Goal: Task Accomplishment & Management: Use online tool/utility

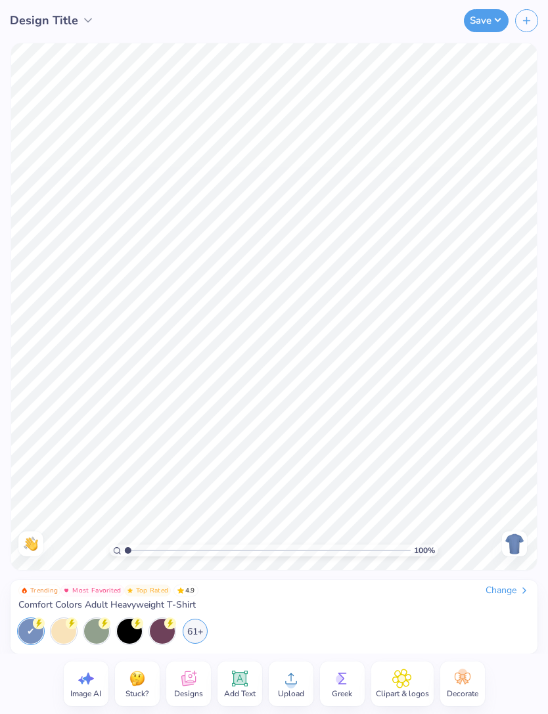
click at [468, 693] on span "Decorate" at bounding box center [463, 693] width 32 height 11
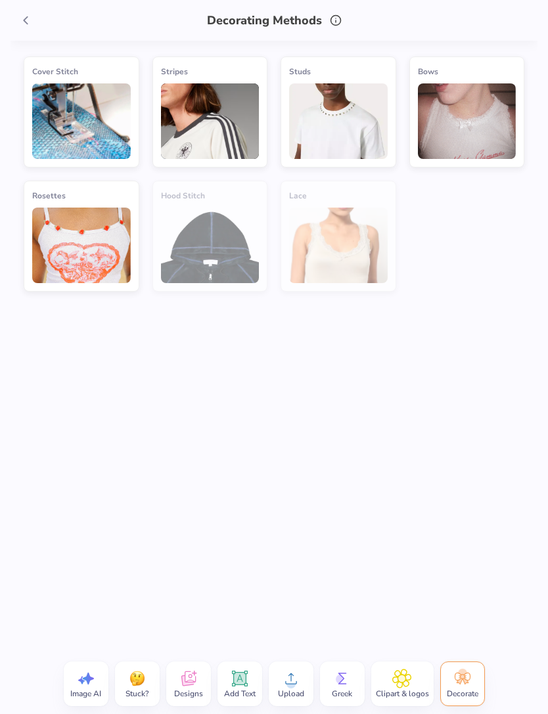
click at [408, 684] on icon at bounding box center [401, 679] width 19 height 20
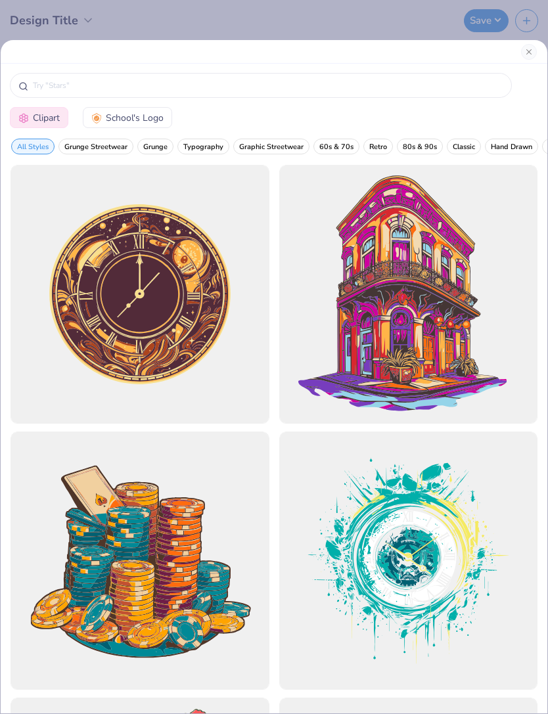
scroll to position [3, 0]
click at [156, 112] on span "School's Logo" at bounding box center [135, 118] width 58 height 14
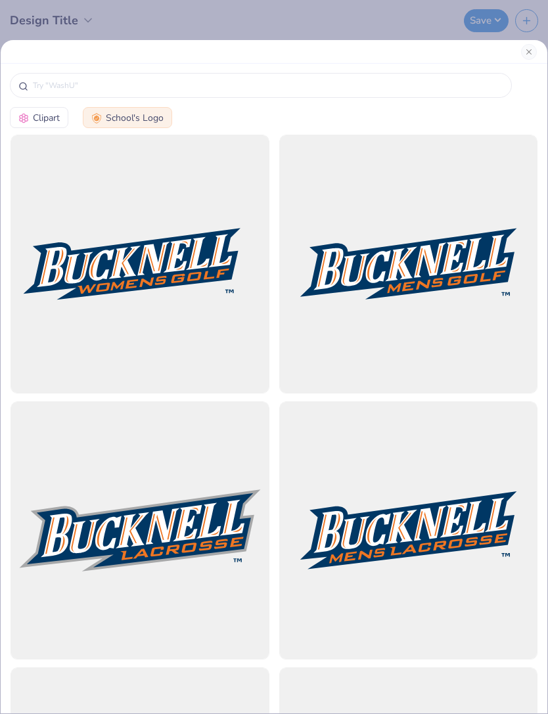
click at [315, 79] on input "text" at bounding box center [267, 85] width 471 height 13
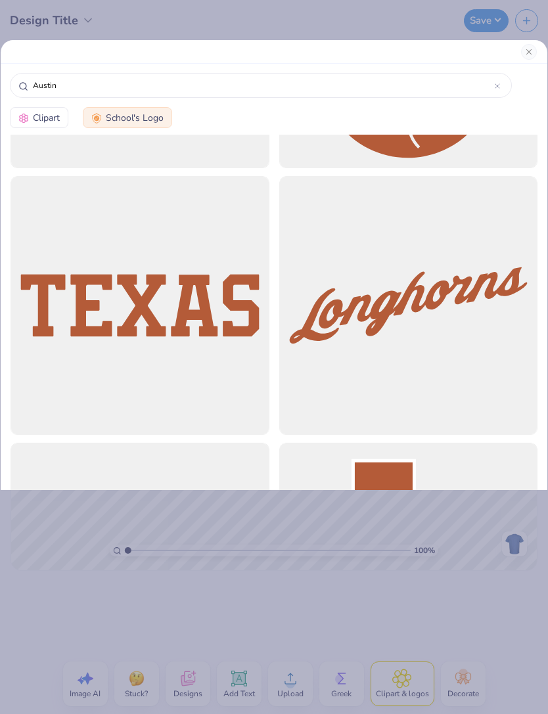
scroll to position [1105, 0]
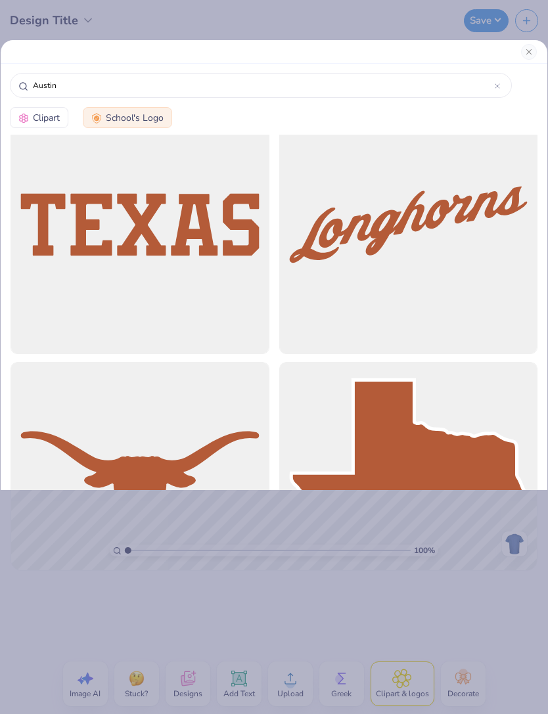
type input "Austin"
click at [493, 215] on div at bounding box center [408, 224] width 259 height 259
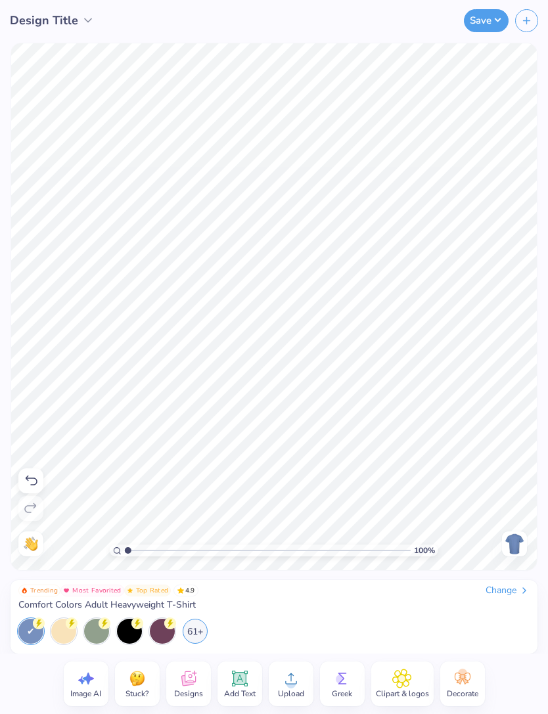
click at [127, 624] on div at bounding box center [129, 631] width 25 height 25
click at [202, 636] on div "61+" at bounding box center [195, 631] width 25 height 25
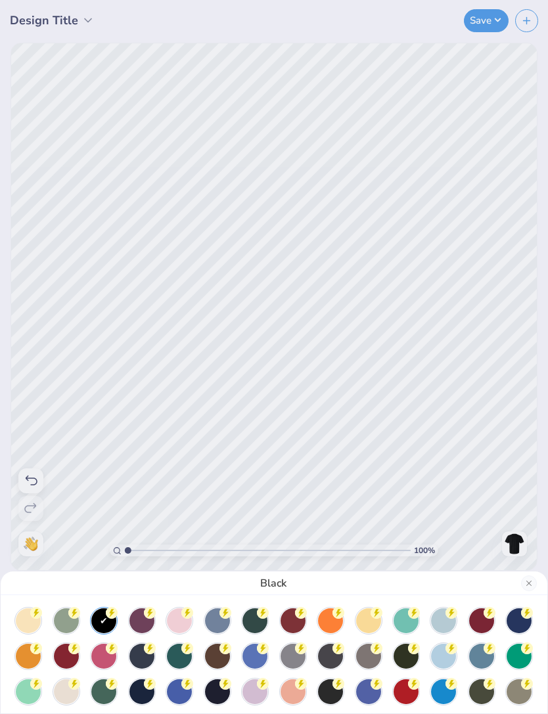
click at [377, 690] on div at bounding box center [368, 691] width 25 height 25
click at [262, 660] on div at bounding box center [254, 656] width 25 height 25
click at [179, 690] on div at bounding box center [179, 691] width 25 height 25
click at [211, 701] on div at bounding box center [217, 691] width 25 height 25
click at [515, 621] on div at bounding box center [518, 620] width 25 height 25
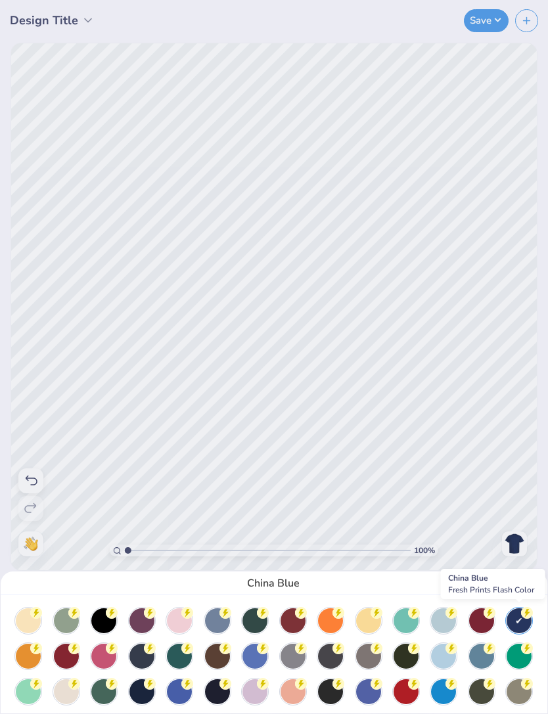
click at [436, 628] on div at bounding box center [443, 620] width 25 height 25
click at [433, 648] on div at bounding box center [443, 656] width 25 height 25
click at [489, 651] on circle at bounding box center [489, 648] width 12 height 12
click at [218, 624] on div at bounding box center [217, 620] width 25 height 25
click at [255, 661] on div at bounding box center [254, 656] width 25 height 25
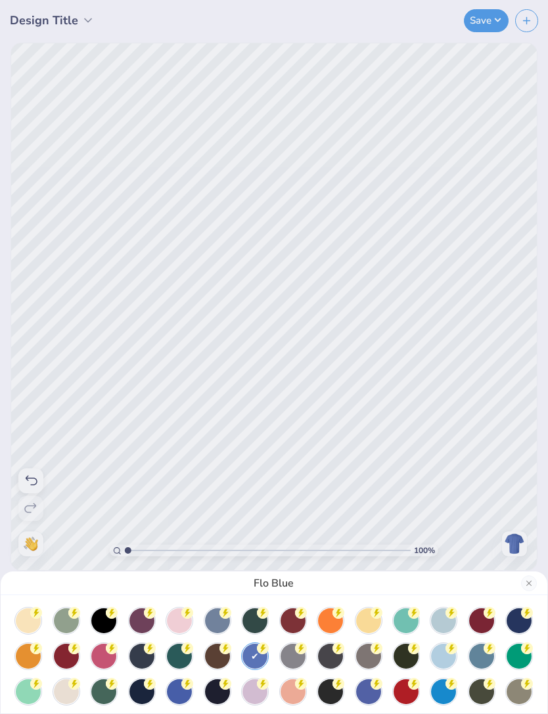
click at [295, 661] on div at bounding box center [292, 656] width 25 height 25
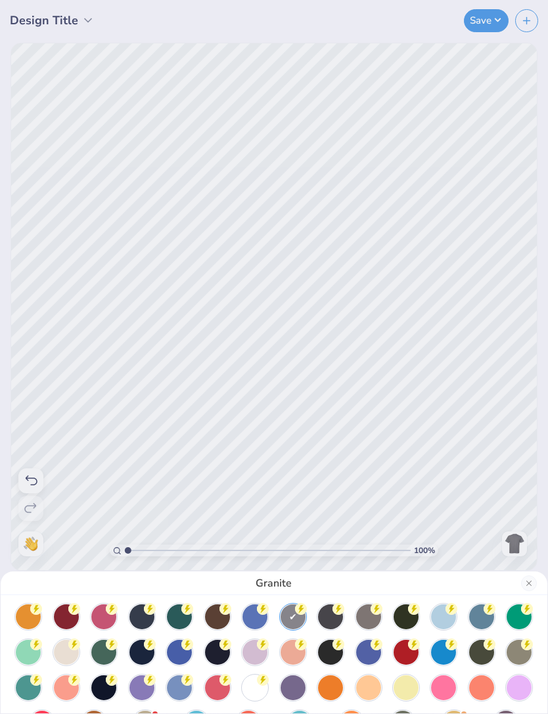
scroll to position [36, 0]
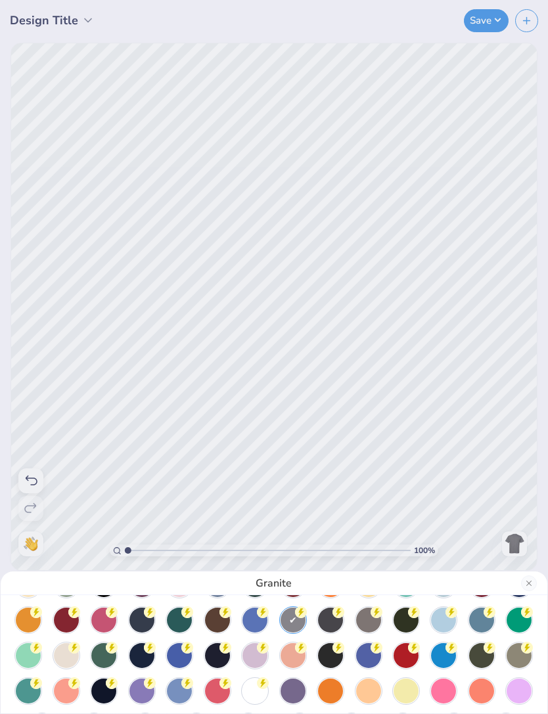
click at [70, 652] on icon at bounding box center [74, 648] width 12 height 12
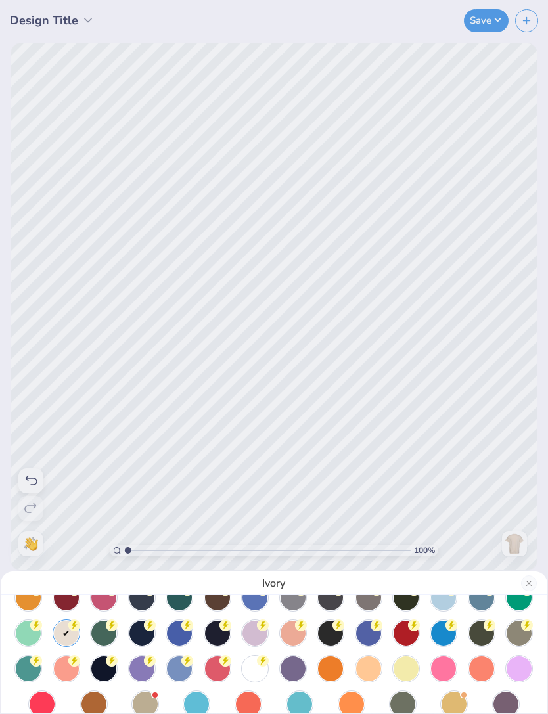
scroll to position [58, 0]
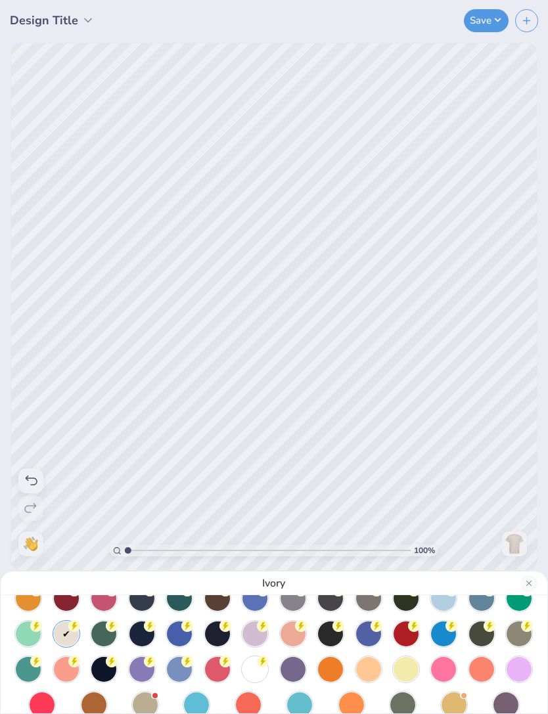
click at [216, 634] on div at bounding box center [217, 633] width 25 height 25
click at [143, 635] on div at bounding box center [141, 633] width 25 height 25
click at [218, 640] on div at bounding box center [217, 633] width 25 height 25
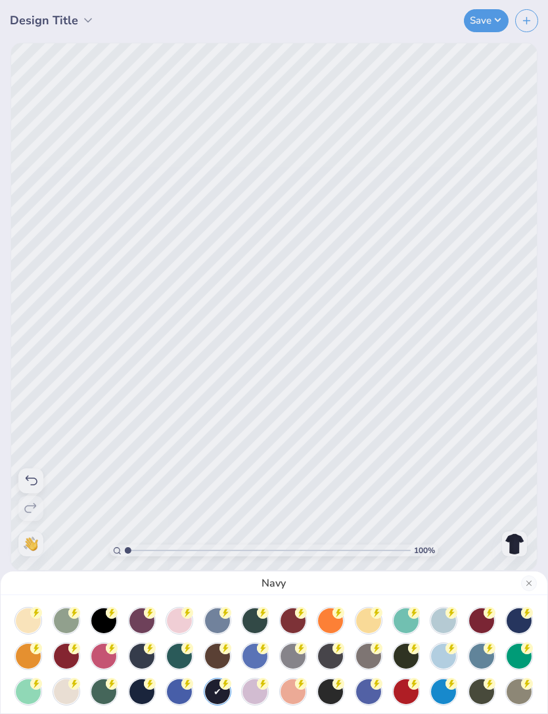
scroll to position [0, 0]
click at [240, 184] on div "Navy" at bounding box center [274, 357] width 548 height 714
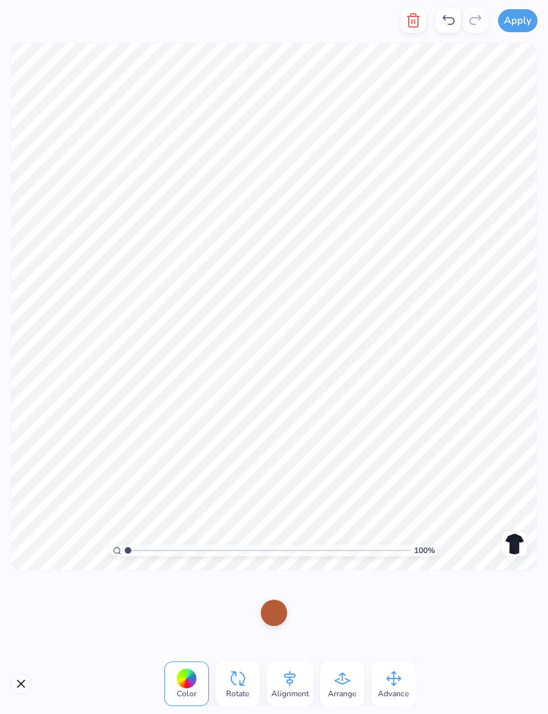
click at [282, 608] on div at bounding box center [274, 613] width 26 height 26
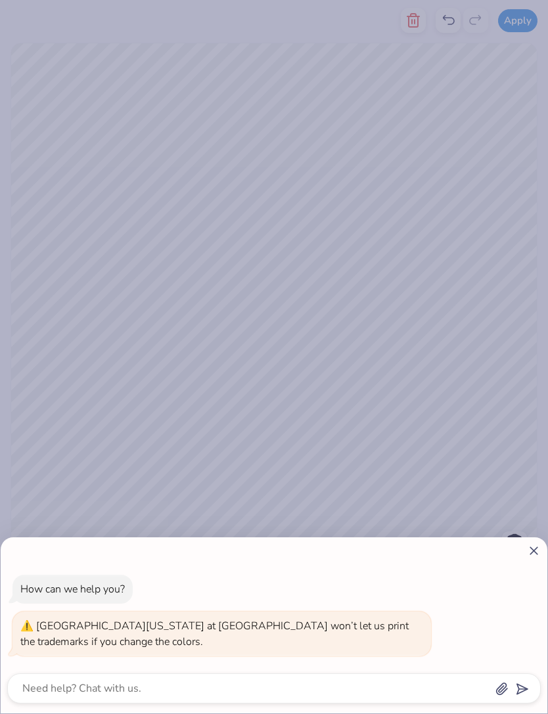
click at [515, 469] on div "How can we help you? University of Texas at Austin won’t let us print the trade…" at bounding box center [274, 357] width 548 height 714
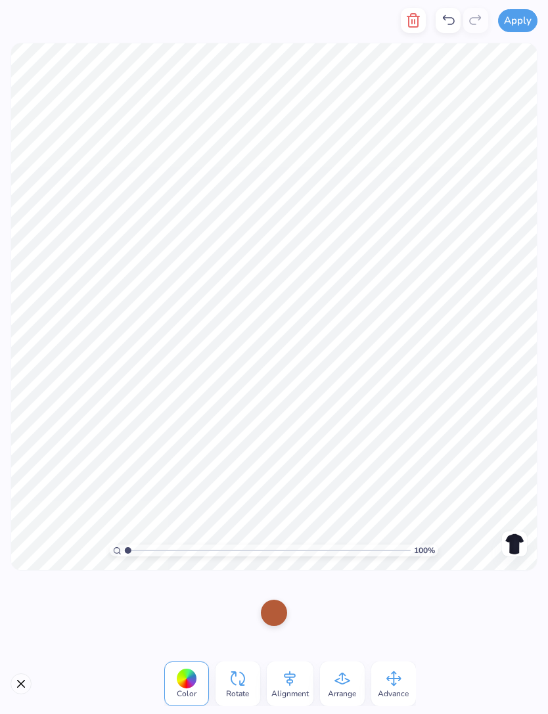
click at [188, 678] on div at bounding box center [186, 679] width 20 height 20
click at [184, 682] on div at bounding box center [186, 679] width 20 height 20
click at [194, 674] on div at bounding box center [186, 679] width 20 height 20
click at [193, 695] on span "Color" at bounding box center [187, 693] width 20 height 11
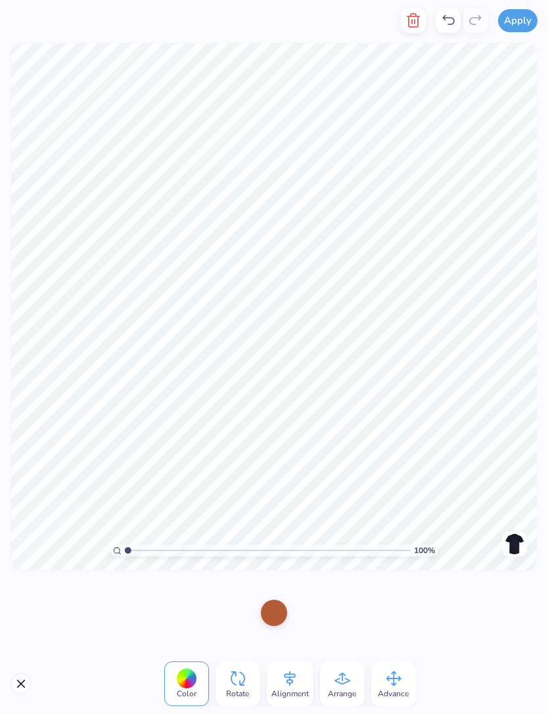
click at [284, 612] on div at bounding box center [274, 613] width 26 height 26
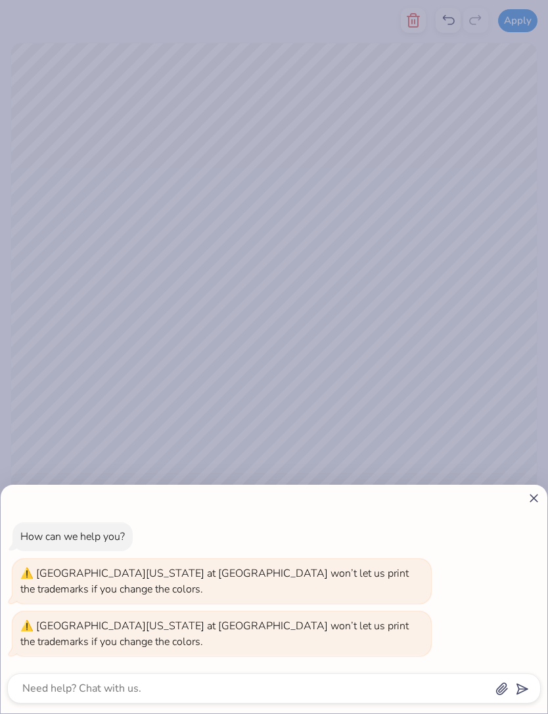
click at [533, 501] on icon at bounding box center [534, 498] width 14 height 14
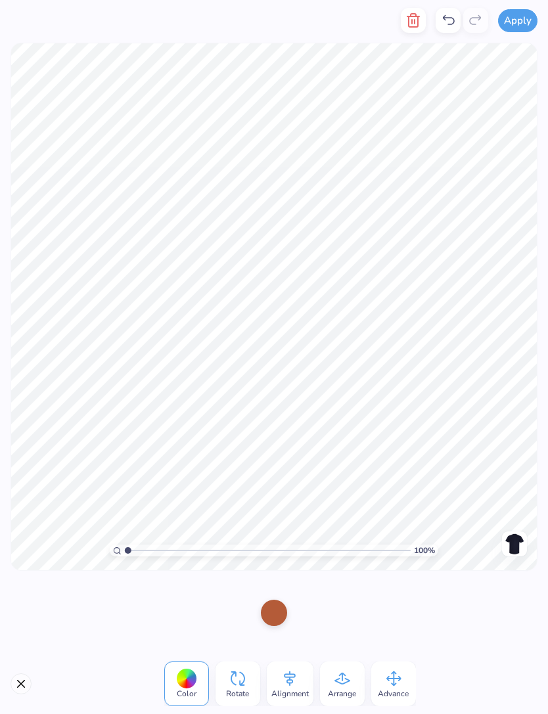
click at [403, 613] on div at bounding box center [274, 612] width 548 height 81
click at [22, 670] on div "Color Rotate Alignment Arrange Advance" at bounding box center [274, 683] width 548 height 60
click at [16, 680] on button "Close" at bounding box center [21, 683] width 21 height 21
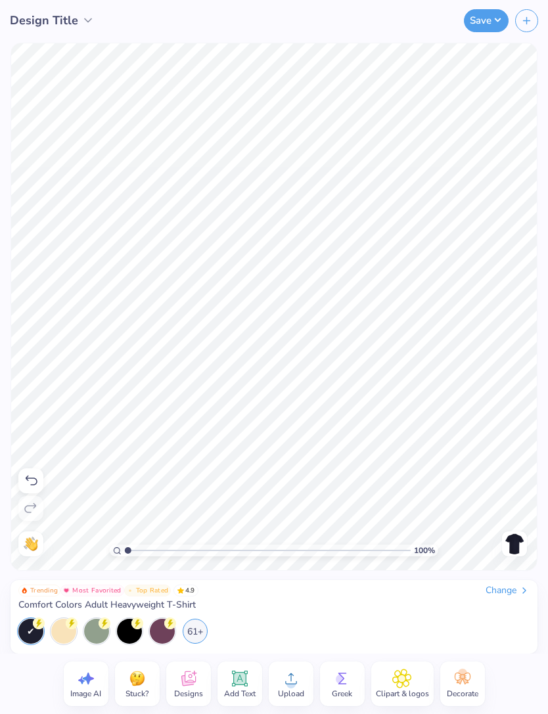
click at [414, 687] on div "Clipart & logos" at bounding box center [402, 683] width 62 height 45
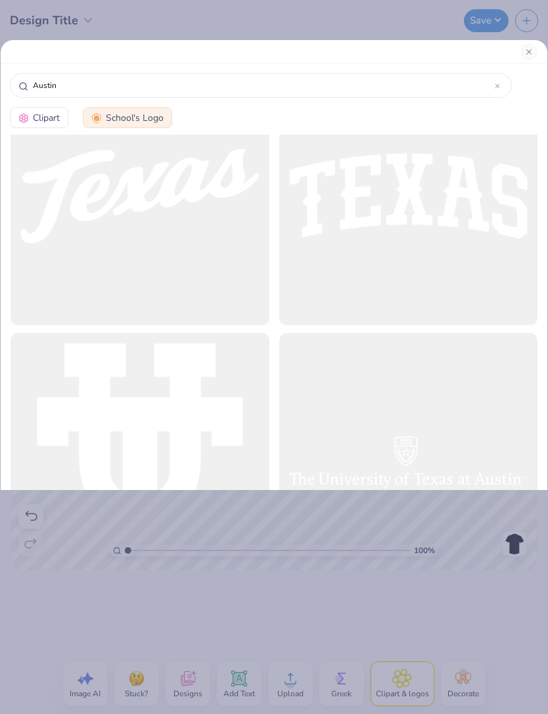
scroll to position [3531, 0]
click at [220, 194] on div at bounding box center [140, 195] width 259 height 259
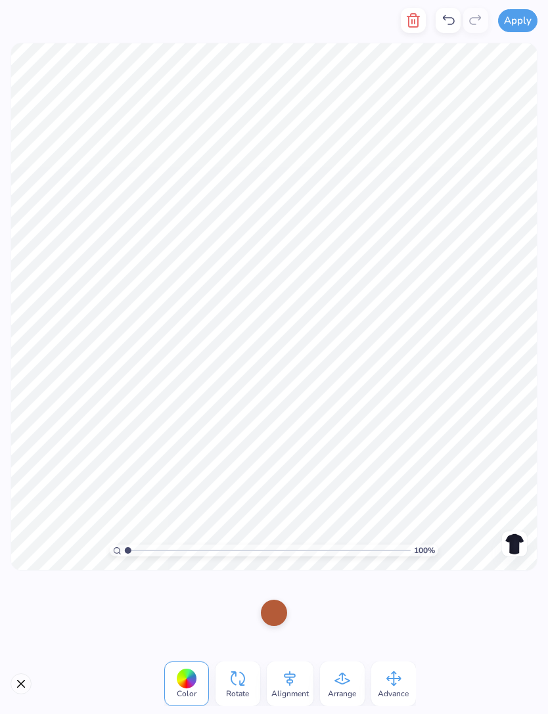
click at [28, 681] on button "Close" at bounding box center [21, 683] width 21 height 21
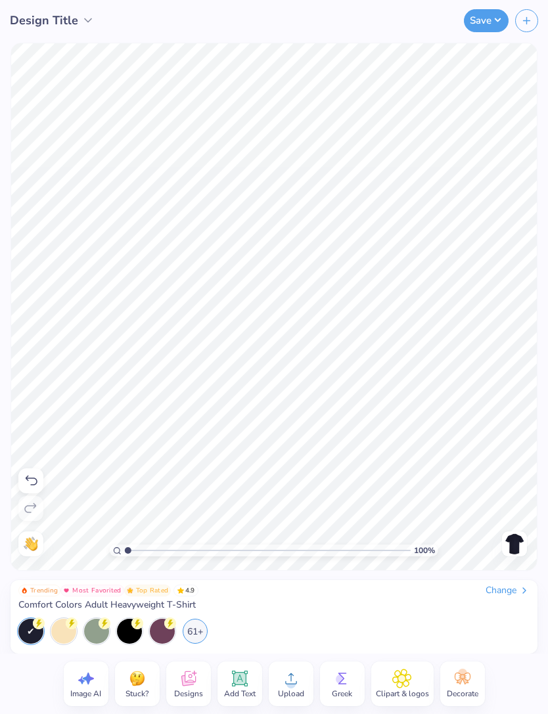
click at [24, 541] on img at bounding box center [31, 544] width 14 height 14
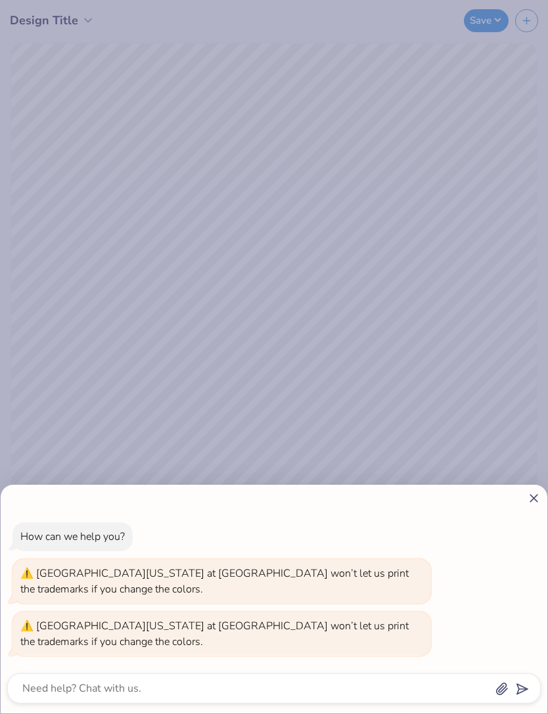
click at [534, 500] on icon at bounding box center [534, 498] width 14 height 14
type textarea "x"
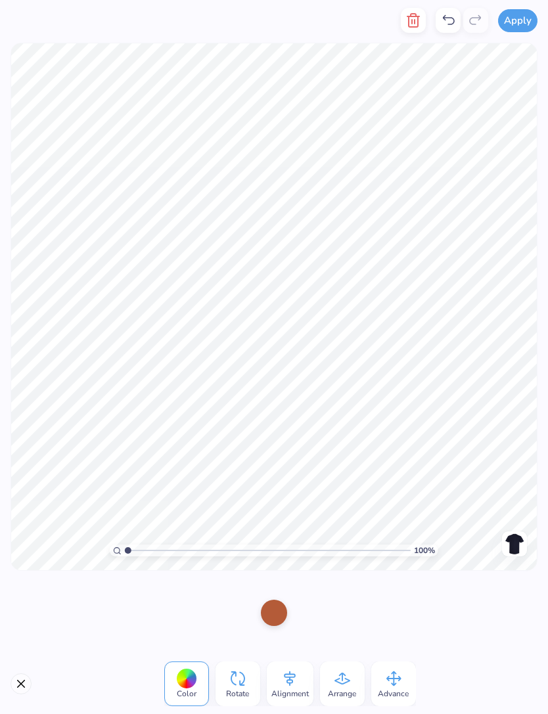
click at [18, 689] on button "Close" at bounding box center [21, 683] width 21 height 21
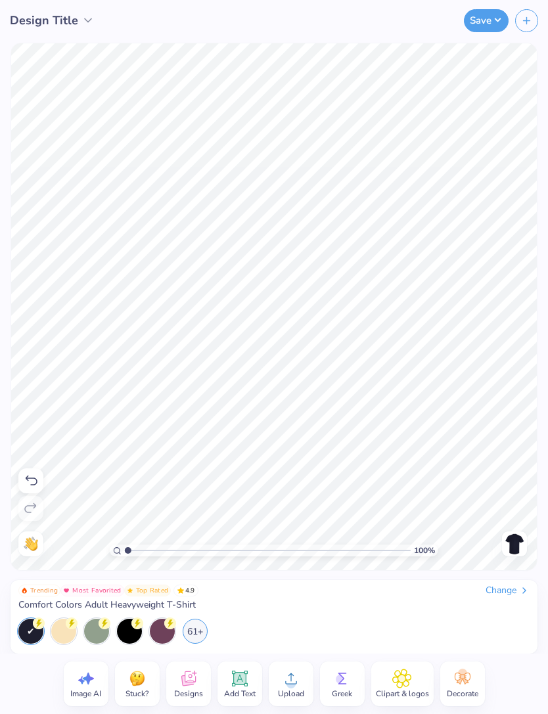
click at [79, 688] on span "Image AI" at bounding box center [85, 693] width 31 height 11
select select "4"
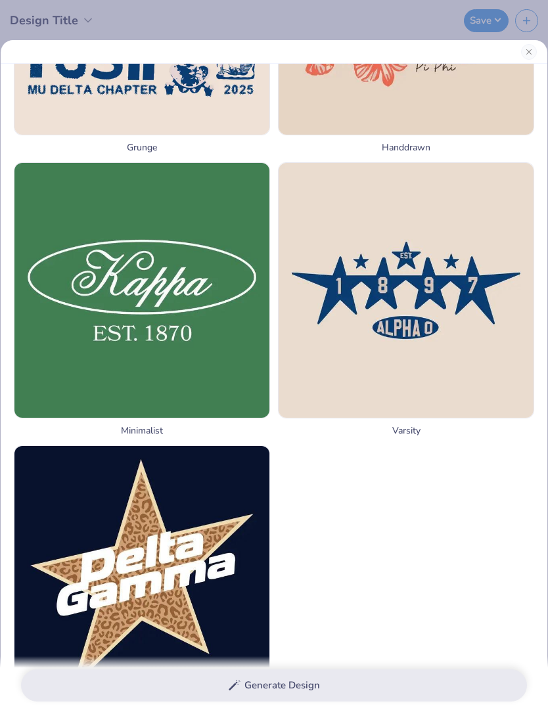
scroll to position [1518, 0]
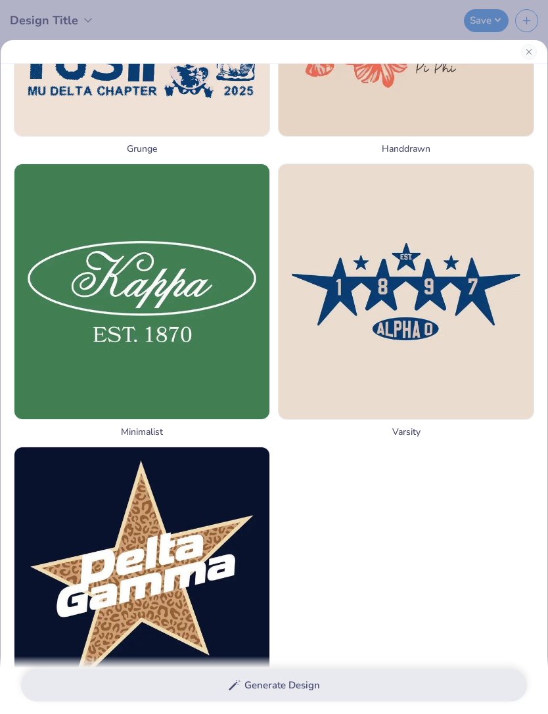
click at [219, 320] on img at bounding box center [141, 291] width 255 height 255
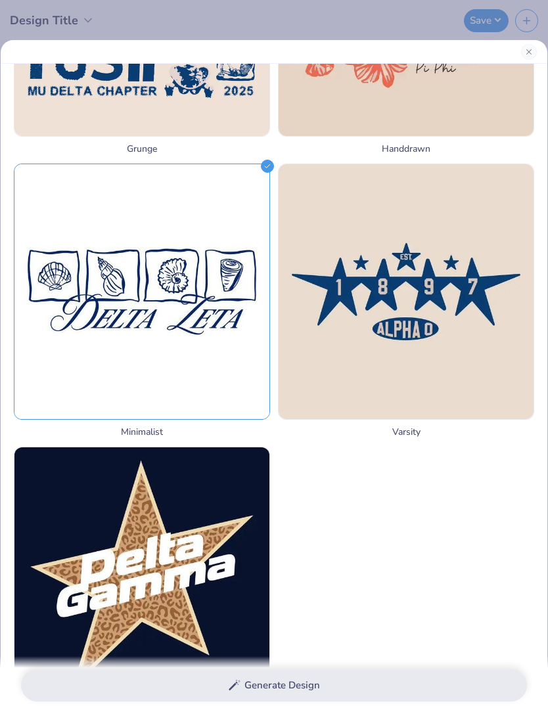
click at [226, 347] on img at bounding box center [141, 291] width 255 height 255
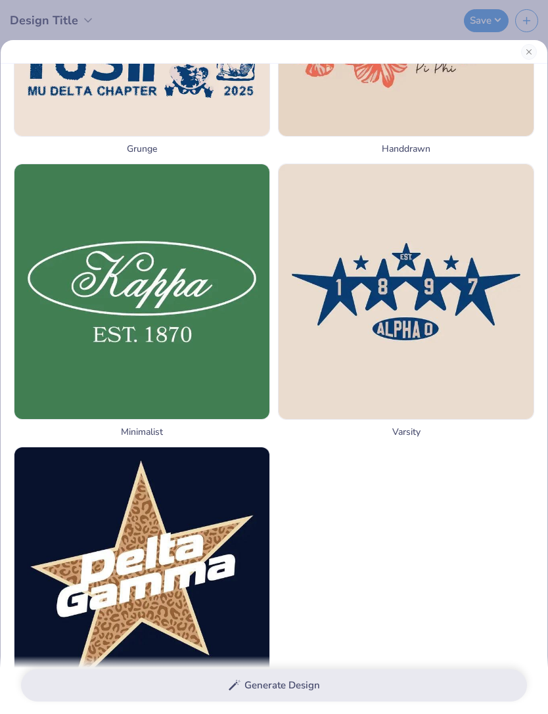
click at [234, 376] on img at bounding box center [141, 291] width 255 height 255
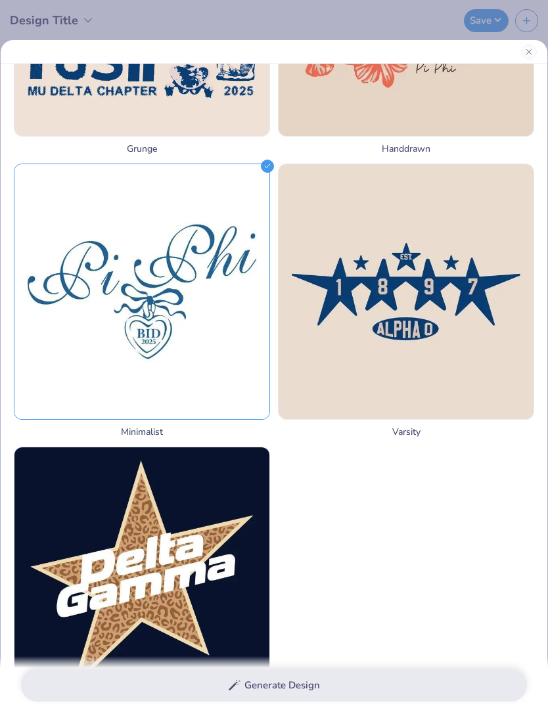
click at [173, 302] on img at bounding box center [141, 291] width 255 height 255
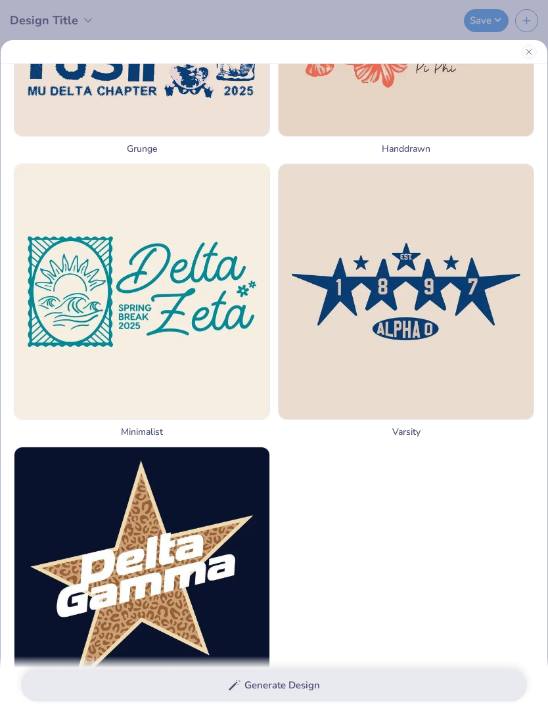
click at [150, 439] on span "Minimalist" at bounding box center [142, 432] width 256 height 14
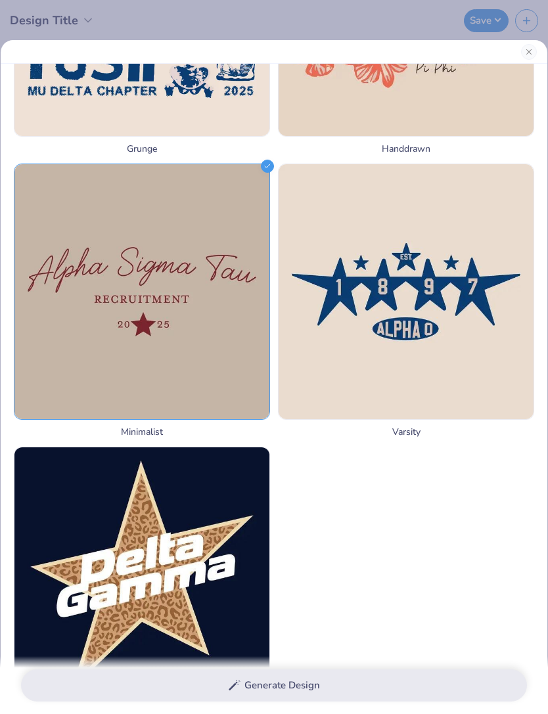
click at [177, 317] on img at bounding box center [141, 291] width 255 height 255
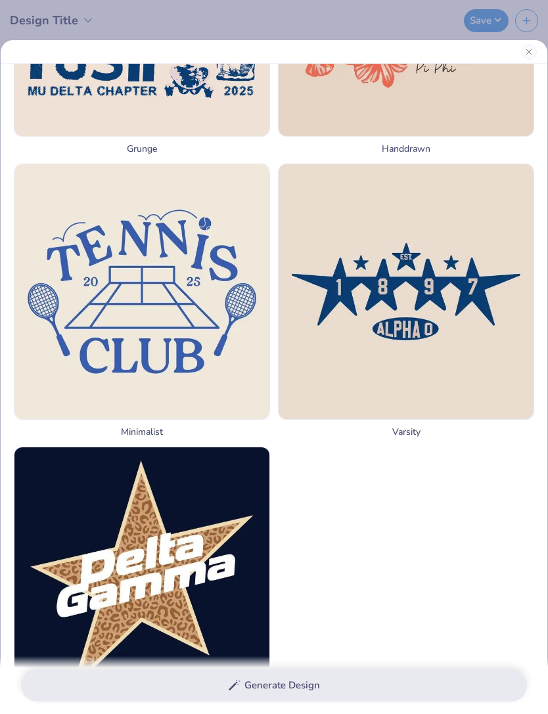
click at [197, 336] on img at bounding box center [141, 291] width 255 height 255
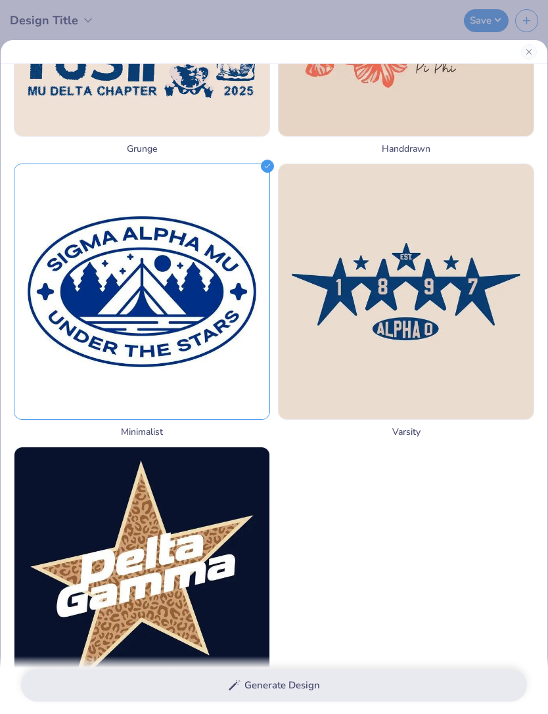
click at [295, 690] on div "Generate Design" at bounding box center [274, 685] width 548 height 58
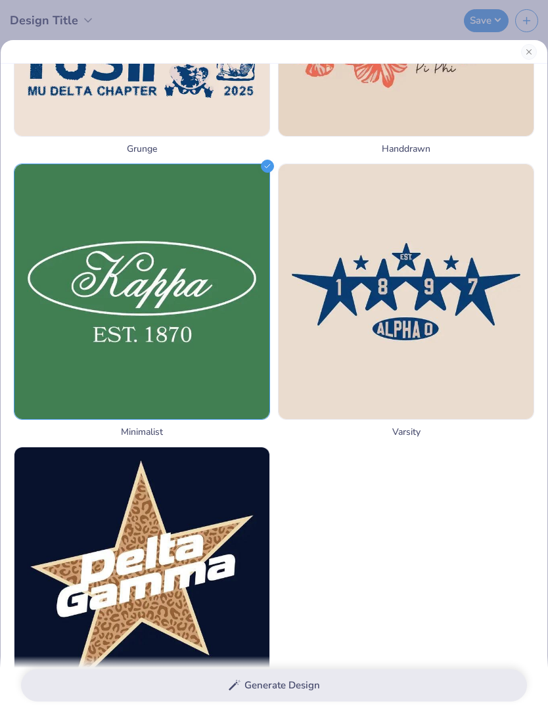
click at [322, 685] on div "Generate Design" at bounding box center [274, 685] width 548 height 58
click at [366, 684] on div "Generate Design" at bounding box center [274, 685] width 548 height 58
click at [282, 682] on div "Generate Design" at bounding box center [274, 685] width 548 height 58
click at [285, 687] on div "Generate Design" at bounding box center [274, 685] width 548 height 58
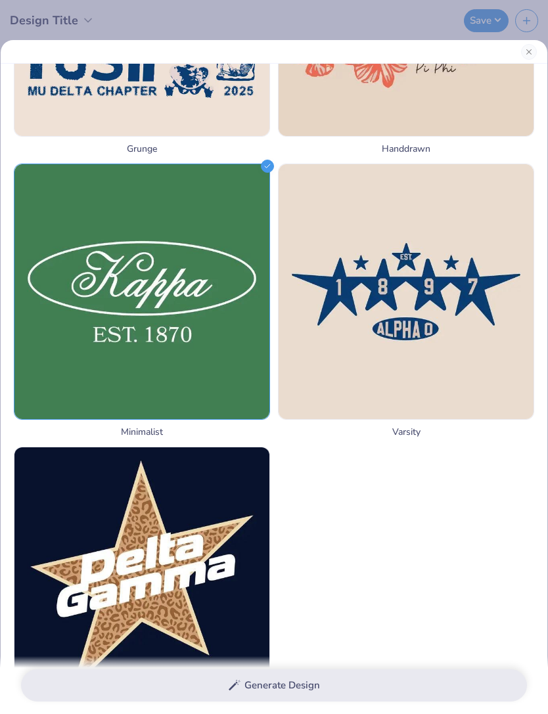
click at [55, 298] on img at bounding box center [141, 291] width 255 height 255
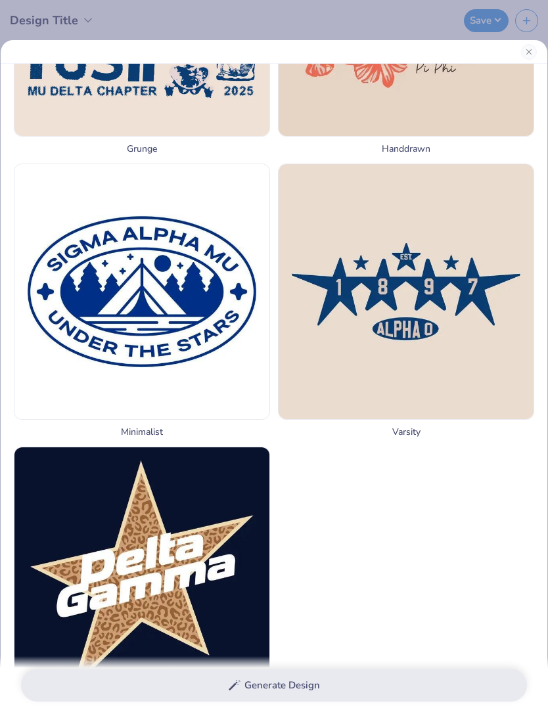
click at [48, 290] on img at bounding box center [141, 291] width 255 height 255
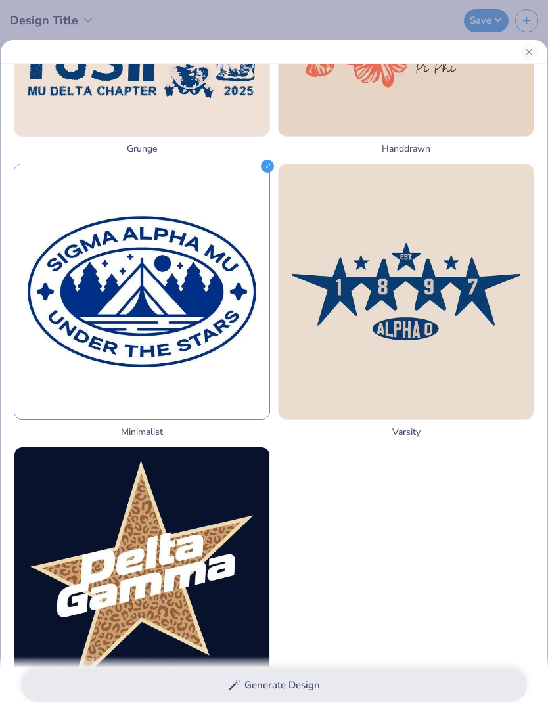
click at [50, 294] on img at bounding box center [141, 291] width 255 height 255
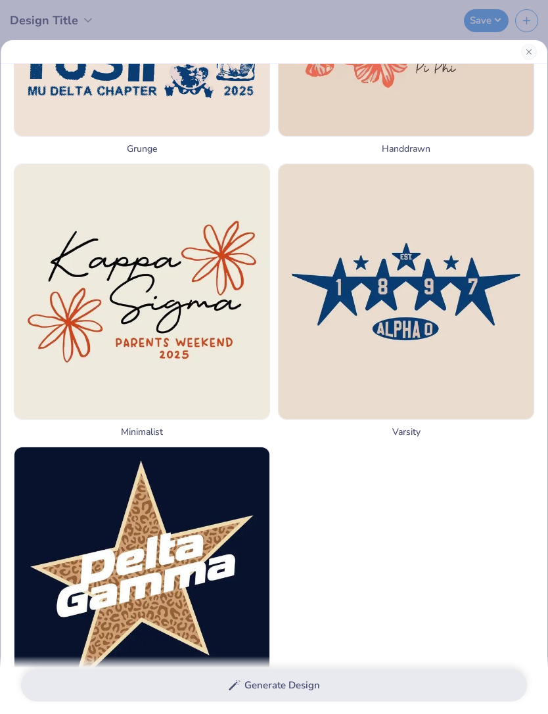
click at [59, 296] on img at bounding box center [141, 291] width 255 height 255
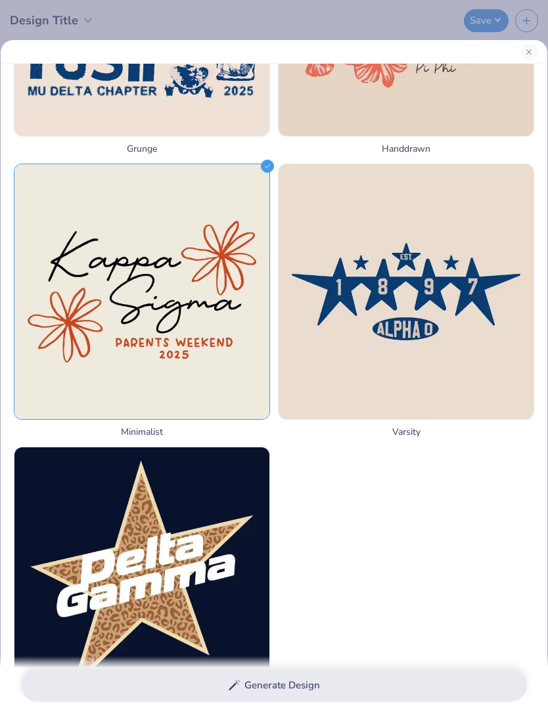
click at [59, 296] on img at bounding box center [141, 291] width 255 height 255
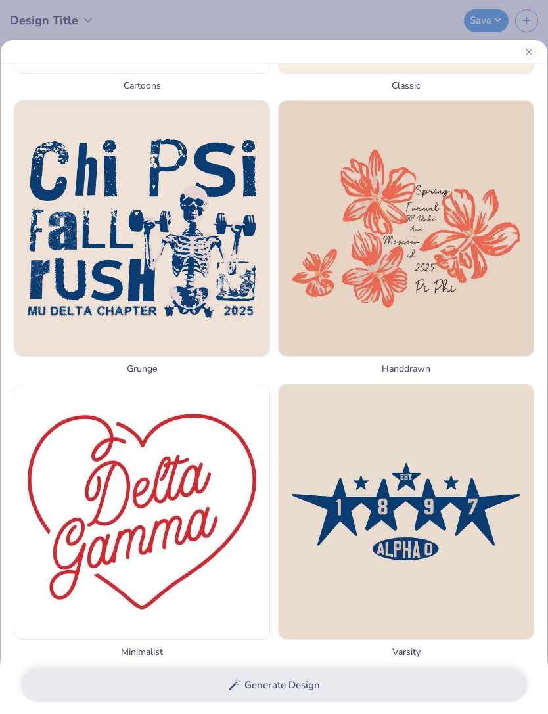
scroll to position [1242, 0]
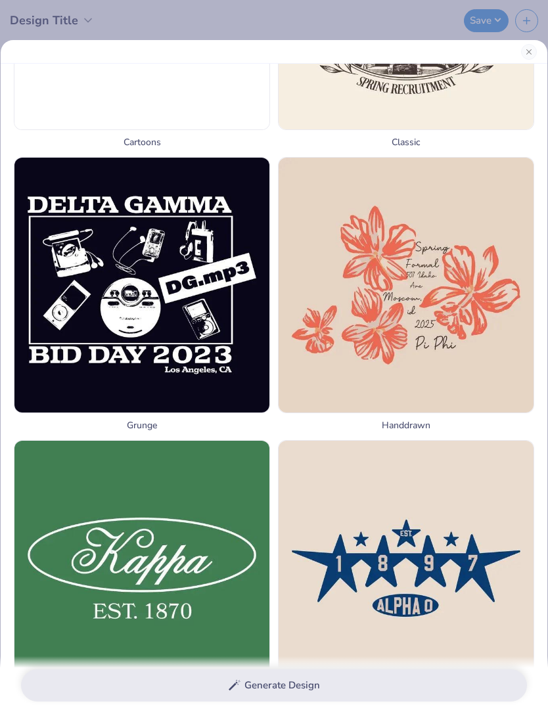
click at [53, 320] on img at bounding box center [141, 285] width 255 height 255
click at [32, 314] on img at bounding box center [141, 285] width 255 height 255
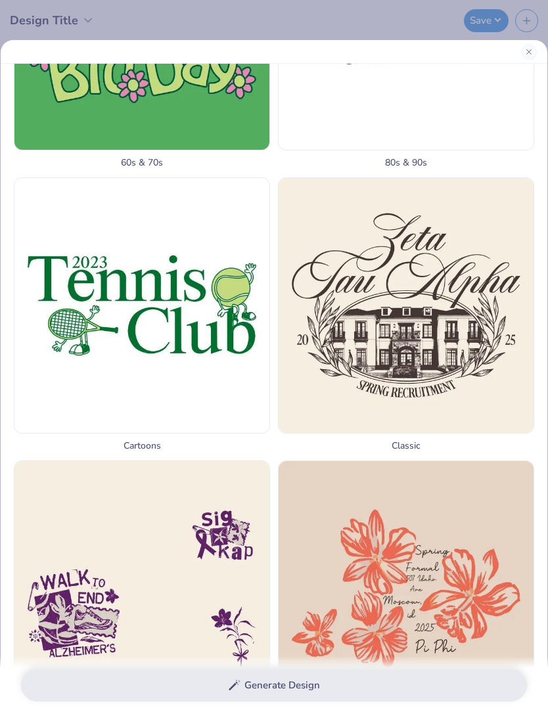
scroll to position [913, 0]
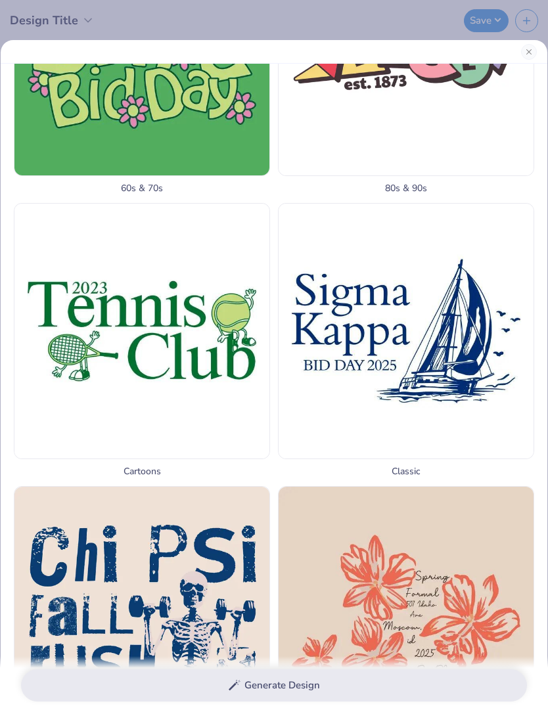
click at [470, 418] on img at bounding box center [405, 331] width 255 height 255
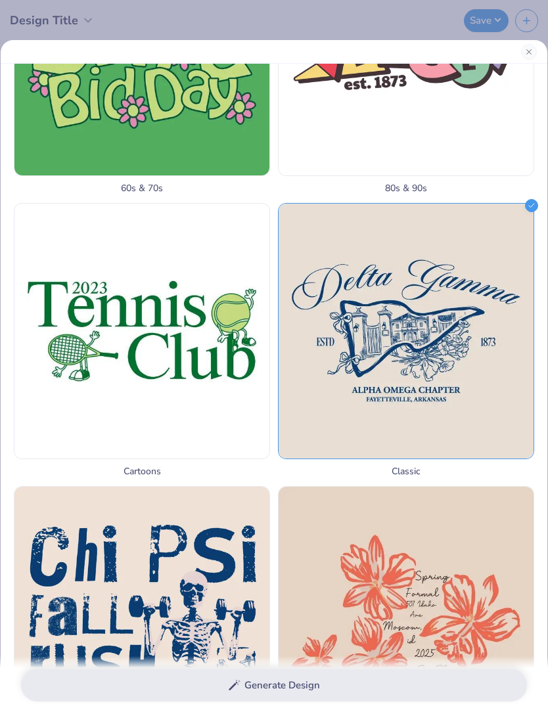
click at [492, 410] on img at bounding box center [405, 331] width 255 height 255
click at [500, 409] on img at bounding box center [405, 331] width 255 height 255
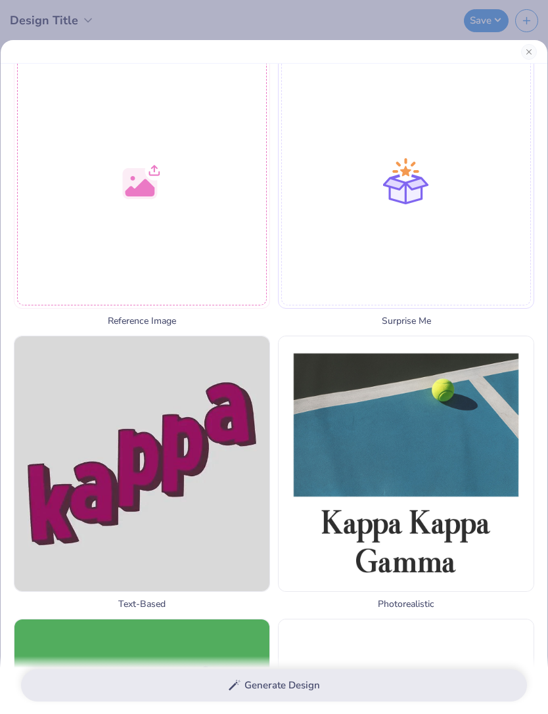
scroll to position [197, 0]
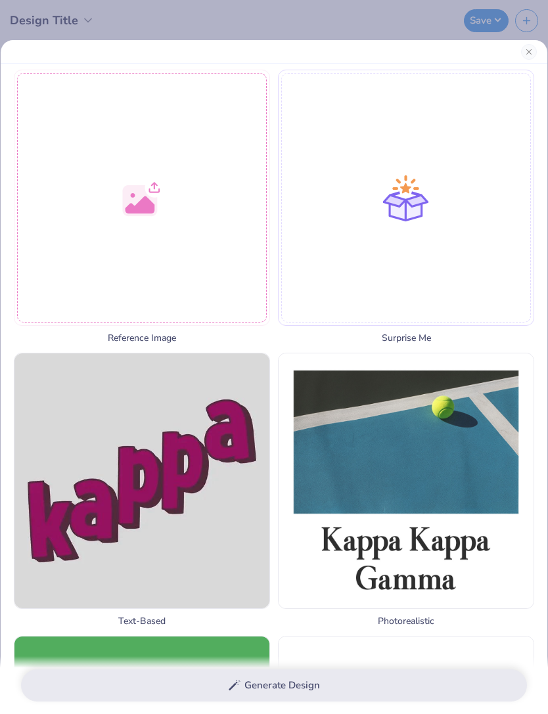
click at [464, 467] on img at bounding box center [405, 480] width 255 height 255
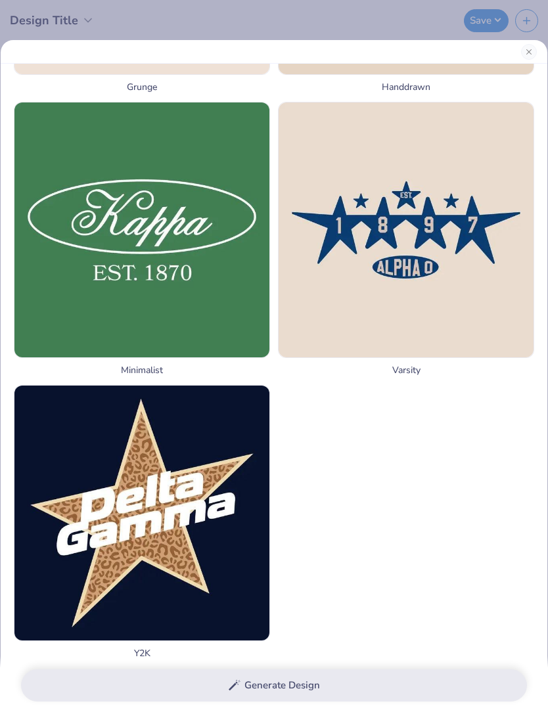
scroll to position [1563, 0]
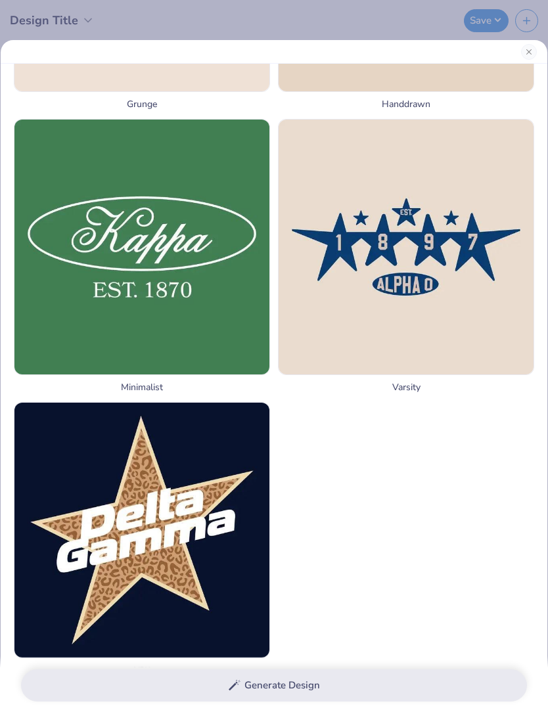
click at [136, 245] on img at bounding box center [141, 247] width 255 height 255
select select "4"
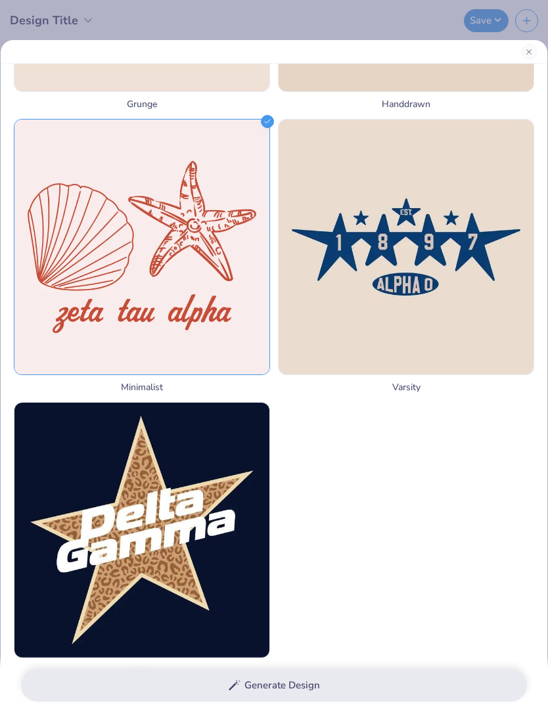
click at [131, 241] on img at bounding box center [141, 247] width 255 height 255
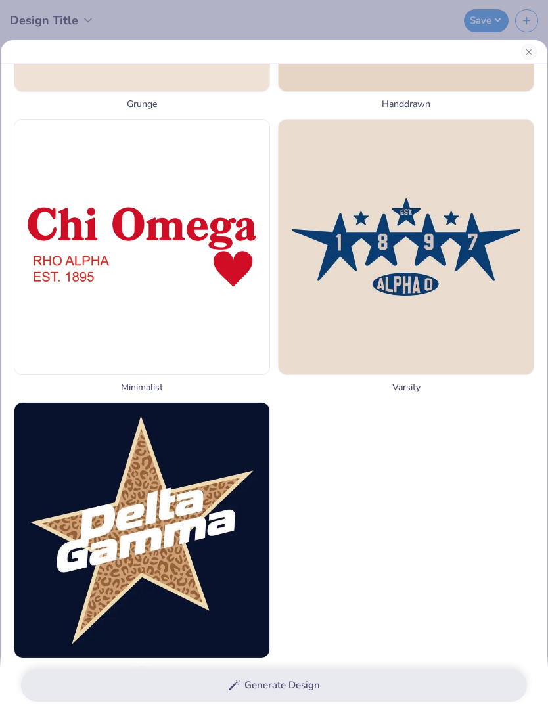
click at [127, 245] on img at bounding box center [141, 247] width 255 height 255
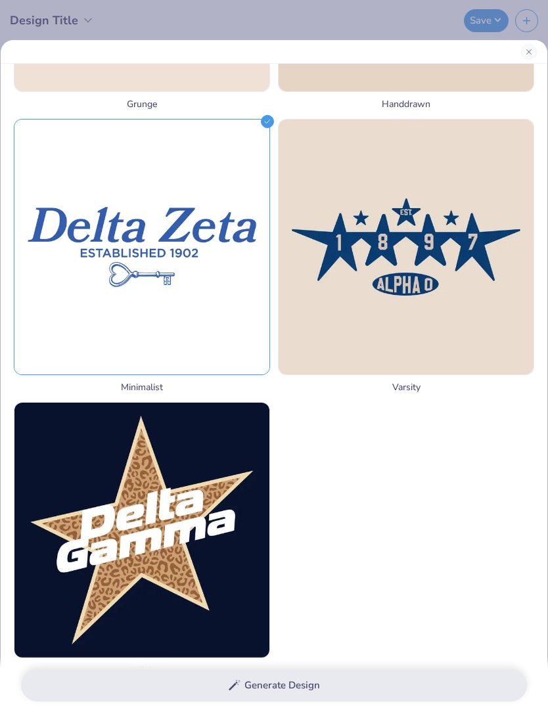
click at [348, 684] on div "Generate Design" at bounding box center [274, 685] width 548 height 58
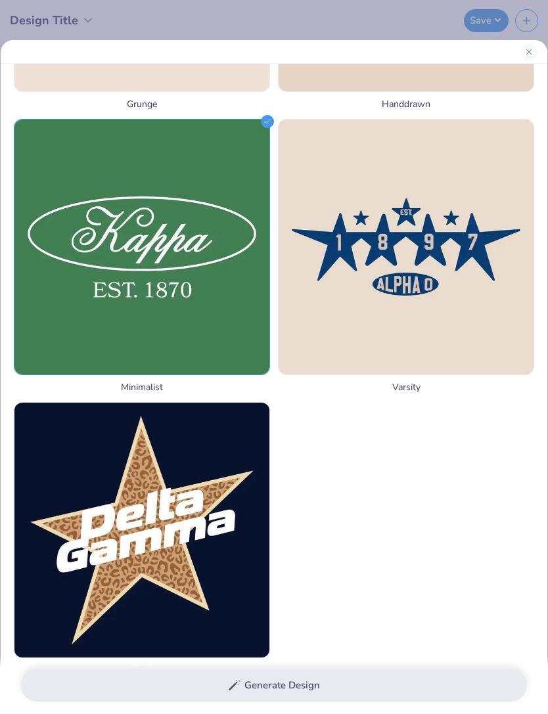
click at [104, 209] on img at bounding box center [141, 247] width 255 height 255
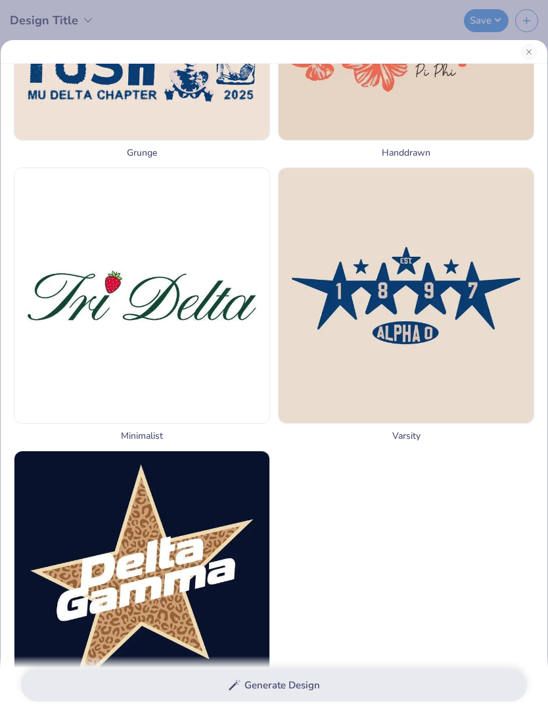
scroll to position [1515, 0]
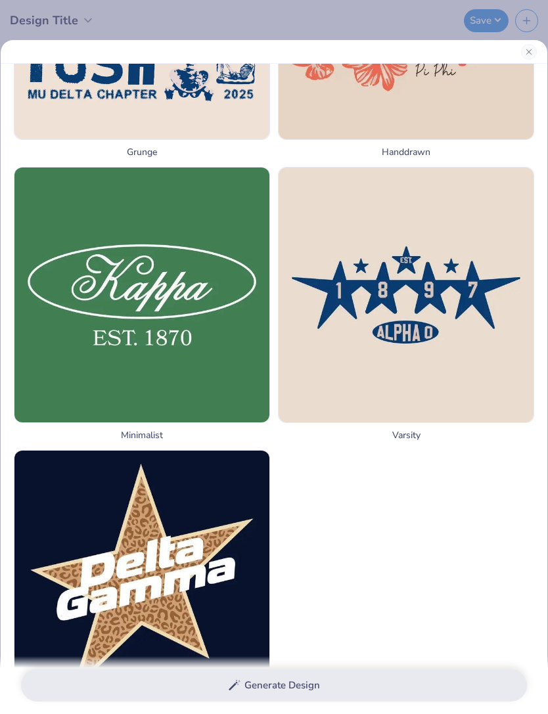
click at [204, 685] on div "Generate Design" at bounding box center [274, 685] width 548 height 58
click at [185, 678] on div "Generate Design" at bounding box center [274, 685] width 548 height 58
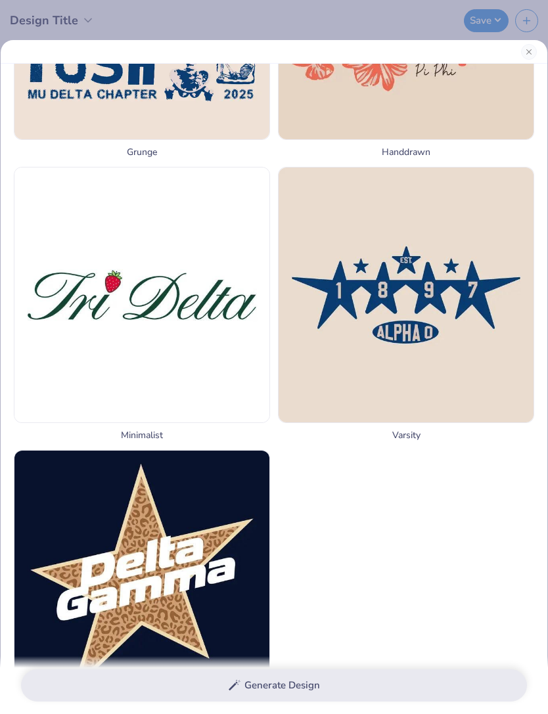
click at [81, 390] on img at bounding box center [141, 294] width 255 height 255
click at [148, 686] on div "Generate Design" at bounding box center [274, 685] width 548 height 58
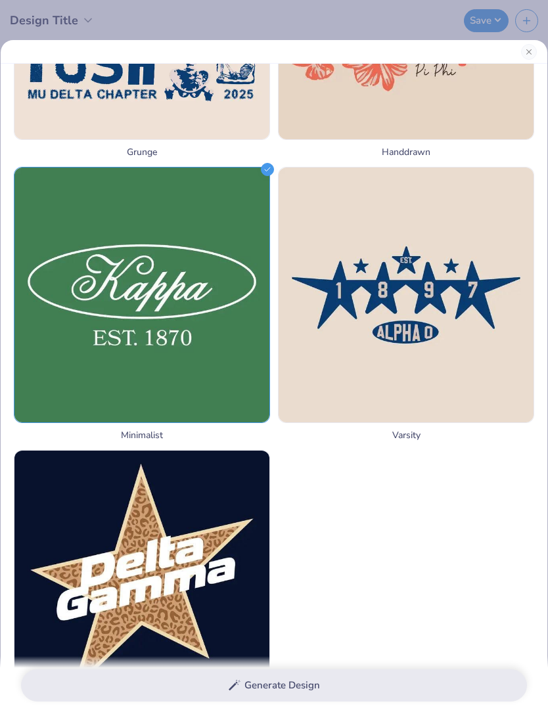
click at [67, 384] on img at bounding box center [141, 294] width 255 height 255
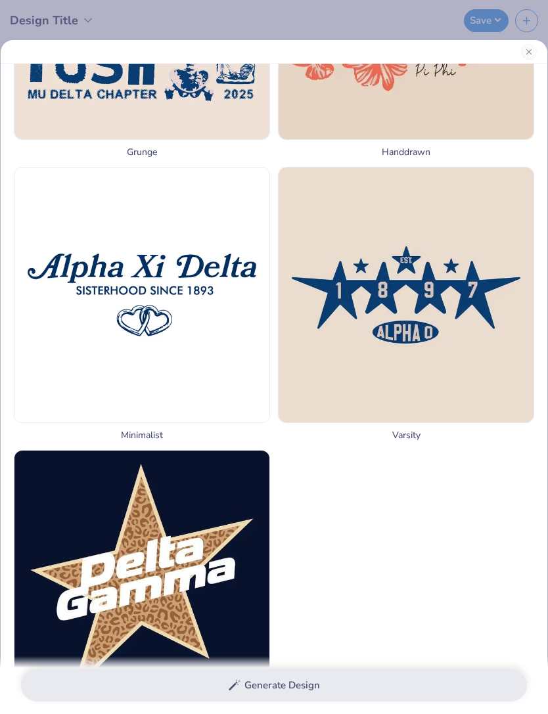
click at [68, 693] on div "Generate Design" at bounding box center [274, 685] width 548 height 58
click at [95, 357] on img at bounding box center [141, 294] width 255 height 255
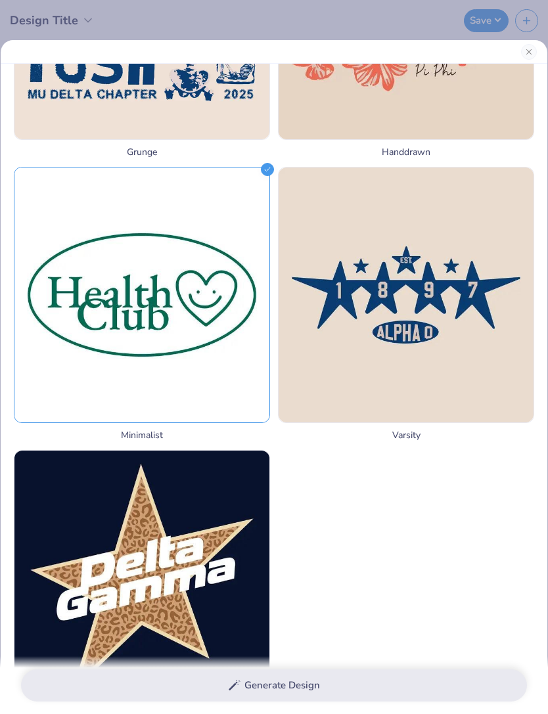
click at [527, 50] on button "Close" at bounding box center [529, 52] width 16 height 16
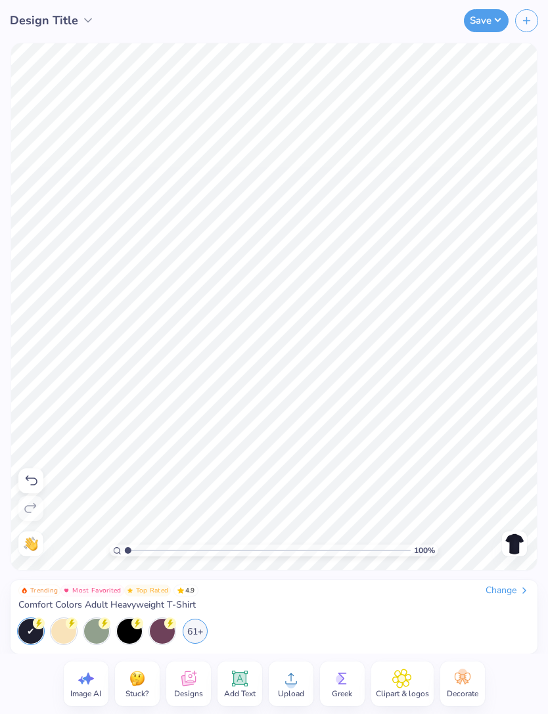
click at [85, 686] on icon at bounding box center [86, 679] width 20 height 20
select select "4"
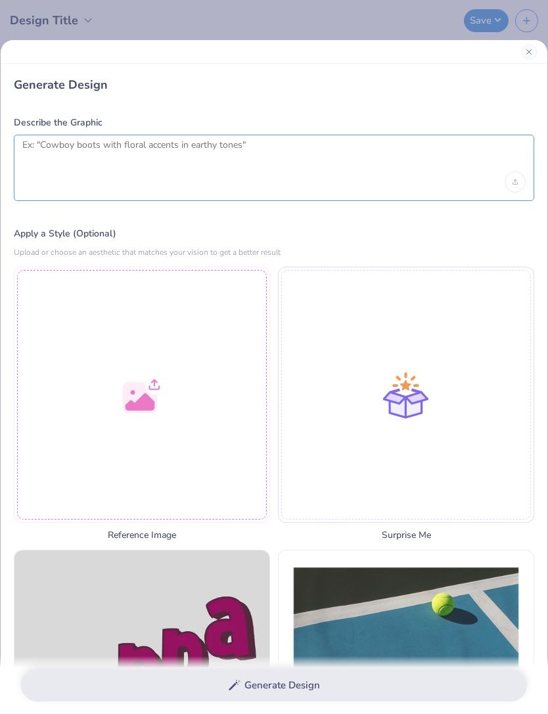
click at [25, 154] on textarea at bounding box center [273, 155] width 503 height 33
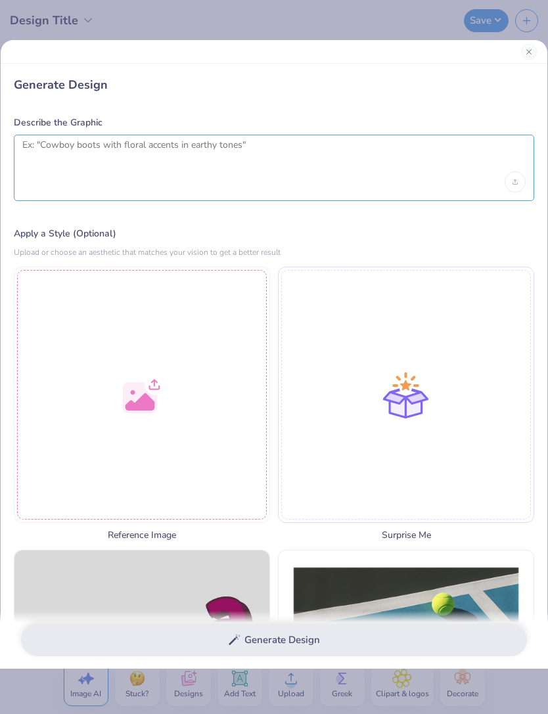
click at [401, 144] on textarea at bounding box center [273, 155] width 503 height 33
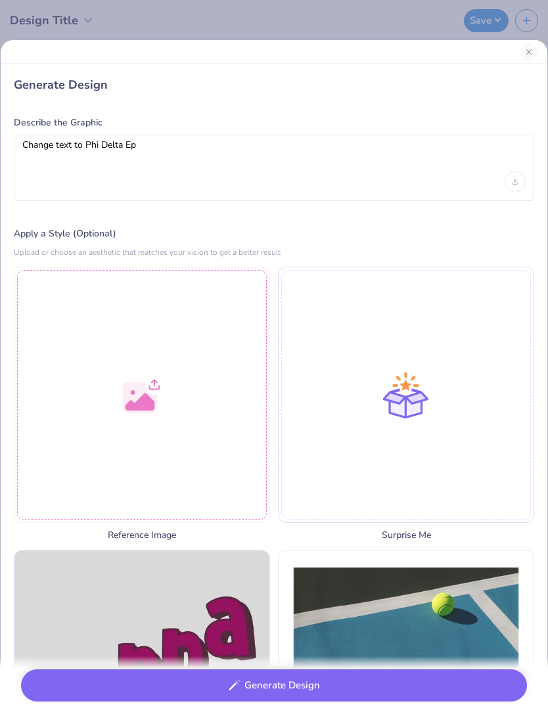
click at [47, 604] on img at bounding box center [141, 677] width 255 height 255
click at [84, 397] on div at bounding box center [142, 395] width 256 height 256
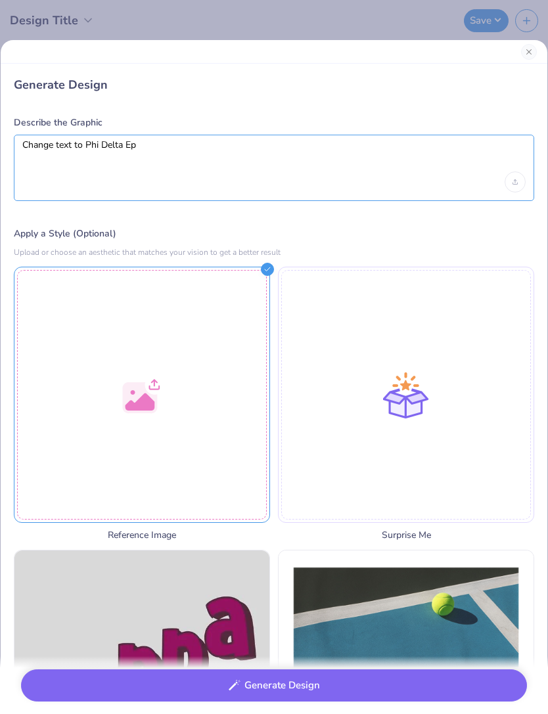
click at [182, 153] on textarea "Change text to Phi Delta Ep" at bounding box center [273, 155] width 503 height 33
type textarea "Change text to Phi Delta Epsilon A pre med fraternity"
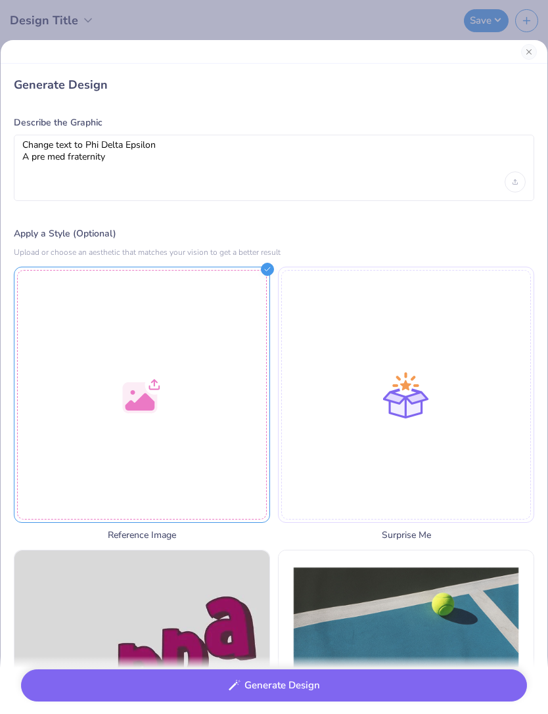
click at [447, 238] on label "Apply a Style (Optional)" at bounding box center [274, 233] width 520 height 13
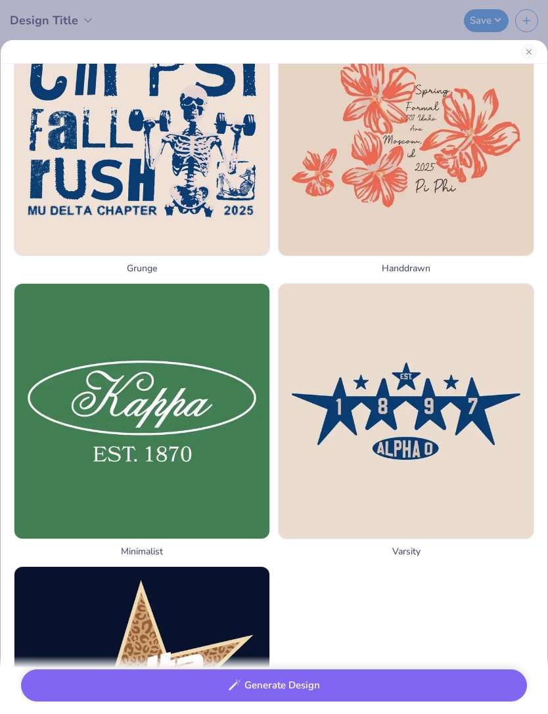
scroll to position [1401, 0]
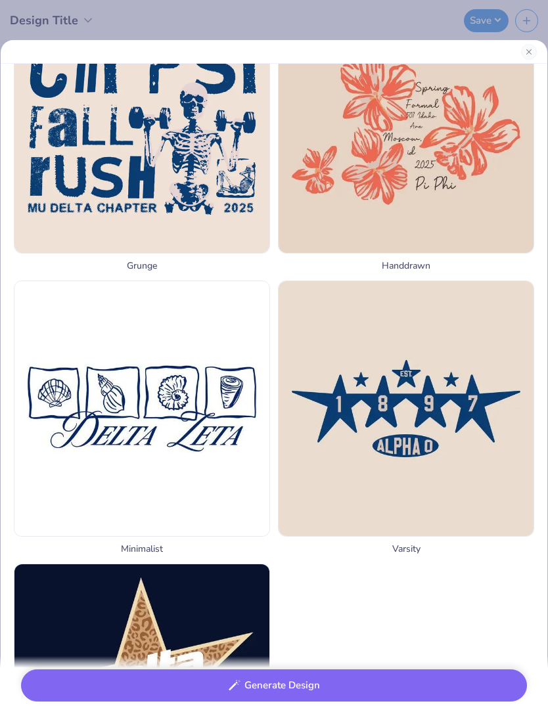
click at [137, 409] on img at bounding box center [141, 408] width 255 height 255
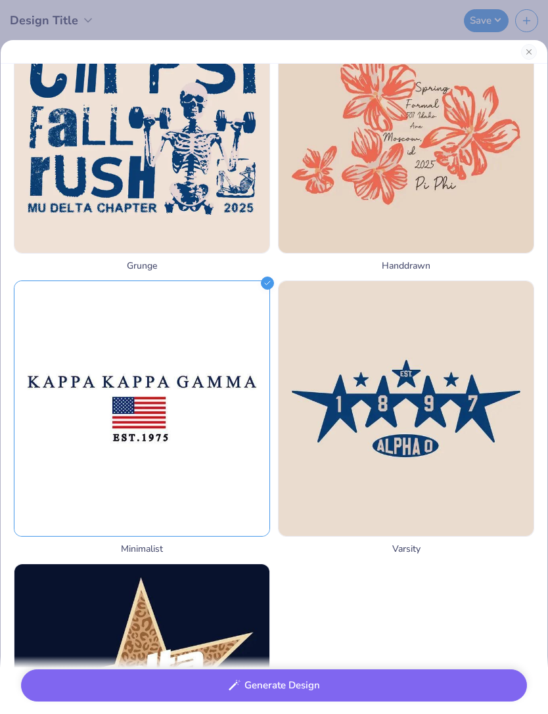
click at [346, 684] on button "Generate Design" at bounding box center [274, 685] width 506 height 32
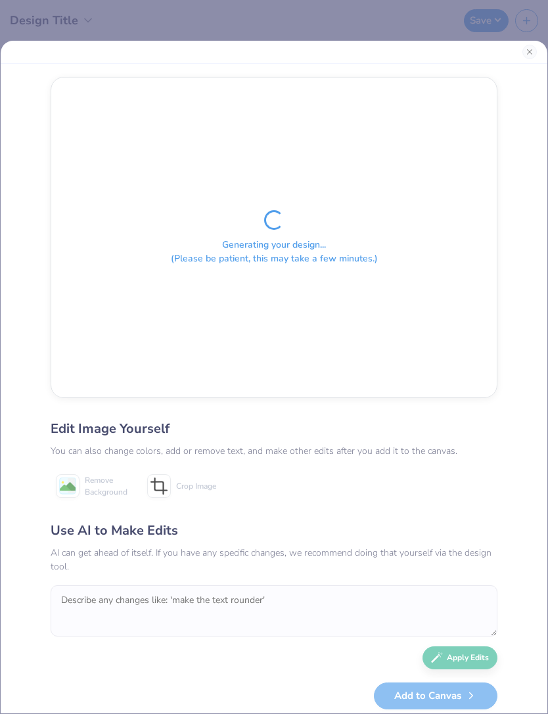
scroll to position [0, 0]
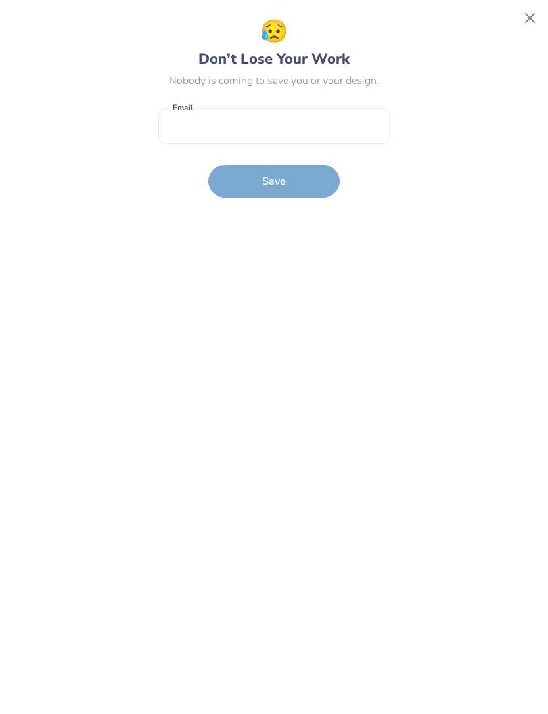
click at [338, 105] on form "Email is a required field Email Save" at bounding box center [273, 150] width 231 height 97
click at [343, 129] on input "email" at bounding box center [273, 126] width 231 height 36
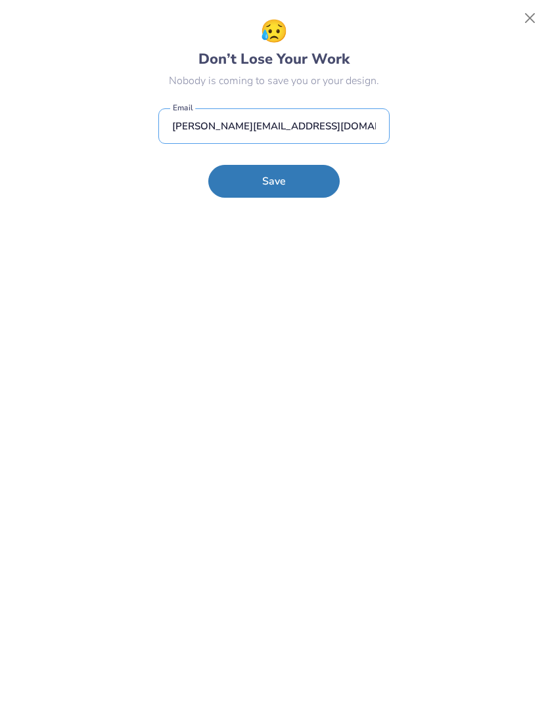
type input "sofiabrigman@icloud.com"
click at [311, 197] on button "Save" at bounding box center [273, 181] width 131 height 33
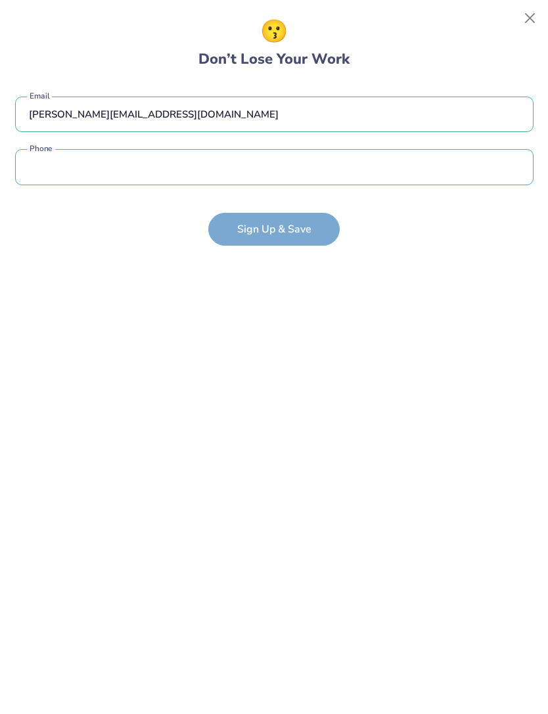
click at [359, 175] on input "tel" at bounding box center [274, 167] width 518 height 36
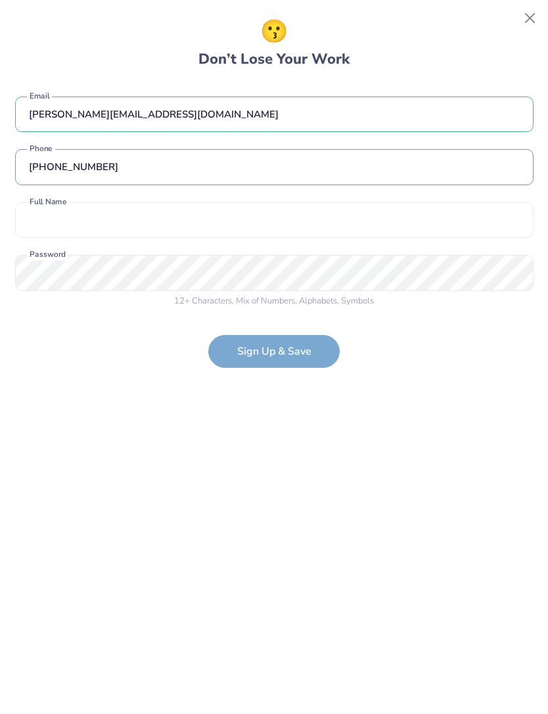
type input "(210) 601-1696"
click at [323, 235] on input "text" at bounding box center [274, 220] width 518 height 36
type input "Sofia Brigman"
click at [312, 409] on div "😗 Don’t Lose Your Work sofiabrigman@icloud.com Email (210) 601-1696 Phone Sofia…" at bounding box center [274, 357] width 518 height 684
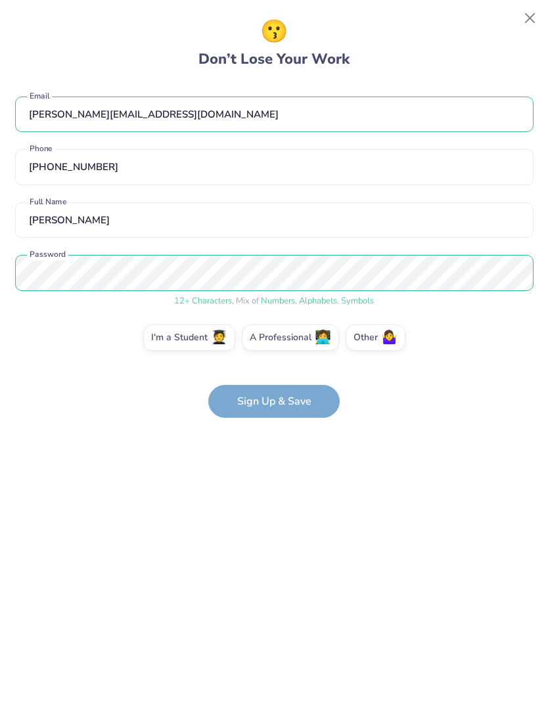
click at [286, 456] on div "😗 Don’t Lose Your Work sofiabrigman@icloud.com Email (210) 601-1696 Phone Sofia…" at bounding box center [274, 357] width 518 height 684
click at [196, 340] on label "I'm a Student 🧑‍🎓" at bounding box center [189, 337] width 92 height 26
click at [270, 340] on input "I'm a Student 🧑‍🎓" at bounding box center [274, 341] width 9 height 9
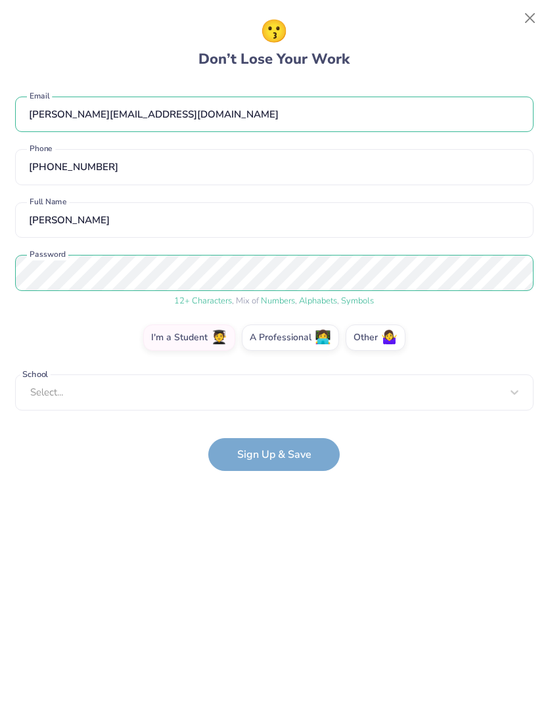
click at [252, 402] on div "Select..." at bounding box center [274, 392] width 518 height 36
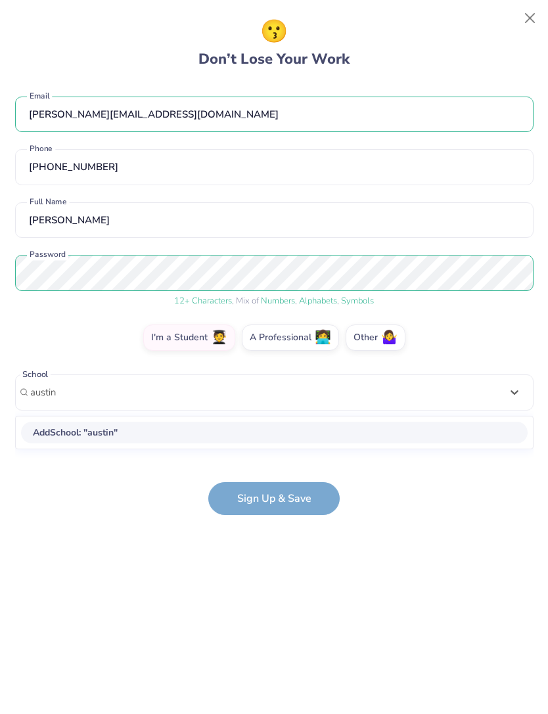
type input "austin"
click at [435, 310] on div "sofiabrigman@icloud.com Email (210) 601-1696 Phone Sofia Brigman Full Name 12 +…" at bounding box center [274, 272] width 518 height 378
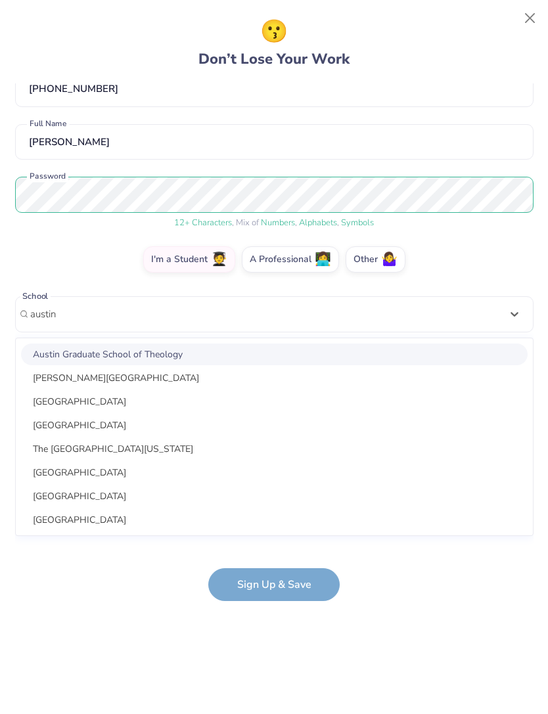
scroll to position [78, 0]
click at [34, 446] on div "The University of Texas at Austin" at bounding box center [274, 449] width 506 height 22
type input "austin"
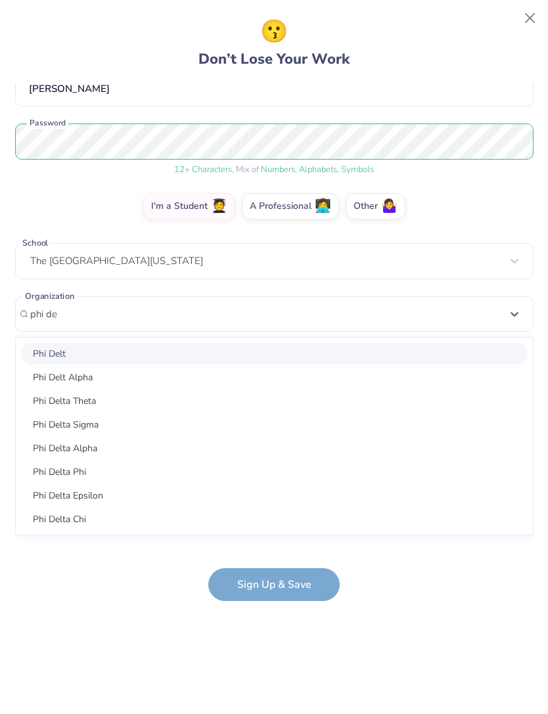
scroll to position [131, 0]
click at [55, 500] on div "Phi Delta Epsilon" at bounding box center [274, 496] width 506 height 22
type input "phi de"
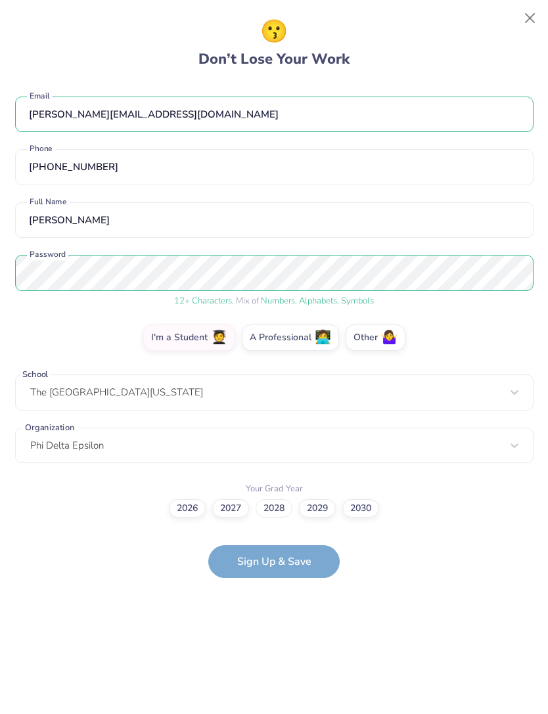
click at [279, 506] on label "2028" at bounding box center [273, 508] width 37 height 18
click at [278, 506] on input "2028" at bounding box center [274, 508] width 9 height 9
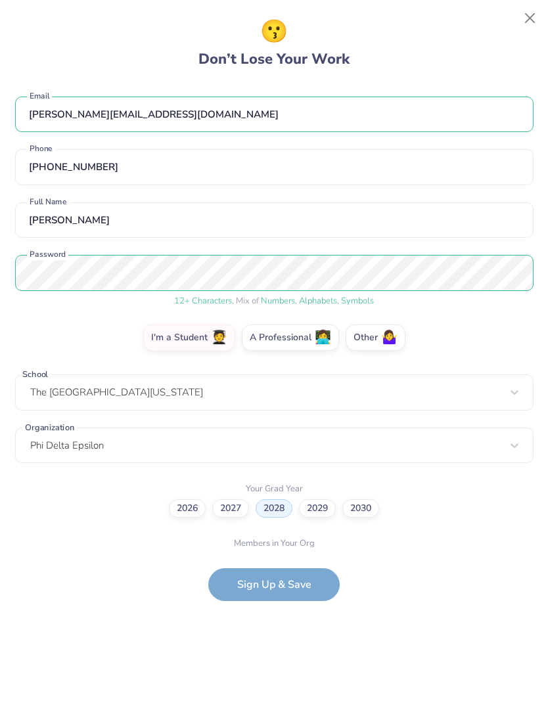
scroll to position [28, 0]
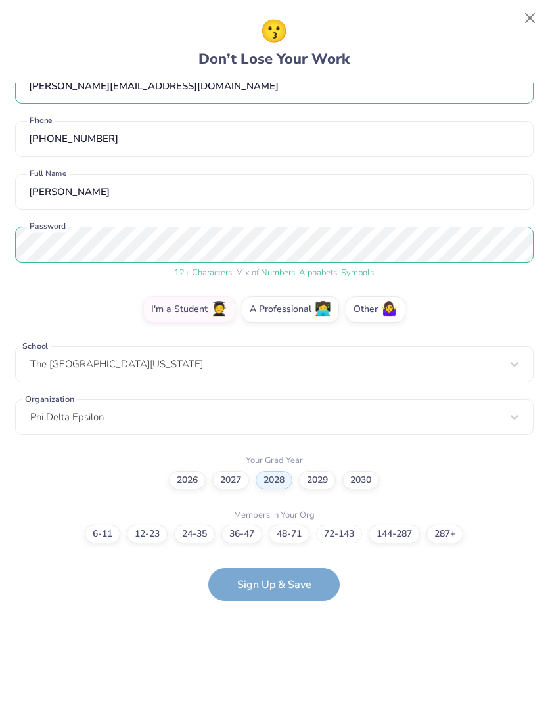
click at [343, 538] on label "72-143" at bounding box center [339, 534] width 46 height 18
click at [278, 558] on input "72-143" at bounding box center [274, 562] width 9 height 9
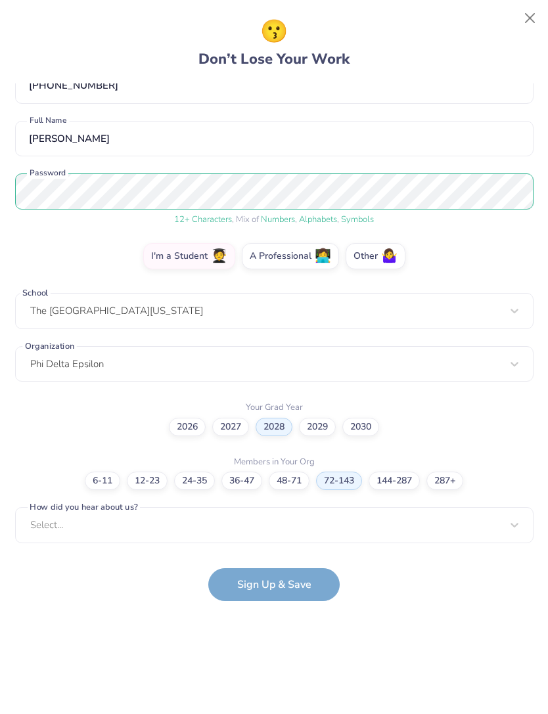
click at [281, 580] on form "sofiabrigman@icloud.com Email (210) 601-1696 Phone Sofia Brigman Full Name 12 +…" at bounding box center [274, 342] width 518 height 518
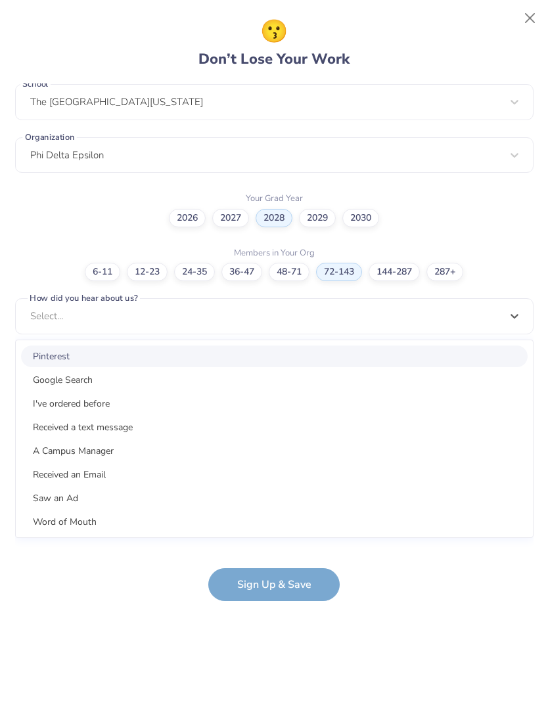
scroll to position [278, 0]
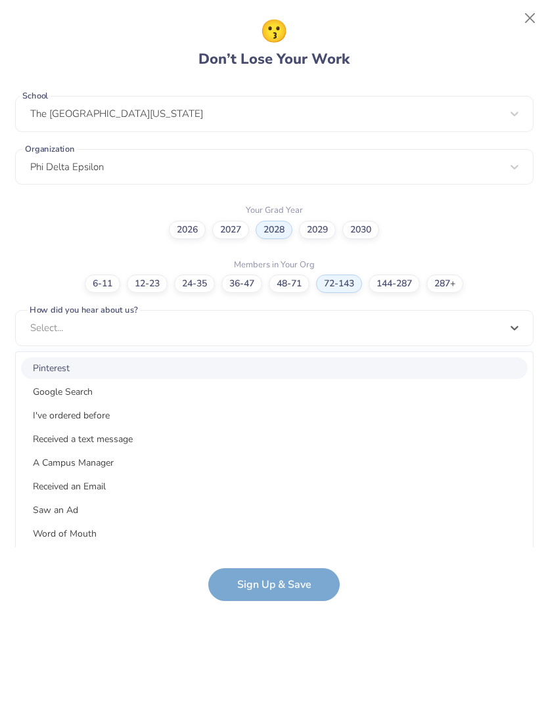
click at [95, 529] on div "Word of Mouth" at bounding box center [274, 534] width 506 height 22
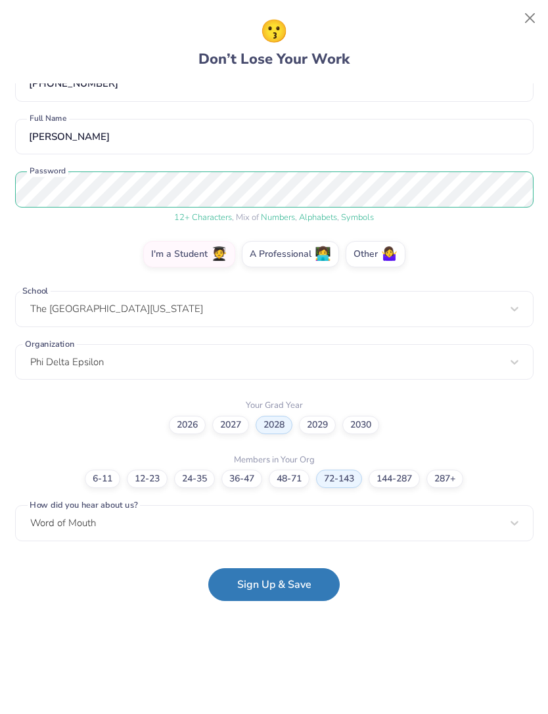
scroll to position [81, 0]
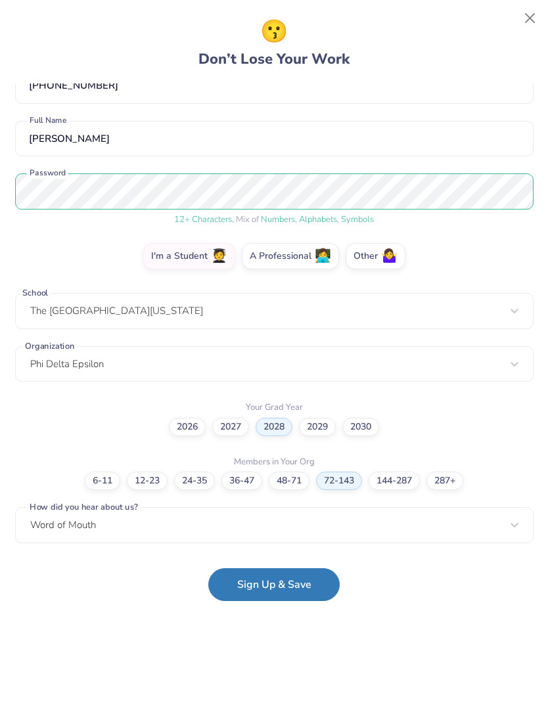
click at [252, 587] on button "Sign Up & Save" at bounding box center [273, 584] width 131 height 33
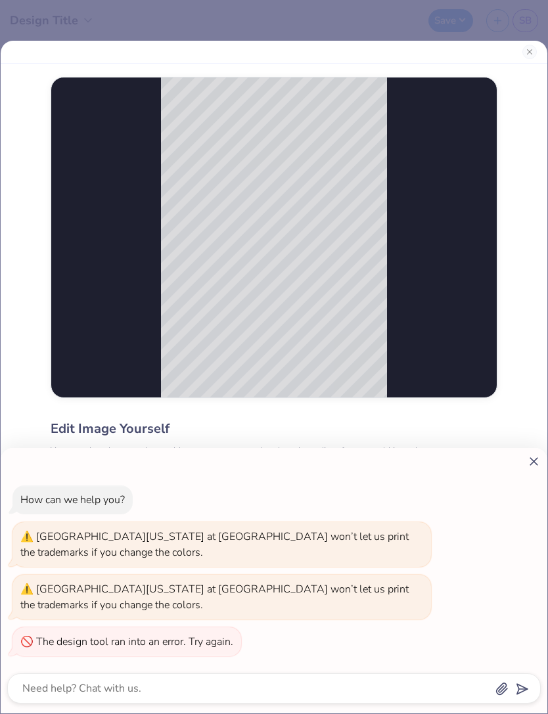
click at [537, 463] on icon at bounding box center [534, 461] width 14 height 14
type textarea "x"
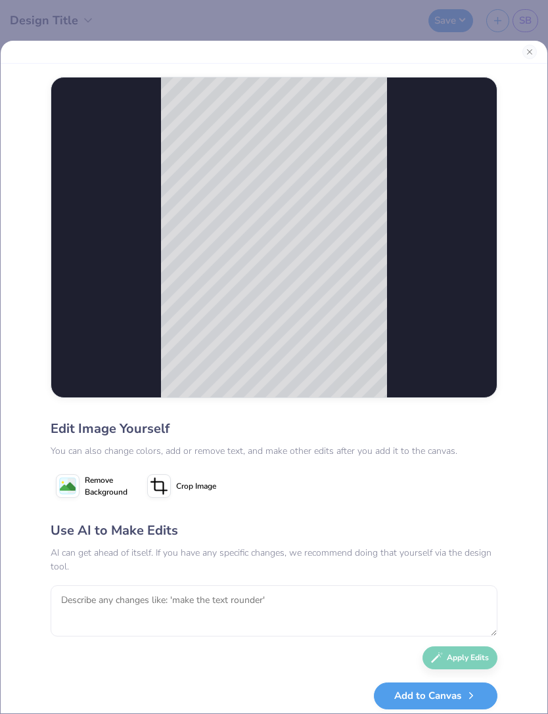
scroll to position [0, 0]
click at [234, 617] on textarea at bounding box center [274, 610] width 447 height 51
click at [116, 616] on textarea "Take of a peer med fraternity and" at bounding box center [274, 610] width 447 height 51
click at [196, 619] on textarea "Take of a pre med fraternity and" at bounding box center [274, 610] width 447 height 51
click at [516, 530] on div "Edit Image Yourself You can also change colors, add or remove text, and make ot…" at bounding box center [274, 377] width 548 height 674
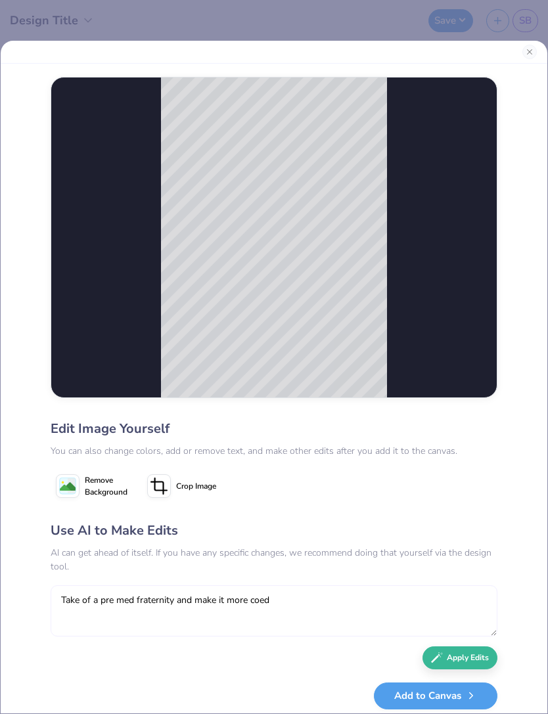
click at [336, 625] on textarea "Take of a pre med fraternity and make it more coed" at bounding box center [274, 610] width 447 height 51
type textarea "Take of a pre med fraternity and make it more coed for girls and boys"
click at [491, 502] on div "Remove Background Crop Image" at bounding box center [274, 486] width 447 height 33
click at [472, 669] on button "Apply Edits" at bounding box center [459, 657] width 75 height 23
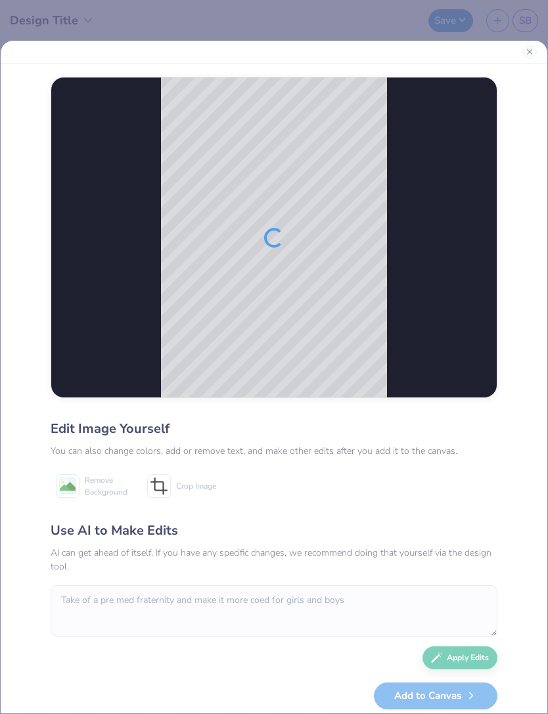
click at [529, 52] on button "Close" at bounding box center [529, 52] width 14 height 14
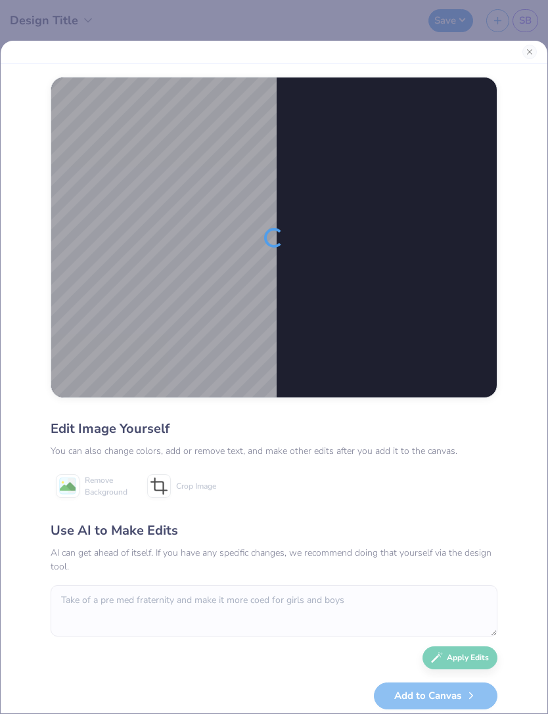
click at [534, 47] on button "Close" at bounding box center [529, 52] width 14 height 14
click at [525, 56] on button "Close" at bounding box center [529, 52] width 14 height 14
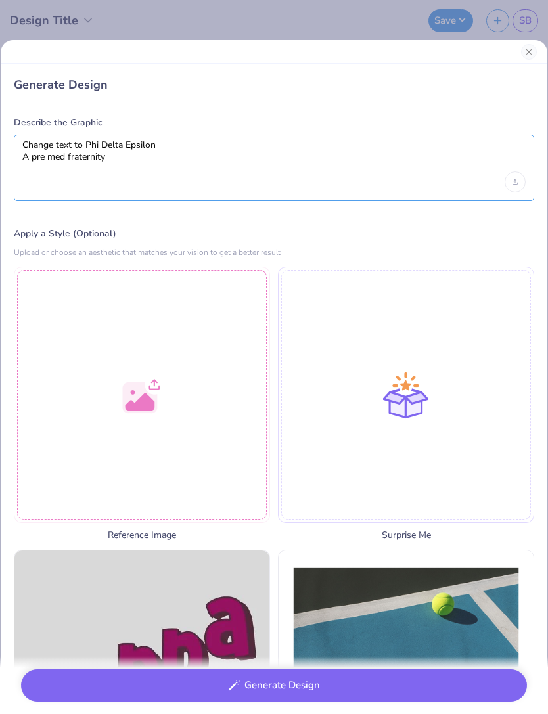
click at [177, 159] on textarea "Change text to Phi Delta Epsilon A pre med fraternity" at bounding box center [273, 155] width 503 height 33
click at [43, 157] on textarea "Change text to Phi Delta Epsilon A pre med fraternity" at bounding box center [273, 155] width 503 height 33
click at [88, 141] on textarea "Change text to Phi Delta Epsilon”" at bounding box center [273, 155] width 503 height 33
click at [169, 150] on textarea "Change text to “Phi Delta Epsilon”" at bounding box center [273, 155] width 503 height 33
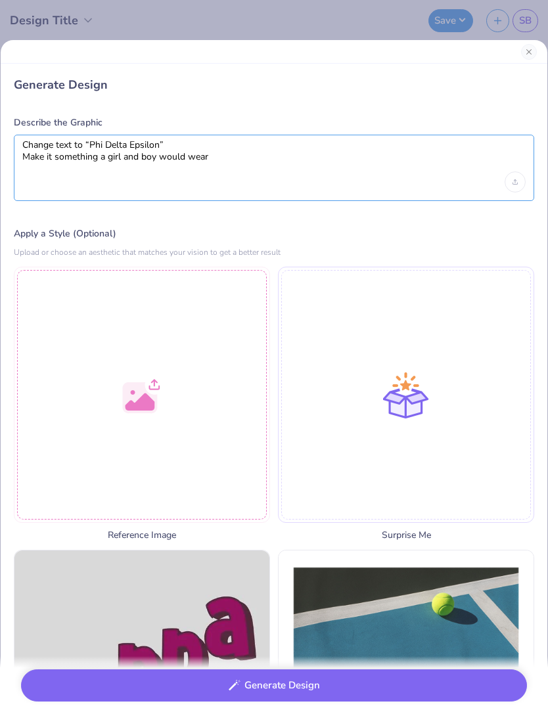
scroll to position [3, 0]
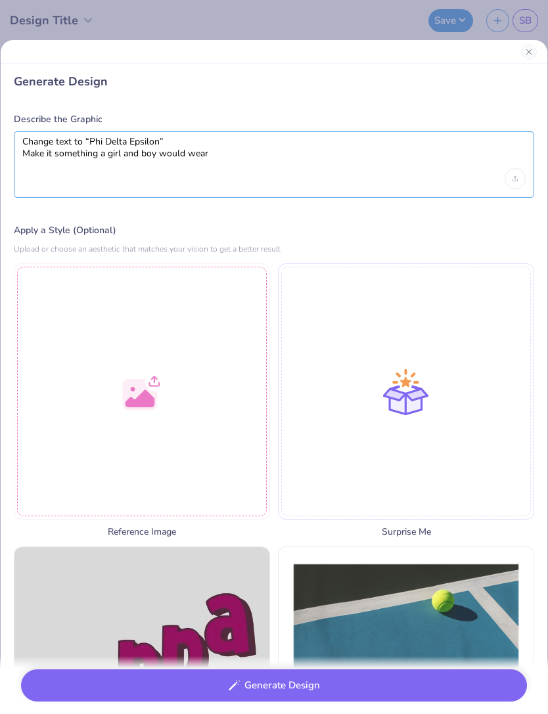
click at [35, 149] on textarea "Change text to “Phi Delta Epsilon” Make it something a girl and boy would wear" at bounding box center [273, 152] width 503 height 33
click at [32, 158] on textarea "Change text to “Phi Delta Epsilon” Make it something a girl and boy would wear" at bounding box center [273, 152] width 503 height 33
click at [32, 157] on textarea "Change text to “Phi Delta Epsilon” Make it something a girl and boy would wear" at bounding box center [273, 152] width 503 height 33
type textarea "Change text to “Phi Delta Epsilon” Make it something a girl and boy would wear"
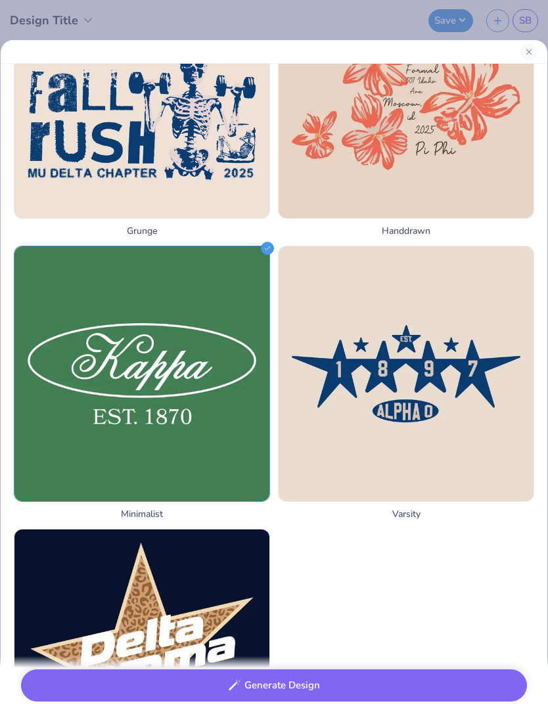
scroll to position [1438, 0]
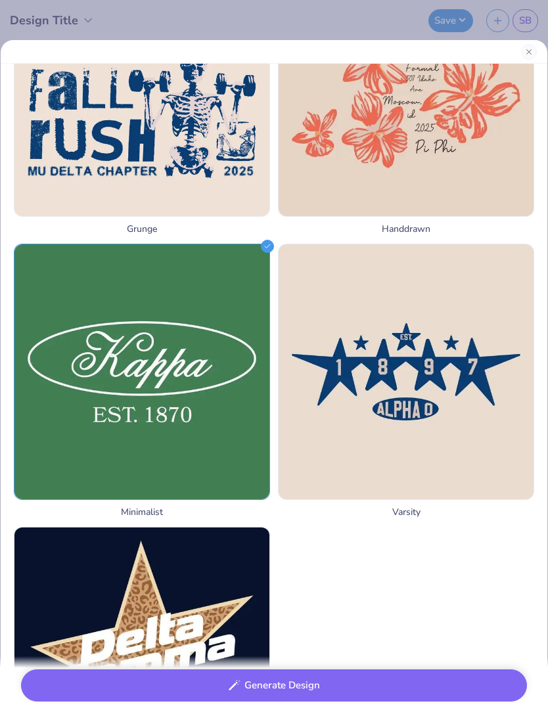
click at [108, 368] on img at bounding box center [141, 371] width 255 height 255
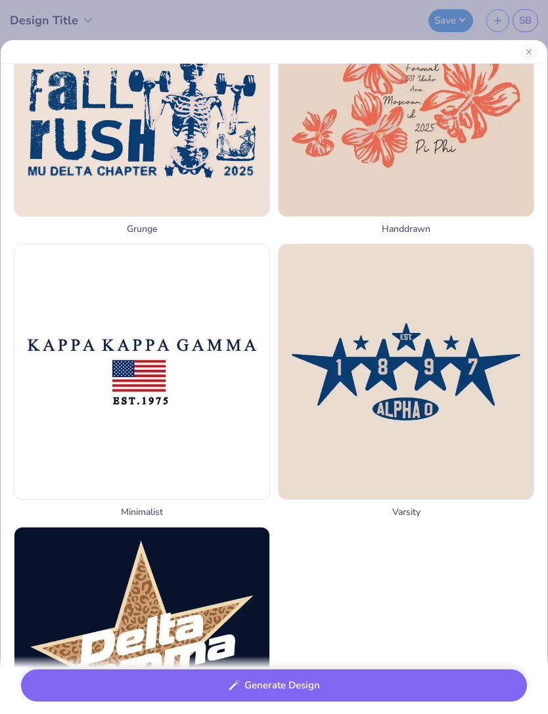
click at [108, 367] on img at bounding box center [141, 371] width 255 height 255
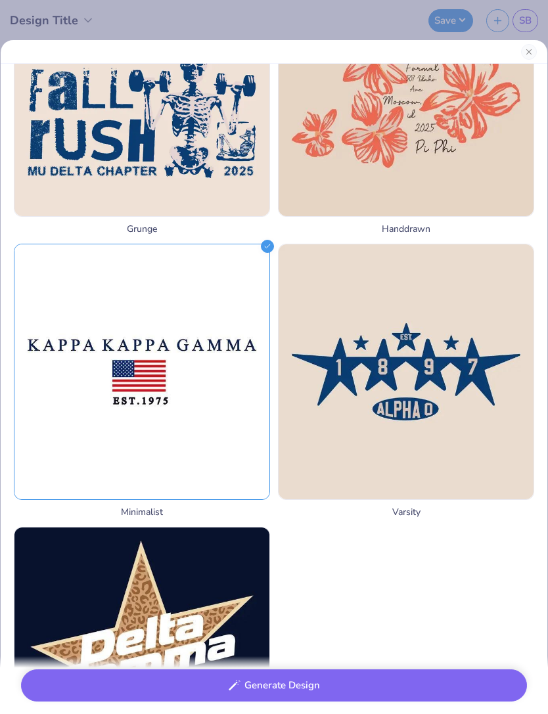
click at [91, 336] on img at bounding box center [141, 371] width 255 height 255
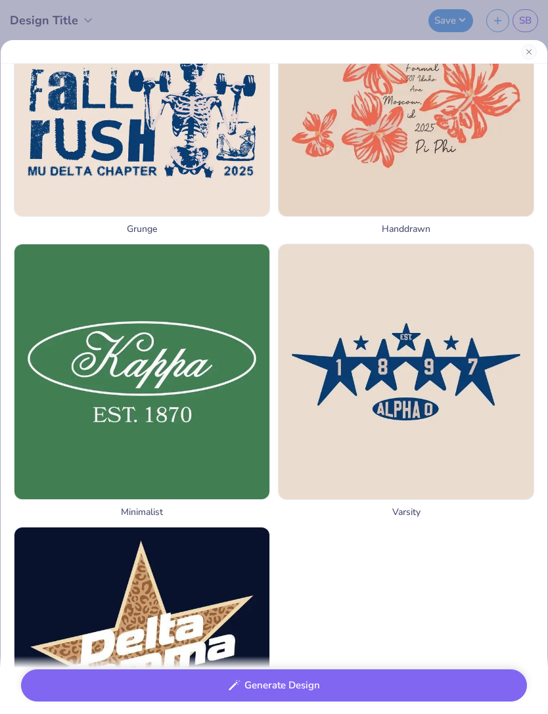
click at [87, 322] on img at bounding box center [141, 371] width 255 height 255
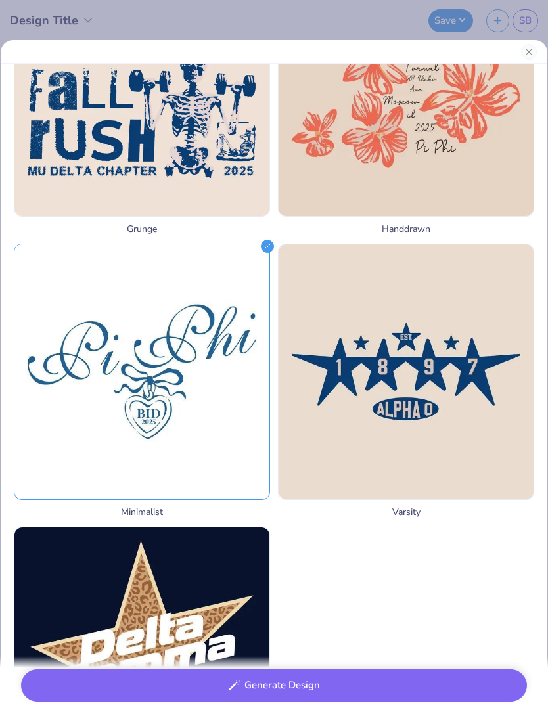
click at [84, 313] on img at bounding box center [141, 371] width 255 height 255
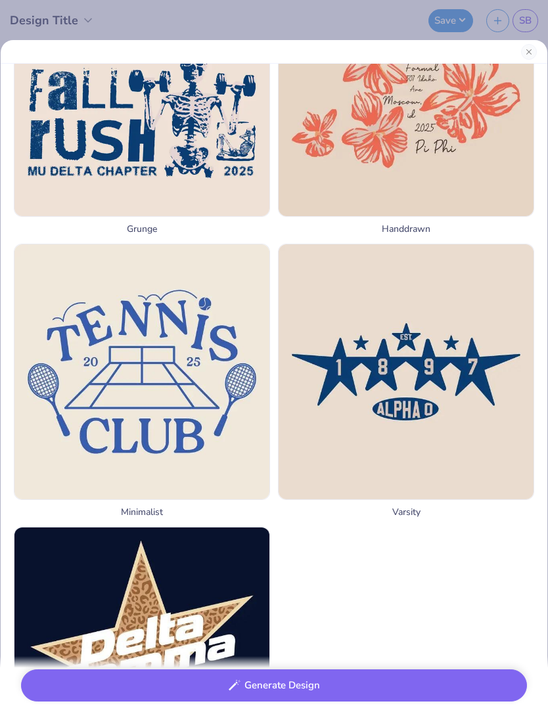
click at [450, 685] on button "Generate Design" at bounding box center [274, 685] width 506 height 32
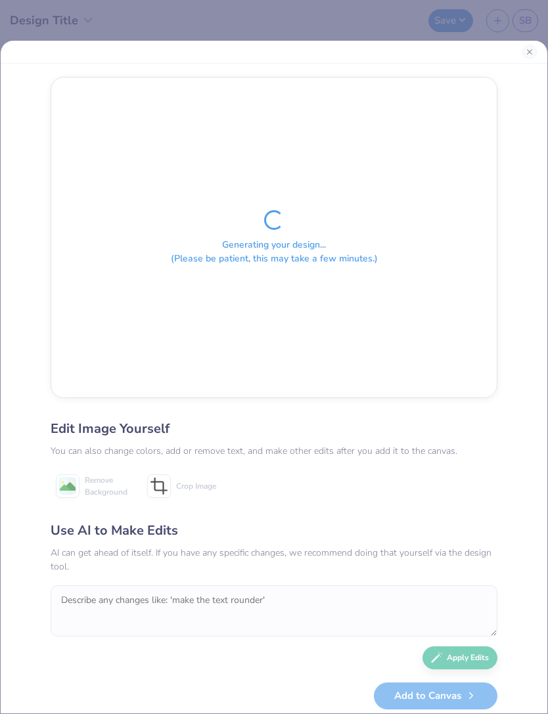
scroll to position [0, 0]
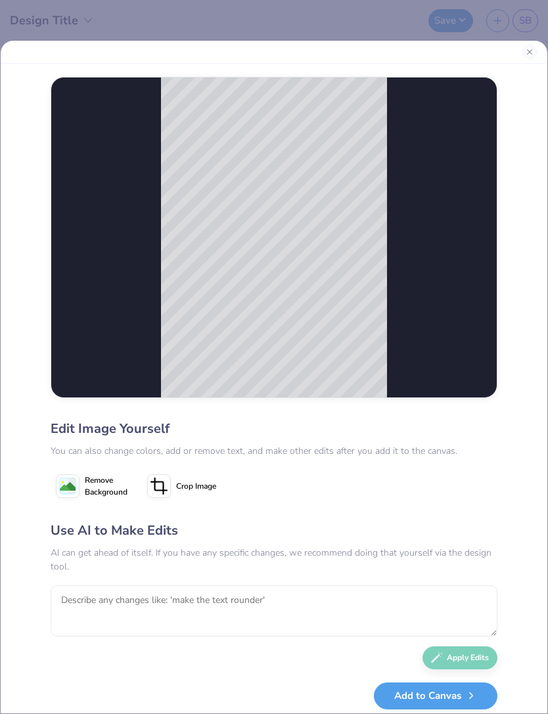
click at [519, 58] on div at bounding box center [274, 52] width 546 height 23
click at [519, 57] on div at bounding box center [274, 52] width 546 height 23
click at [532, 53] on button "Close" at bounding box center [529, 52] width 14 height 14
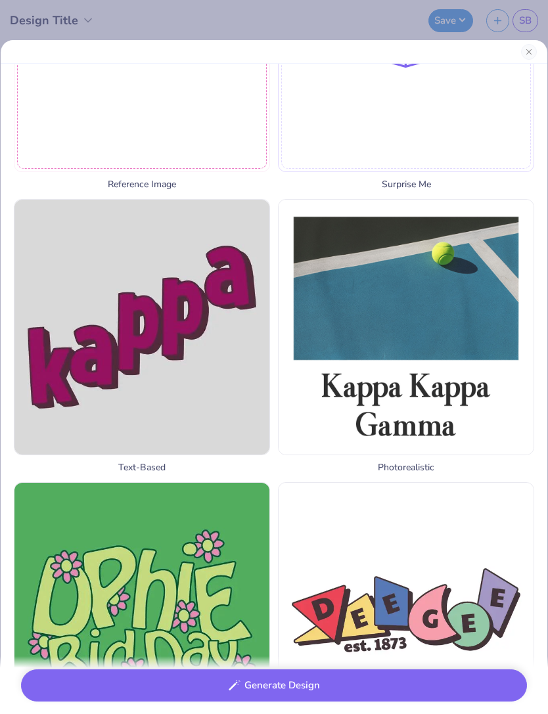
scroll to position [360, 0]
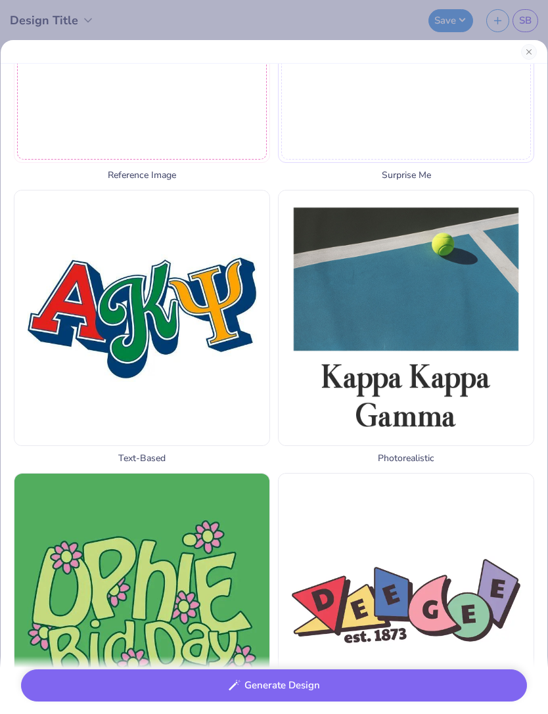
click at [97, 243] on img at bounding box center [141, 317] width 255 height 255
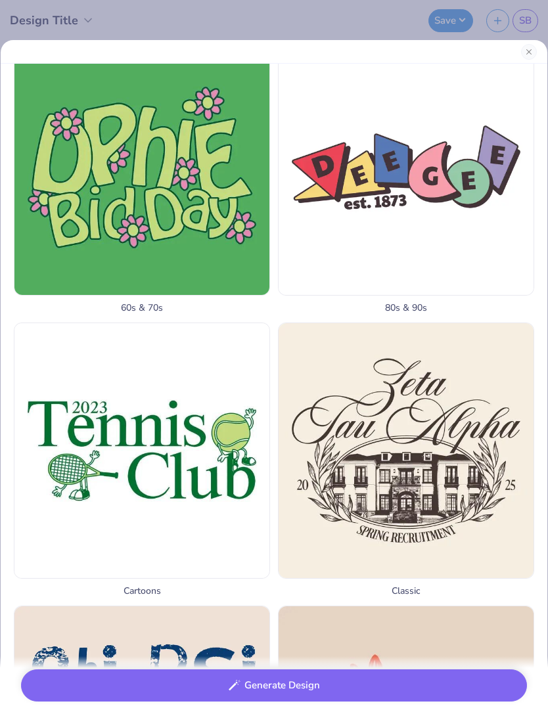
scroll to position [839, 0]
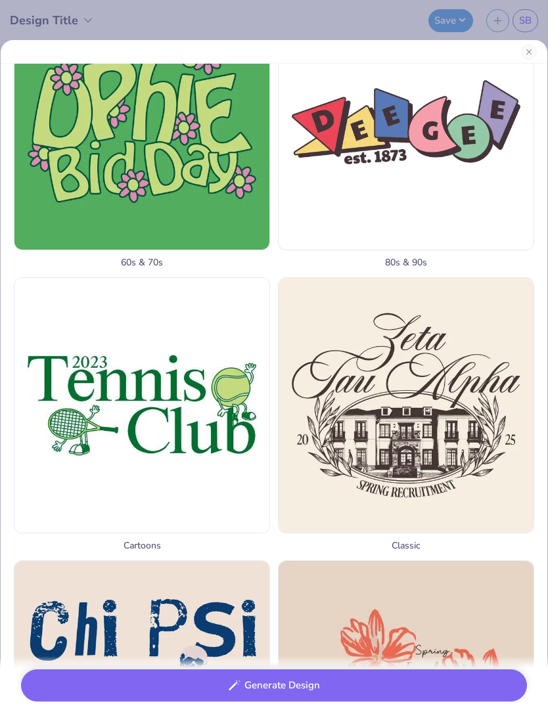
click at [483, 462] on img at bounding box center [405, 405] width 255 height 255
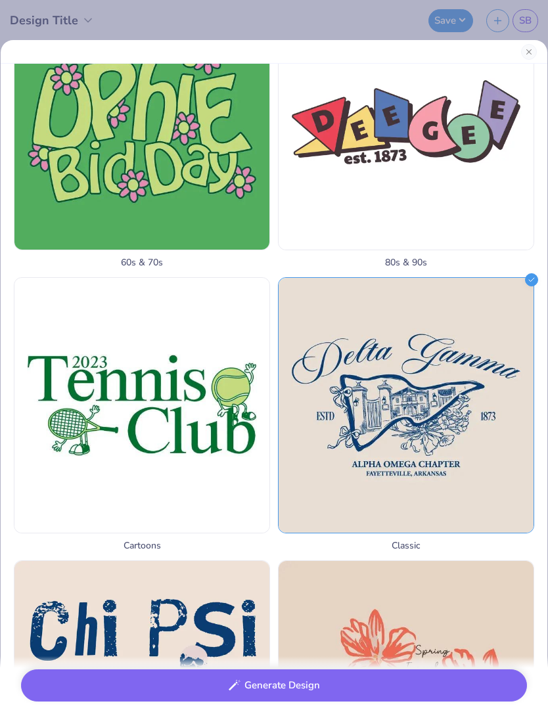
click at [433, 691] on button "Generate Design" at bounding box center [274, 685] width 506 height 32
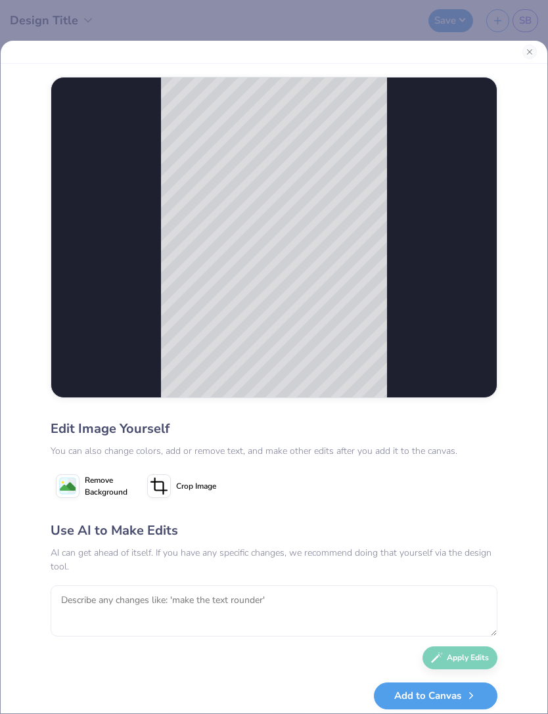
click at [523, 47] on button "Close" at bounding box center [529, 52] width 14 height 14
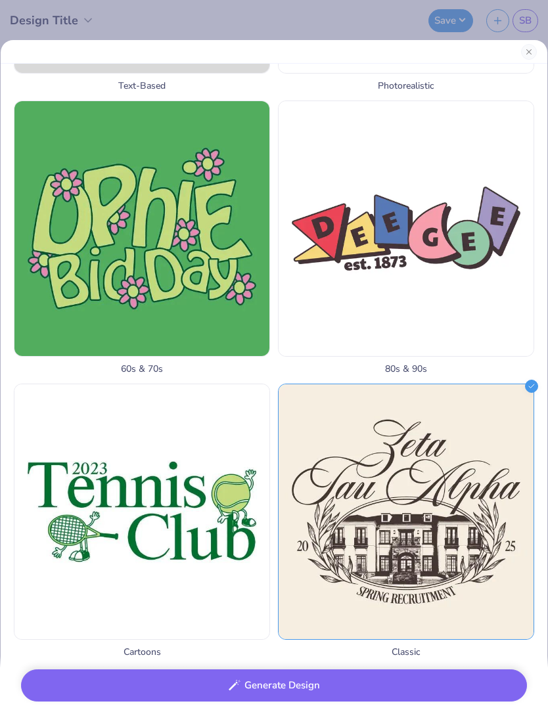
scroll to position [831, 0]
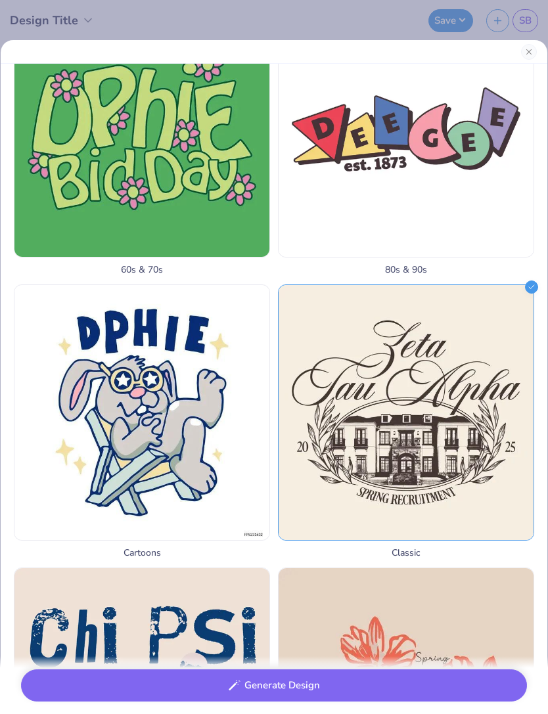
click at [91, 370] on img at bounding box center [141, 412] width 255 height 255
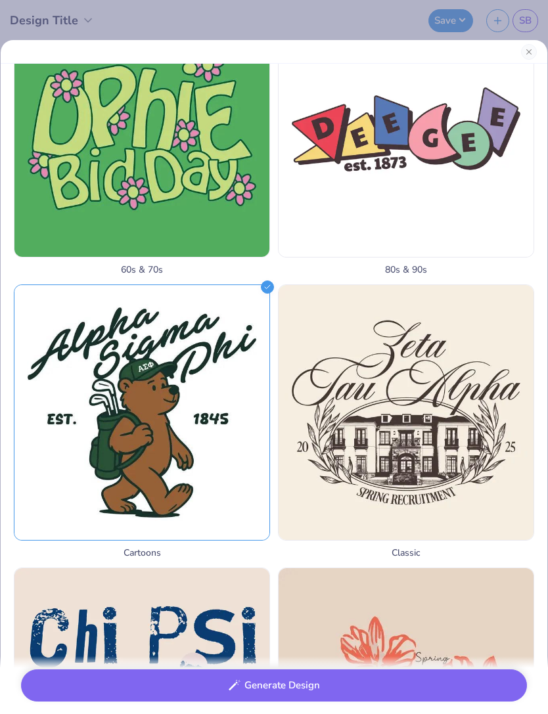
click at [74, 364] on img at bounding box center [141, 412] width 255 height 255
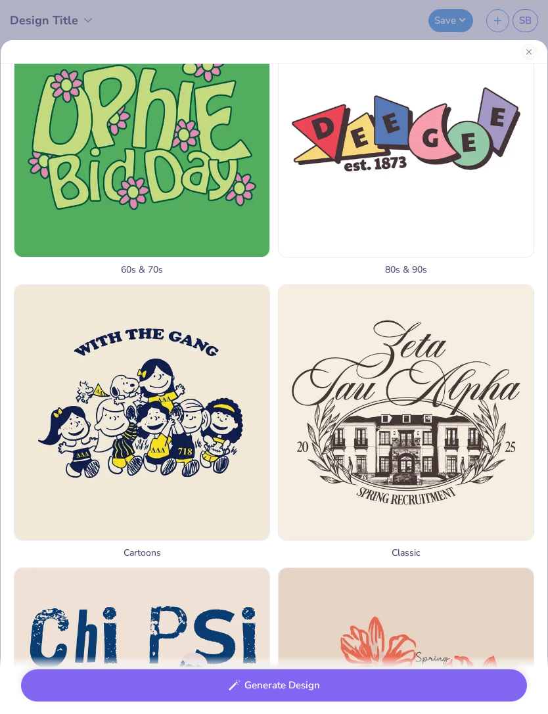
click at [61, 338] on img at bounding box center [141, 412] width 255 height 255
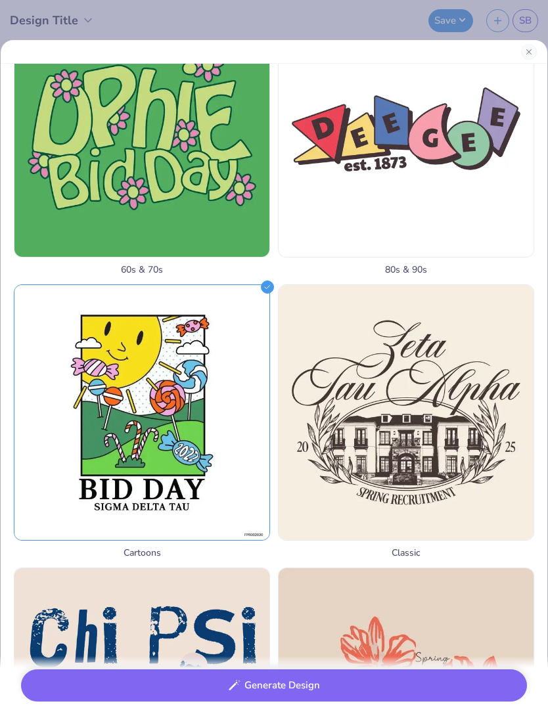
click at [64, 335] on img at bounding box center [141, 412] width 255 height 255
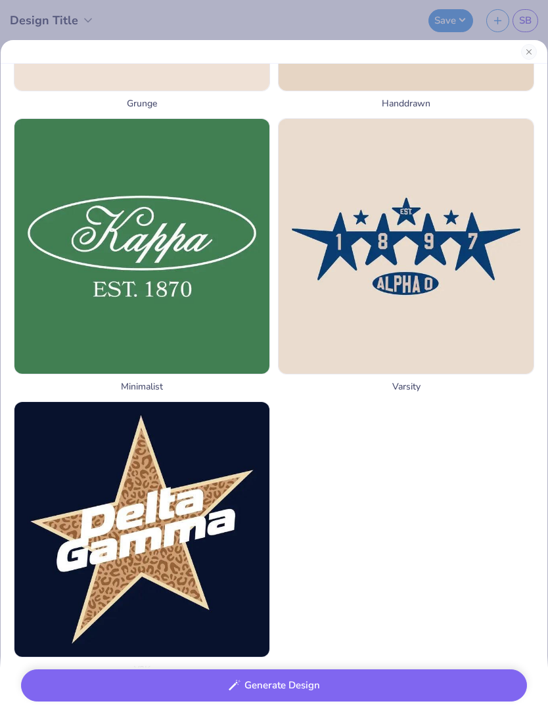
scroll to position [1570, 0]
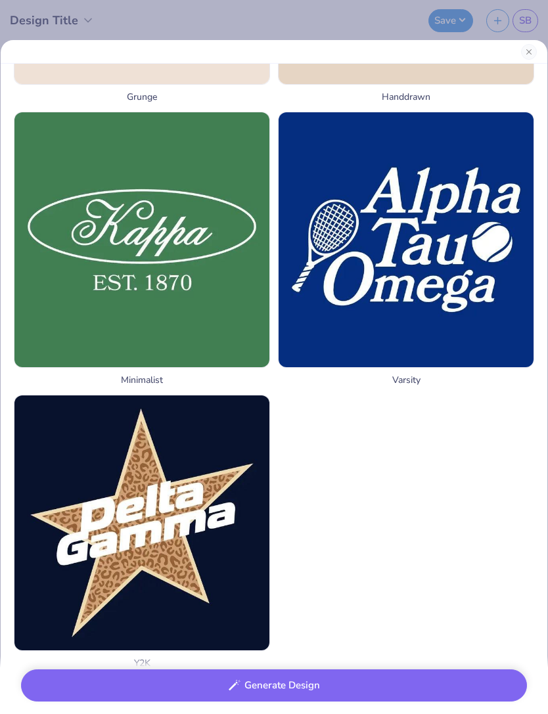
click at [339, 303] on img at bounding box center [405, 239] width 255 height 255
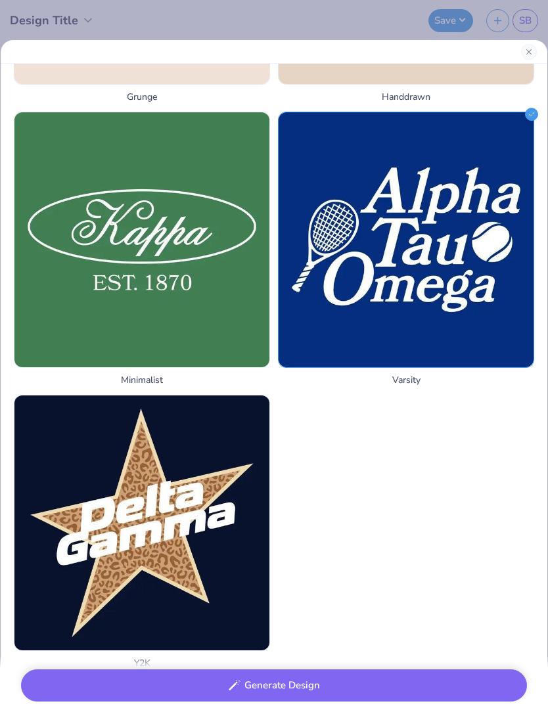
click at [349, 242] on img at bounding box center [405, 239] width 255 height 255
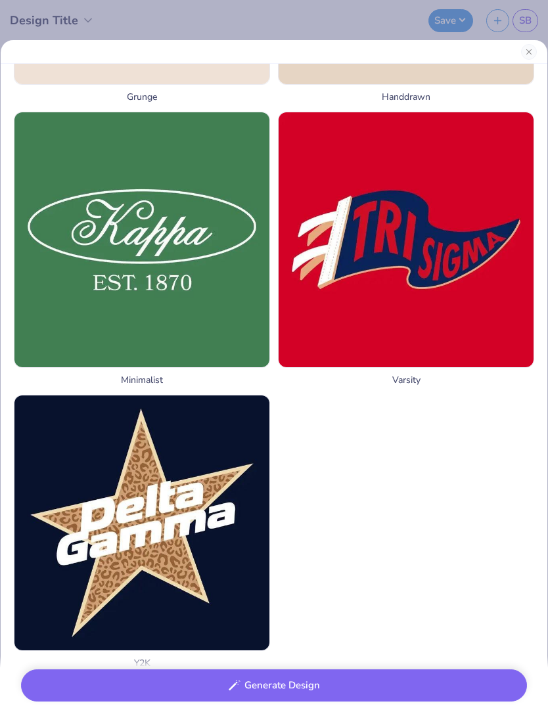
click at [347, 254] on img at bounding box center [405, 239] width 255 height 255
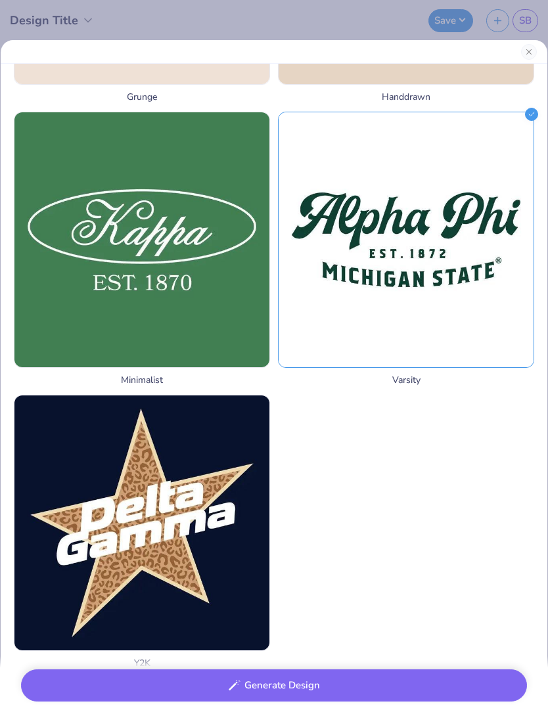
click at [330, 254] on img at bounding box center [405, 239] width 255 height 255
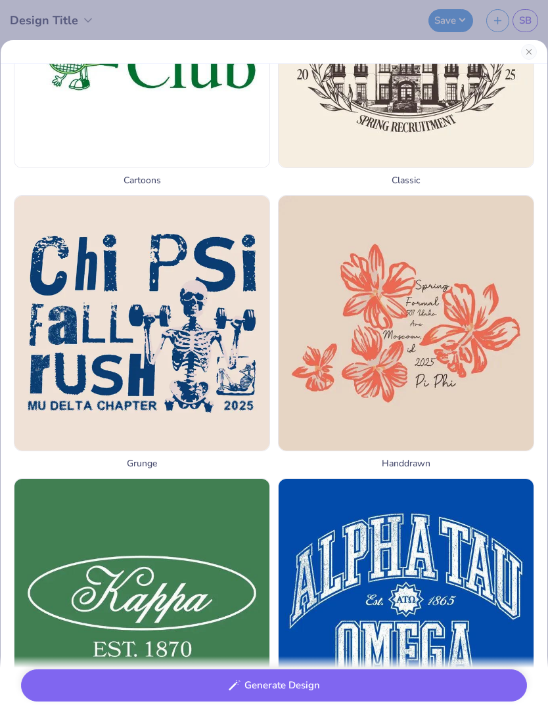
click at [0, 470] on div "Generate Design Describe the Graphic Change text to “Phi Delta Epsilon” Make it…" at bounding box center [274, 376] width 548 height 674
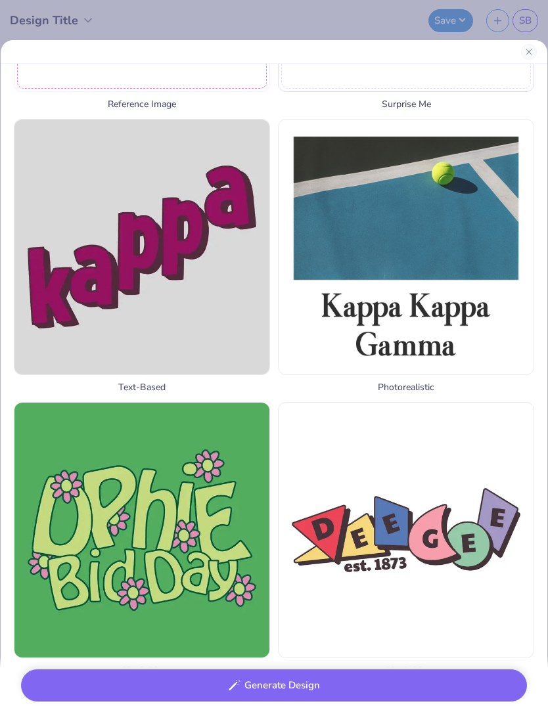
scroll to position [436, 0]
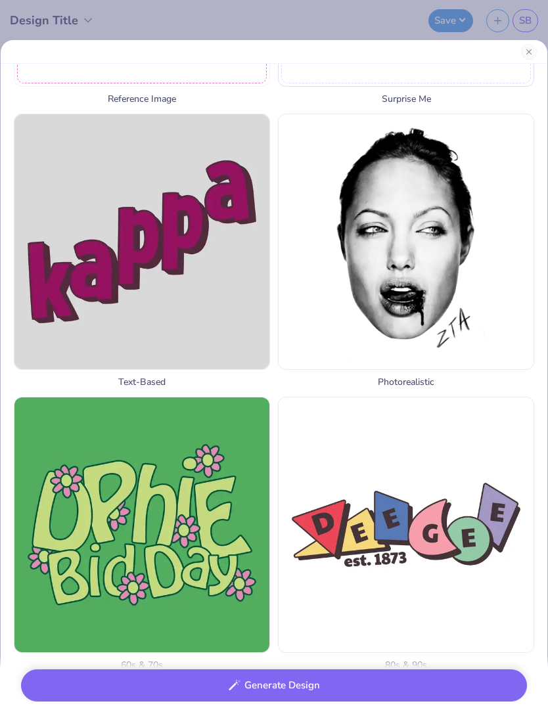
click at [502, 282] on img at bounding box center [405, 241] width 255 height 255
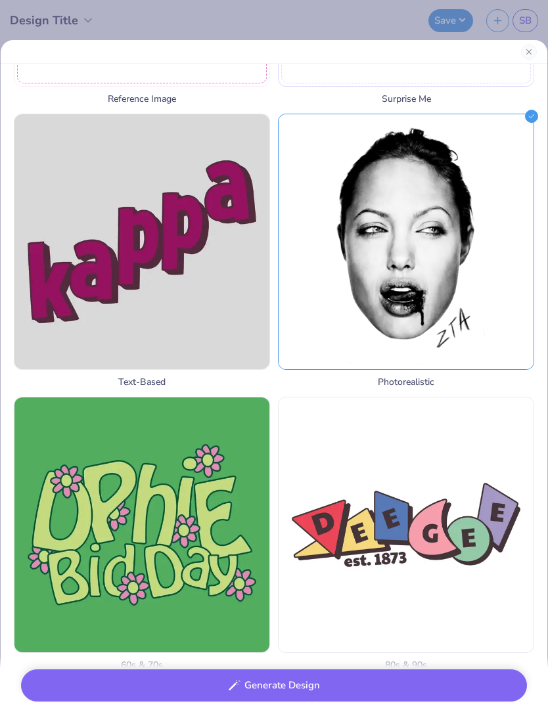
click at [506, 297] on img at bounding box center [405, 241] width 255 height 255
select select "4"
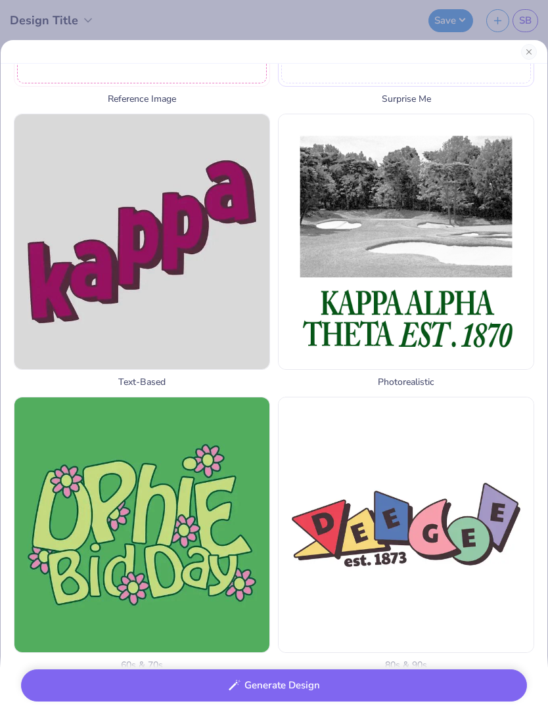
click at [502, 294] on img at bounding box center [405, 241] width 255 height 255
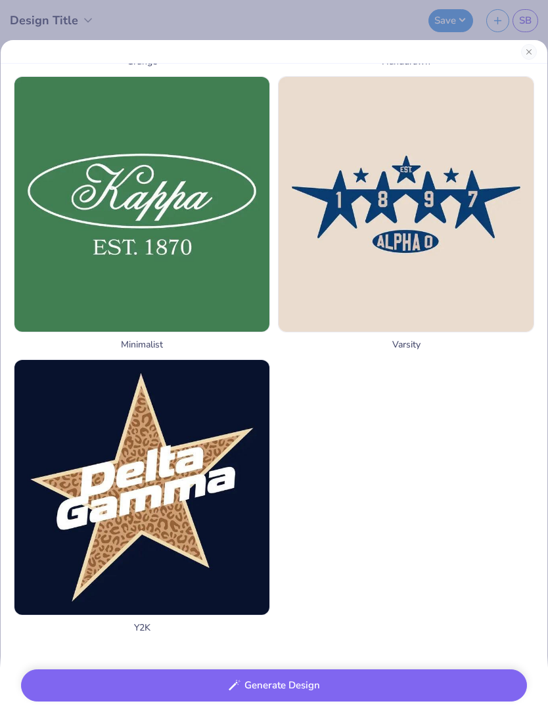
scroll to position [1613, 0]
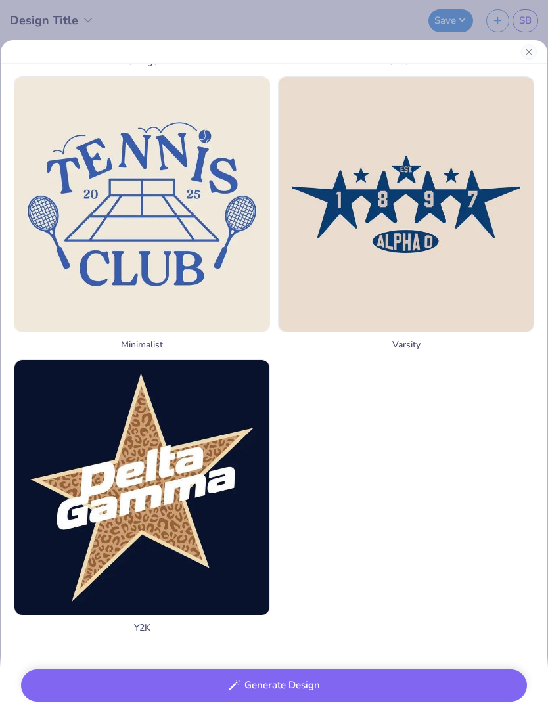
click at [60, 216] on img at bounding box center [141, 204] width 255 height 255
select select "4"
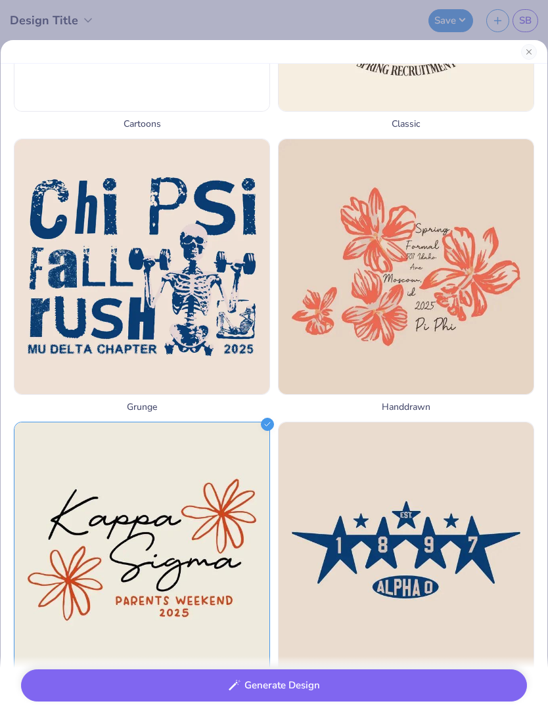
scroll to position [1051, 0]
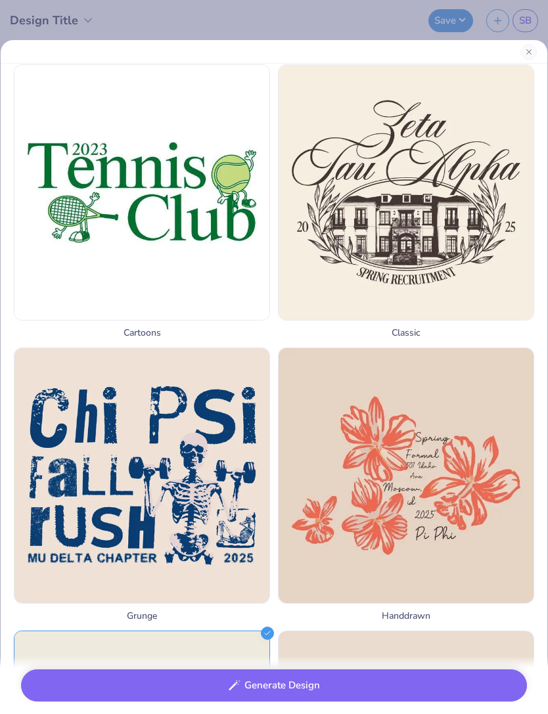
click at [445, 676] on button "Generate Design" at bounding box center [274, 685] width 506 height 32
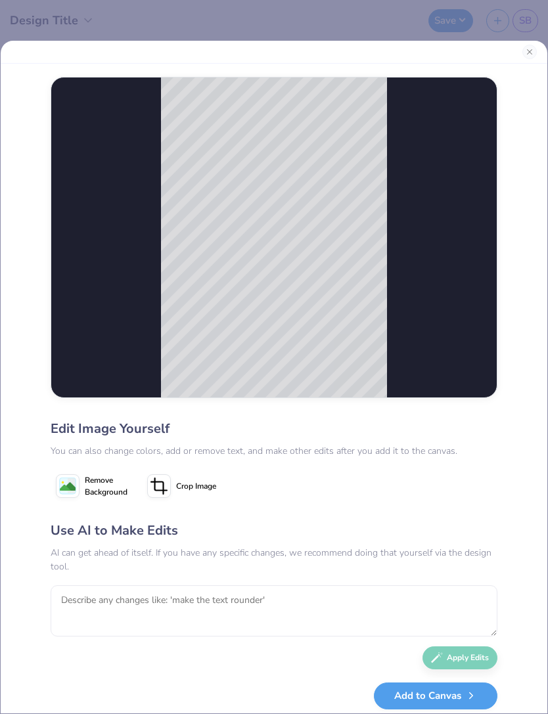
scroll to position [-1, 0]
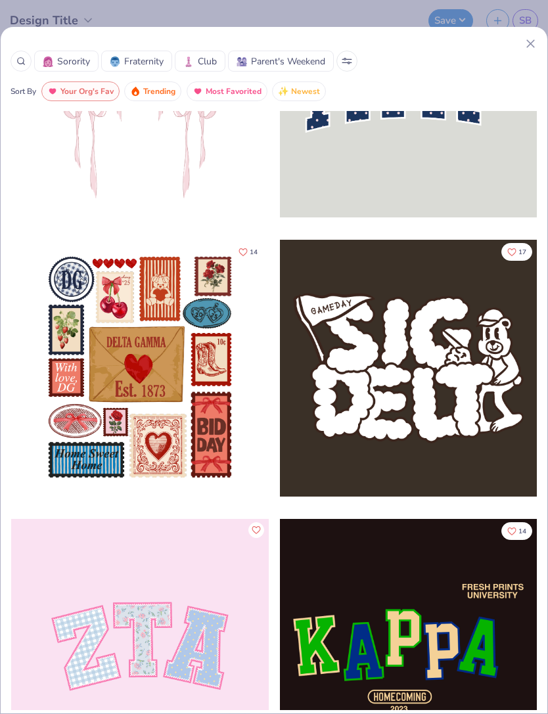
scroll to position [307, 0]
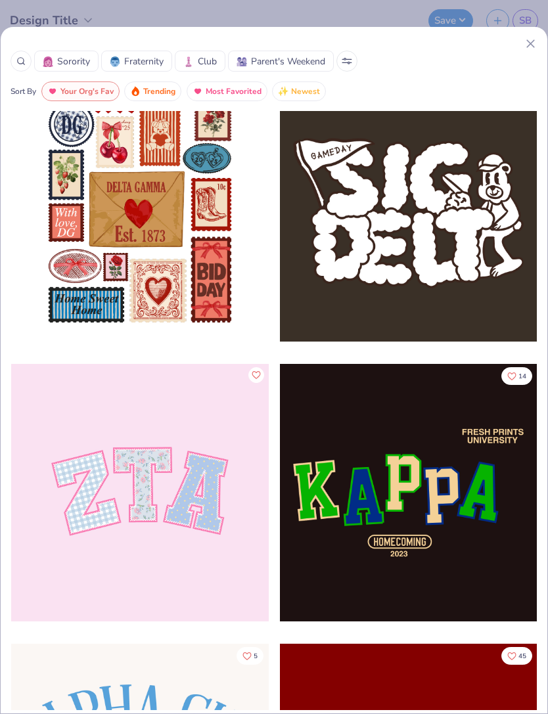
click at [547, 228] on div "Sorority Fraternity Club Parent's Weekend Sort By Your Org's Fav Trending Most …" at bounding box center [274, 370] width 548 height 688
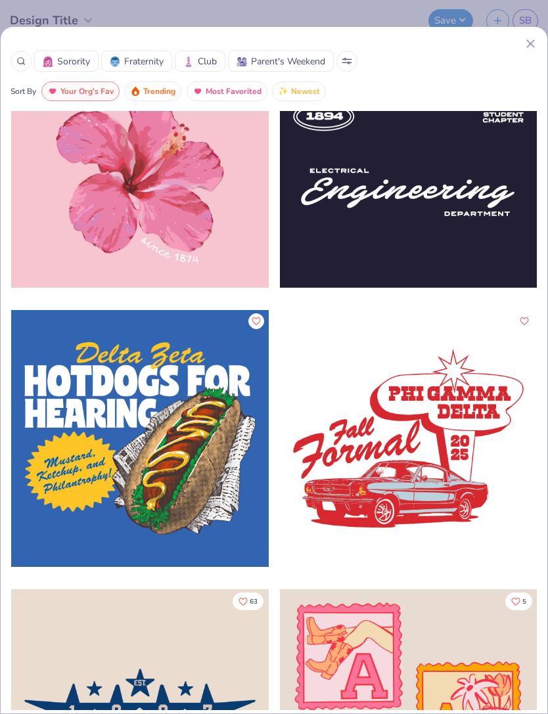
scroll to position [10575, 0]
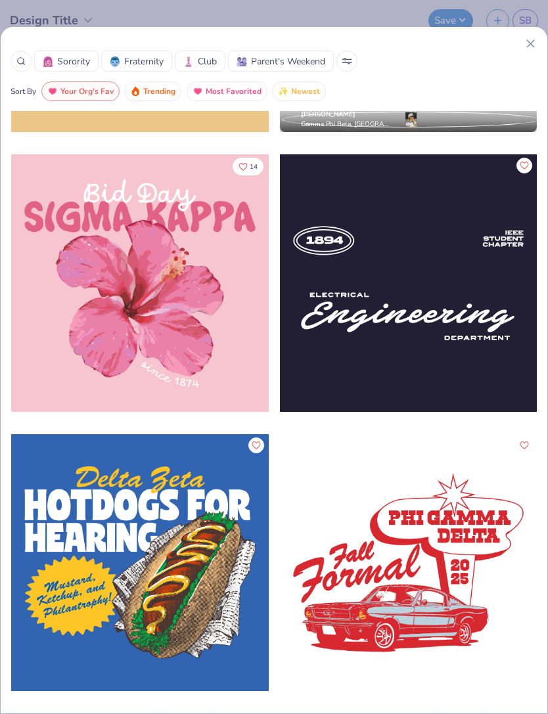
click at [462, 341] on div at bounding box center [408, 282] width 257 height 257
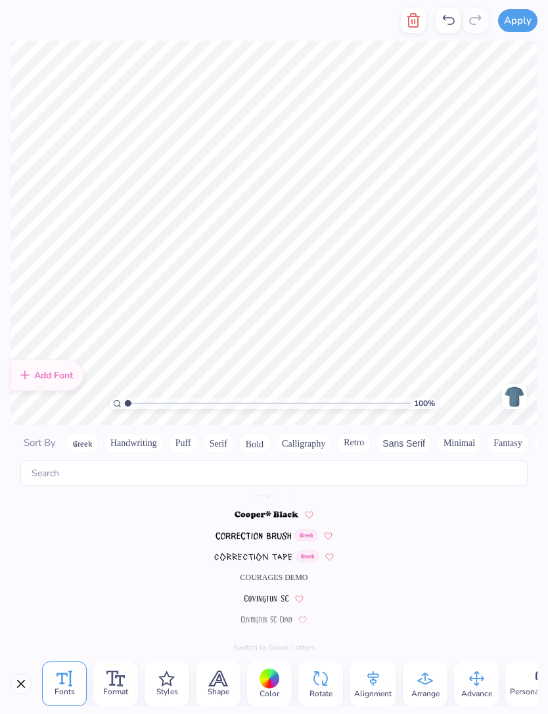
scroll to position [2427, 0]
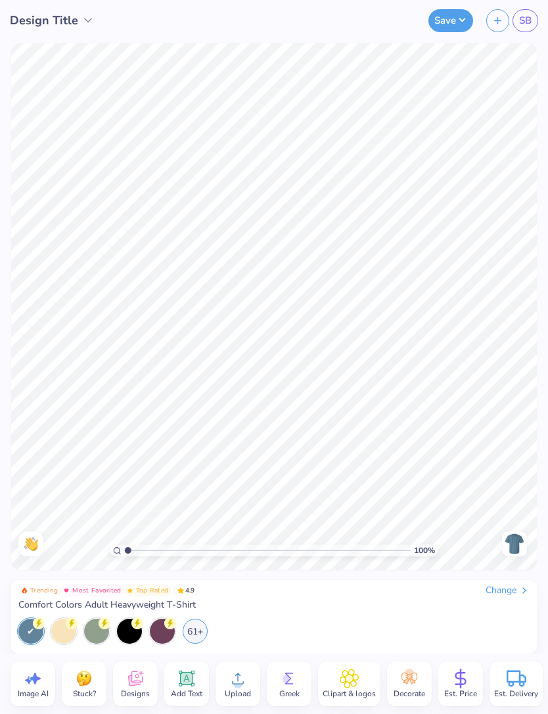
click at [50, 682] on div "Image AI" at bounding box center [33, 683] width 45 height 45
select select "4"
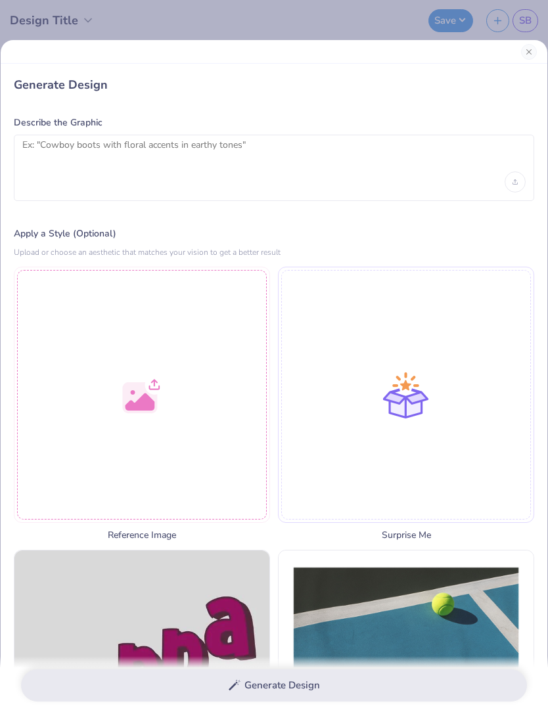
click at [530, 51] on button "Close" at bounding box center [529, 52] width 16 height 16
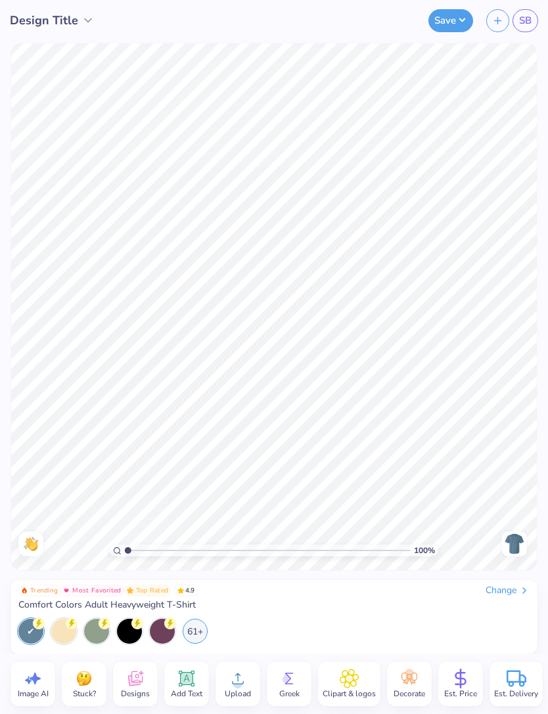
click at [95, 676] on div "Stuck?" at bounding box center [84, 683] width 45 height 45
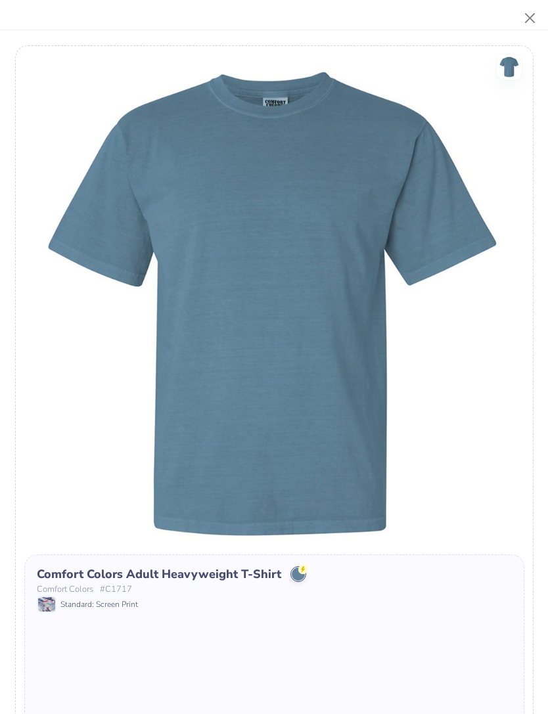
click at [532, 23] on button "Close" at bounding box center [529, 18] width 25 height 25
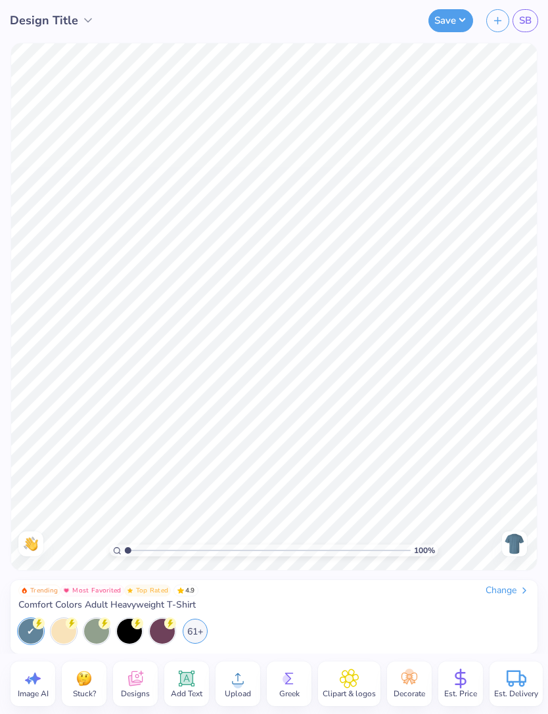
click at [143, 680] on icon at bounding box center [135, 679] width 20 height 20
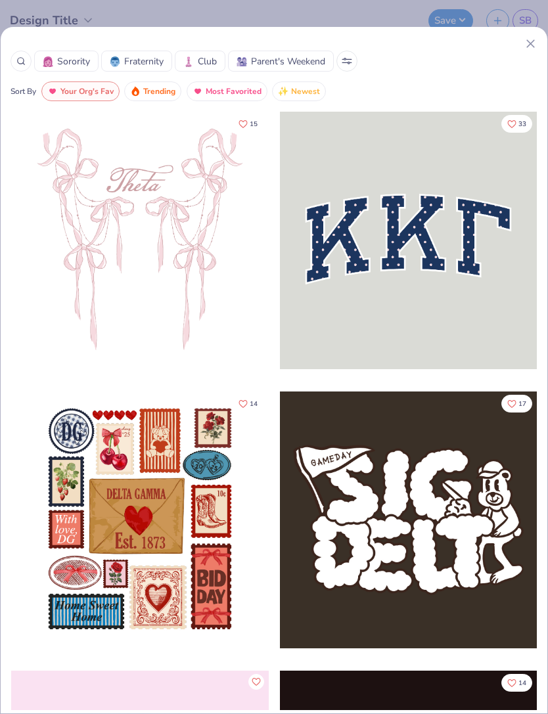
click at [357, 64] on button at bounding box center [346, 61] width 21 height 21
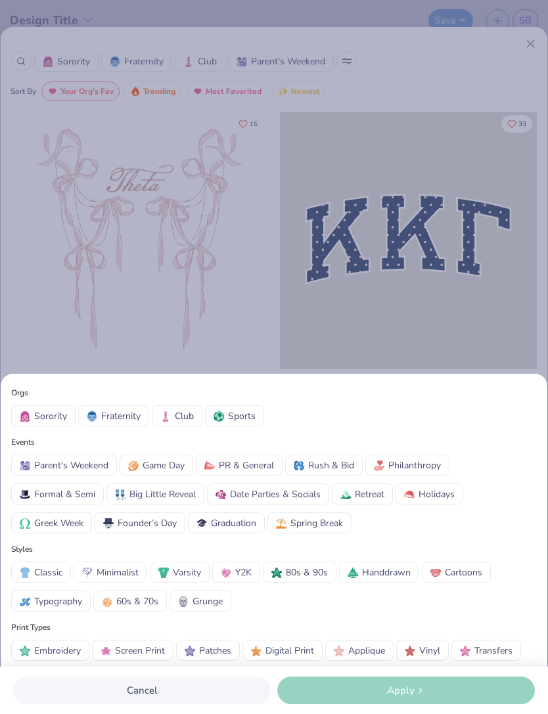
click at [171, 412] on div at bounding box center [167, 416] width 14 height 14
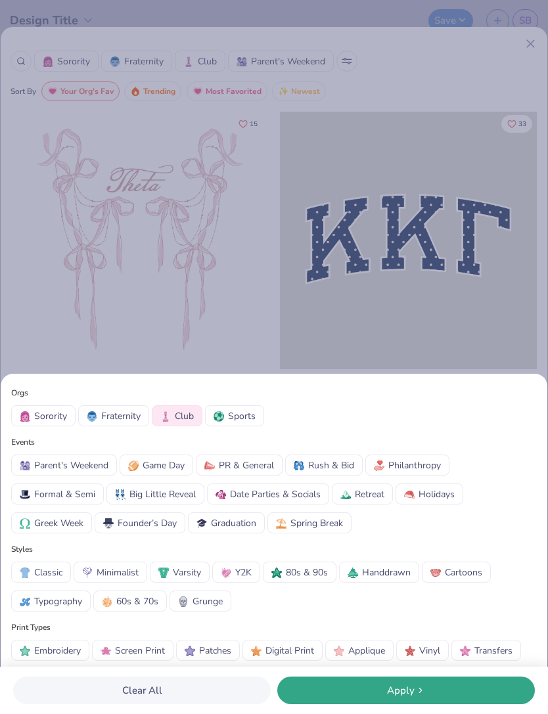
click at [454, 680] on button "Apply" at bounding box center [405, 690] width 257 height 28
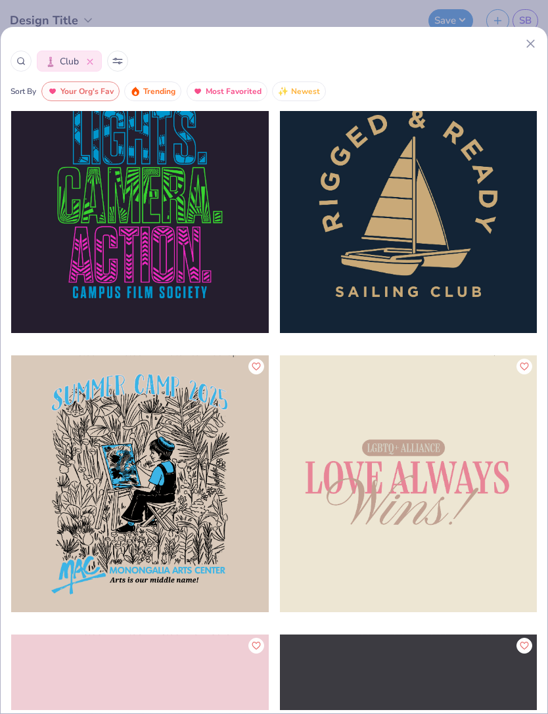
click at [523, 48] on icon at bounding box center [530, 44] width 14 height 14
click at [527, 53] on div "Club" at bounding box center [274, 61] width 527 height 21
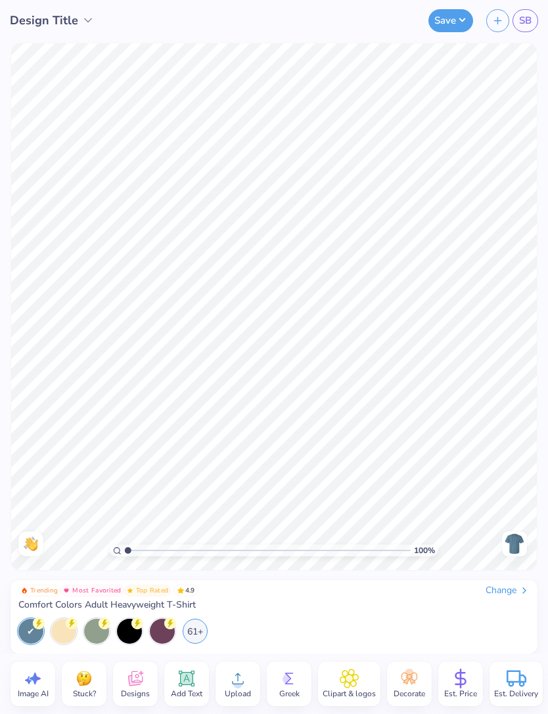
click at [194, 638] on div "61+" at bounding box center [195, 631] width 25 height 25
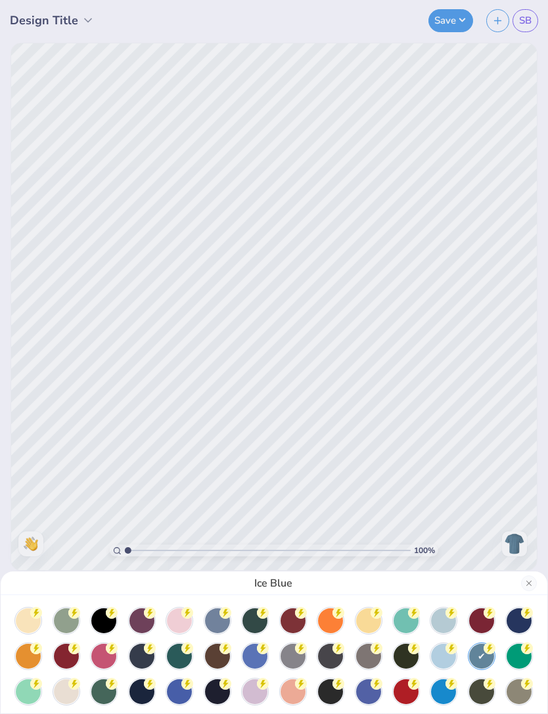
click at [217, 688] on div at bounding box center [217, 691] width 25 height 25
click at [494, 482] on div "Navy" at bounding box center [274, 357] width 548 height 714
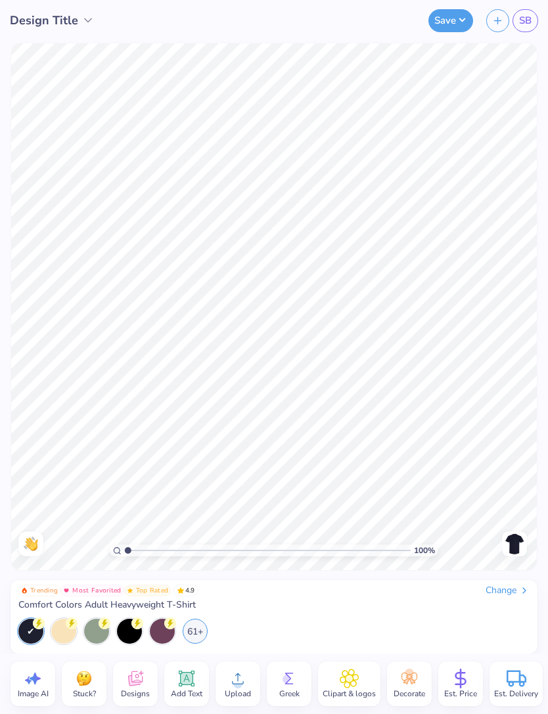
click at [405, 686] on icon at bounding box center [409, 679] width 20 height 20
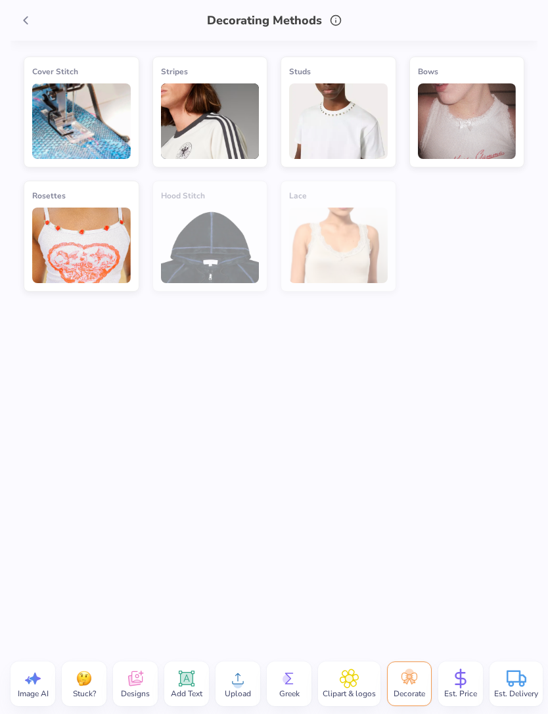
click at [357, 680] on icon at bounding box center [349, 679] width 19 height 20
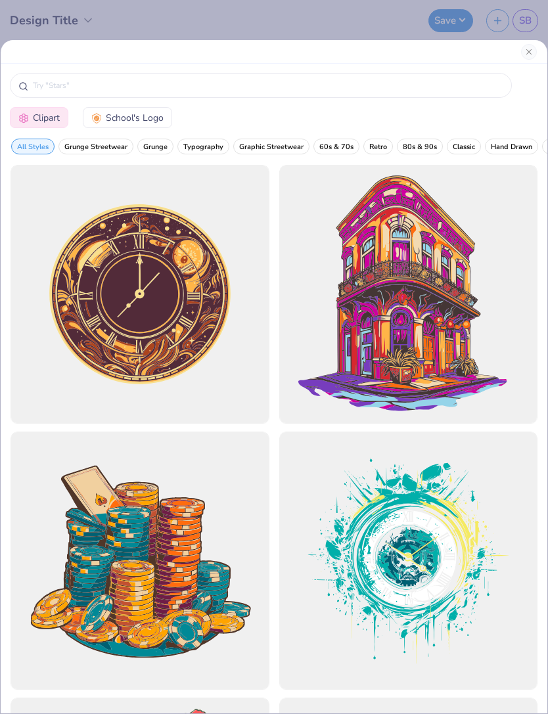
click at [374, 80] on input "text" at bounding box center [267, 85] width 471 height 13
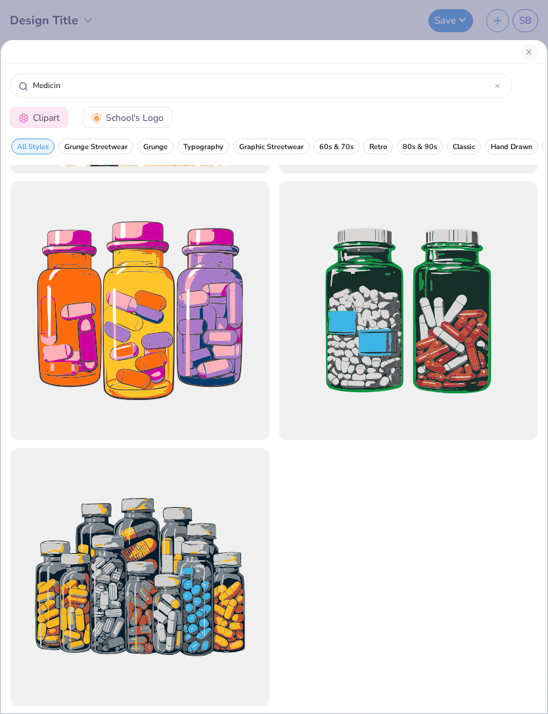
scroll to position [1049, 0]
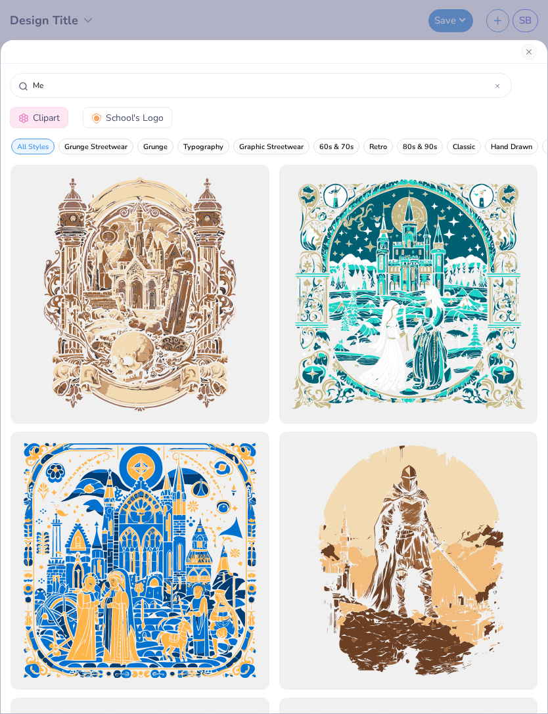
type input "M"
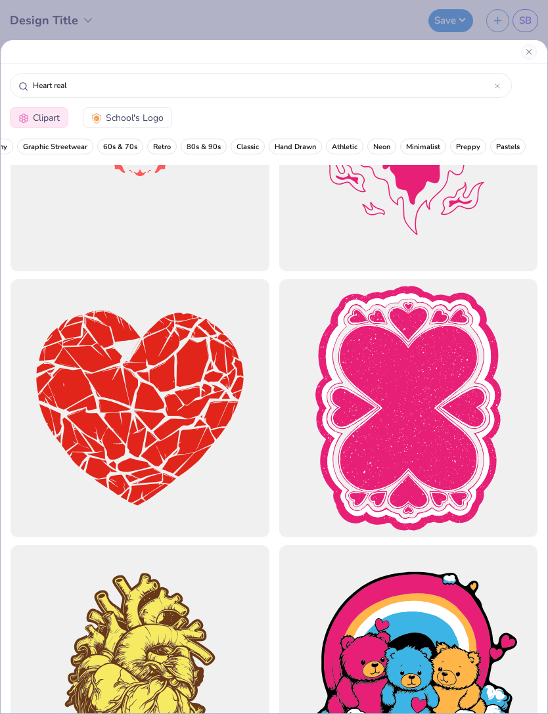
scroll to position [0, 215]
type input "Heart real"
click at [527, 62] on div at bounding box center [274, 52] width 546 height 24
click at [518, 62] on div at bounding box center [274, 52] width 546 height 24
click at [529, 56] on button "Close" at bounding box center [529, 52] width 16 height 16
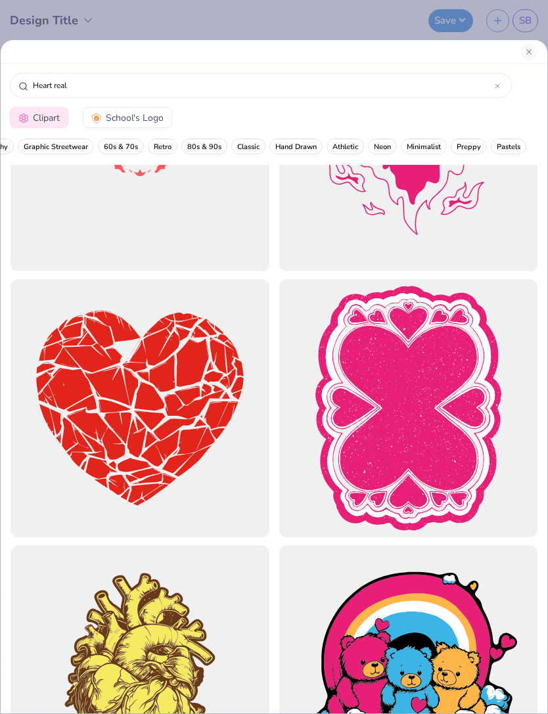
click at [521, 55] on button "Close" at bounding box center [529, 52] width 16 height 16
click at [531, 55] on button "Close" at bounding box center [529, 52] width 16 height 16
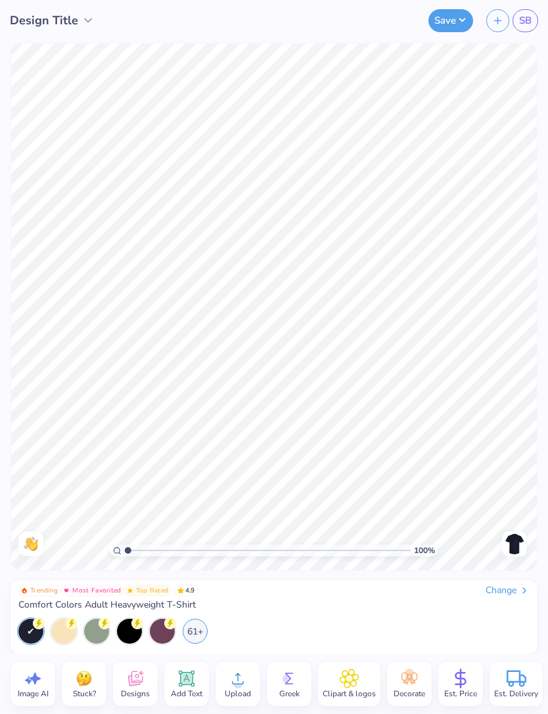
click at [47, 674] on div "Image AI" at bounding box center [33, 683] width 45 height 45
select select "4"
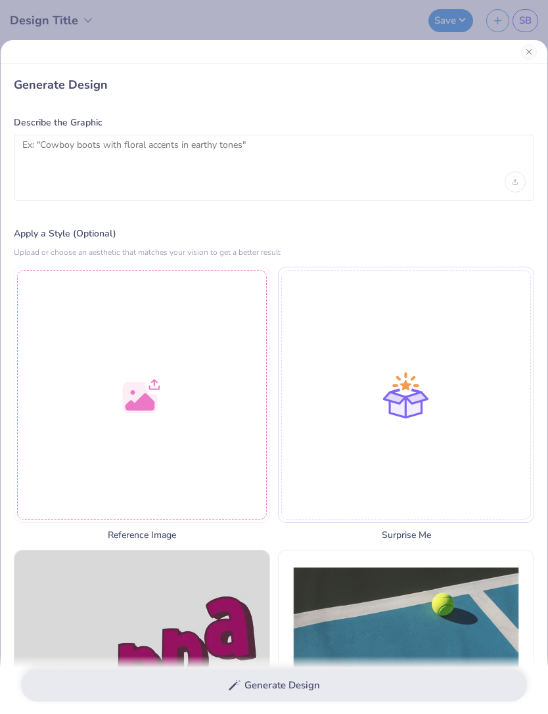
click at [59, 681] on div "Generate Design" at bounding box center [274, 685] width 548 height 58
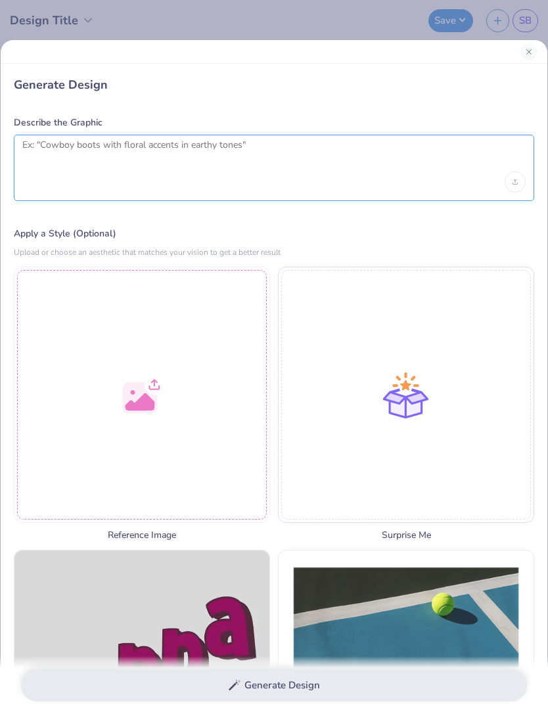
click at [206, 158] on textarea at bounding box center [273, 155] width 503 height 33
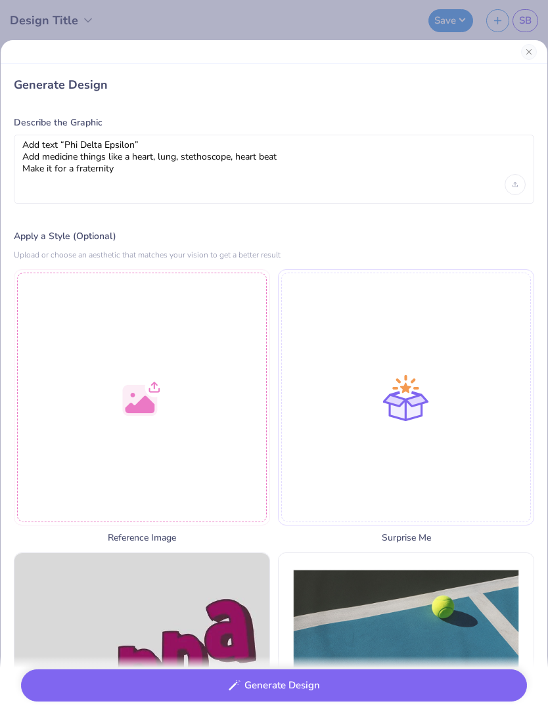
click at [460, 454] on div at bounding box center [406, 397] width 256 height 256
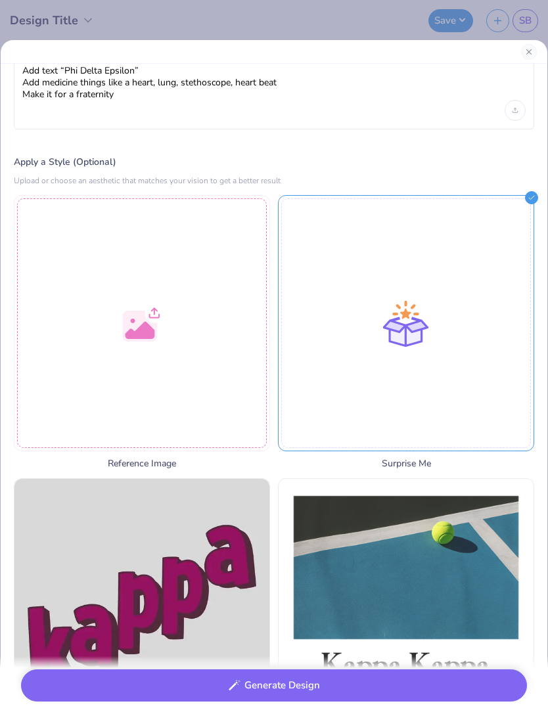
scroll to position [8, 0]
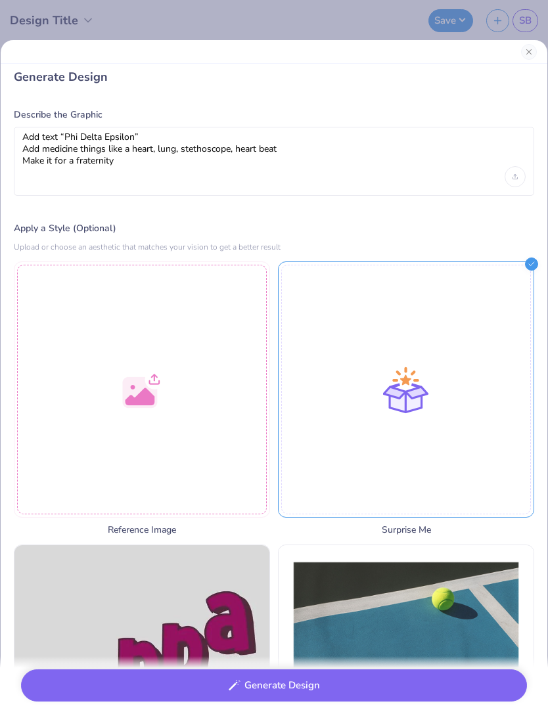
click at [55, 424] on div at bounding box center [142, 389] width 256 height 256
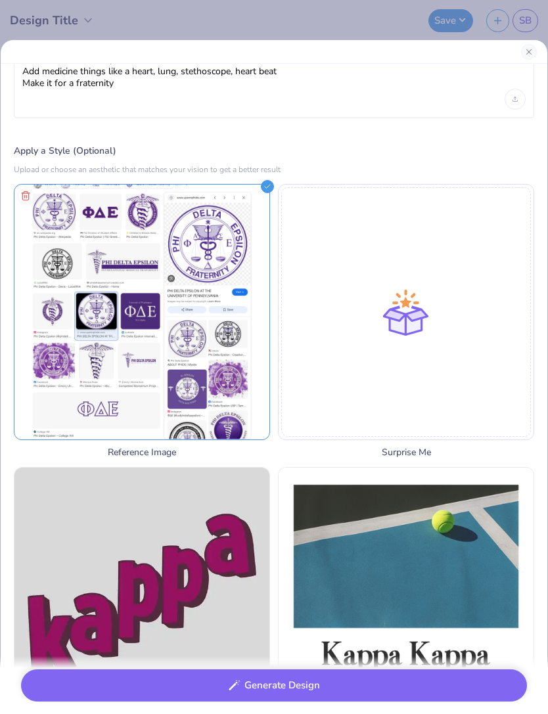
scroll to position [93, 0]
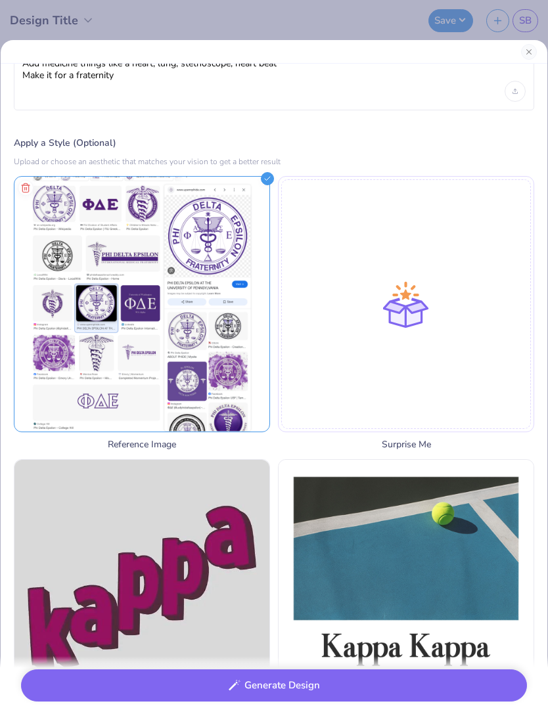
click at [404, 700] on button "Generate Design" at bounding box center [274, 685] width 506 height 32
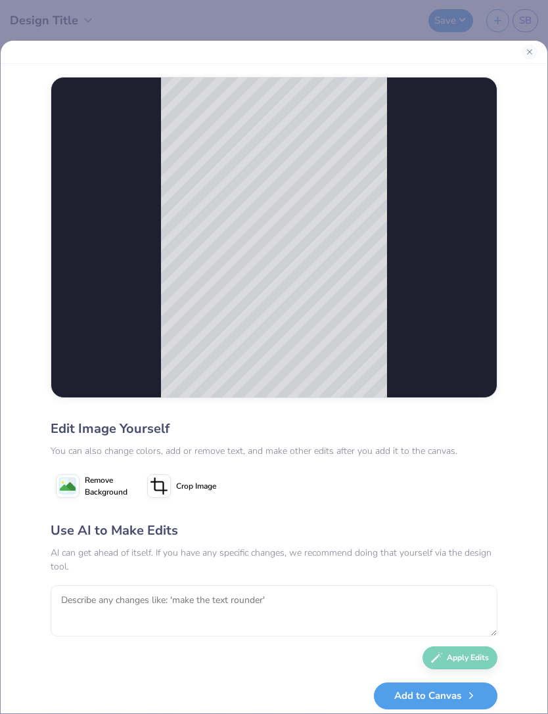
scroll to position [0, 0]
click at [527, 37] on div "Edit Image Yourself You can also change colors, add or remove text, and make ot…" at bounding box center [274, 357] width 548 height 714
click at [529, 53] on button "Close" at bounding box center [529, 52] width 14 height 14
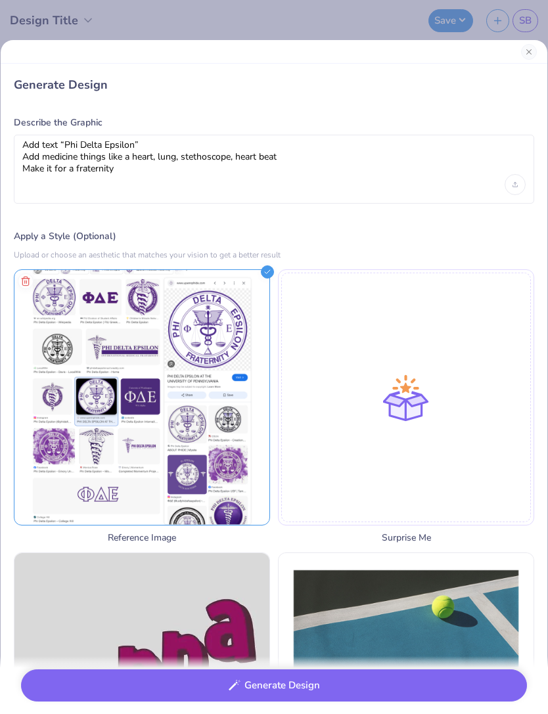
click at [144, 195] on div "Add text “Phi Delta Epsilon” Add medicine things like a heart, lung, stethoscop…" at bounding box center [274, 169] width 520 height 69
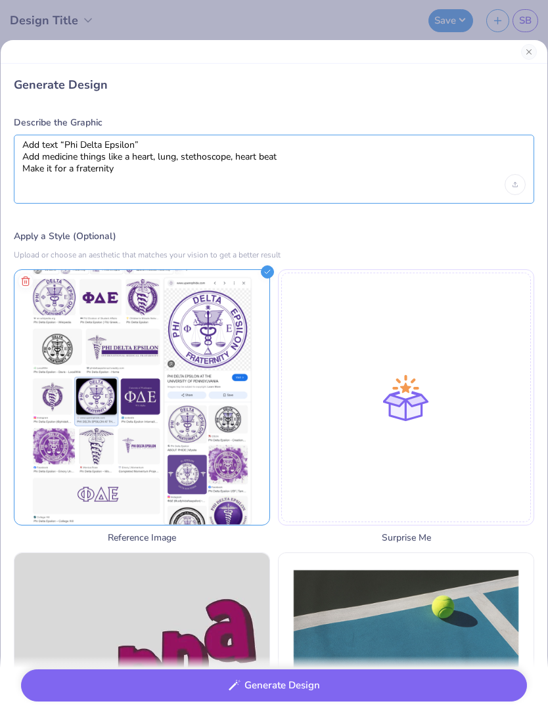
click at [130, 171] on textarea "Add text “Phi Delta Epsilon” Add medicine things like a heart, lung, stethoscop…" at bounding box center [273, 156] width 503 height 35
click at [45, 158] on textarea "Add text “Phi Delta Epsilon” Add medicine things like a heart, lung, stethoscop…" at bounding box center [273, 156] width 503 height 35
click at [41, 161] on textarea "Add text “Phi Delta Epsilon” Add medicine things like a heart, lung, stethoscop…" at bounding box center [273, 156] width 503 height 35
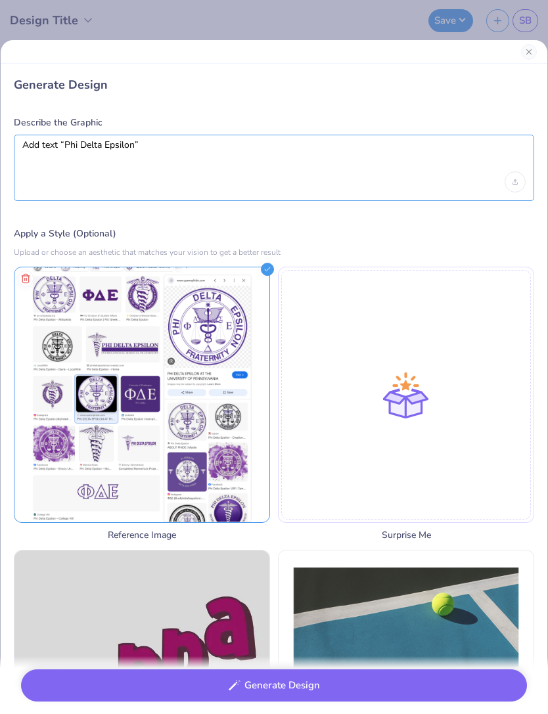
click at [35, 146] on textarea "Add text “Phi Delta Epsilon”" at bounding box center [273, 155] width 503 height 33
click at [27, 142] on textarea "Add text “Phi Delta Epsilon”" at bounding box center [273, 155] width 503 height 33
click at [215, 148] on textarea "Make a heart beat going into the word Add text “Phi Delta Epsilon”" at bounding box center [273, 155] width 503 height 33
type textarea "Make a heart beat going into the word “Phi Delta Epsilon”"
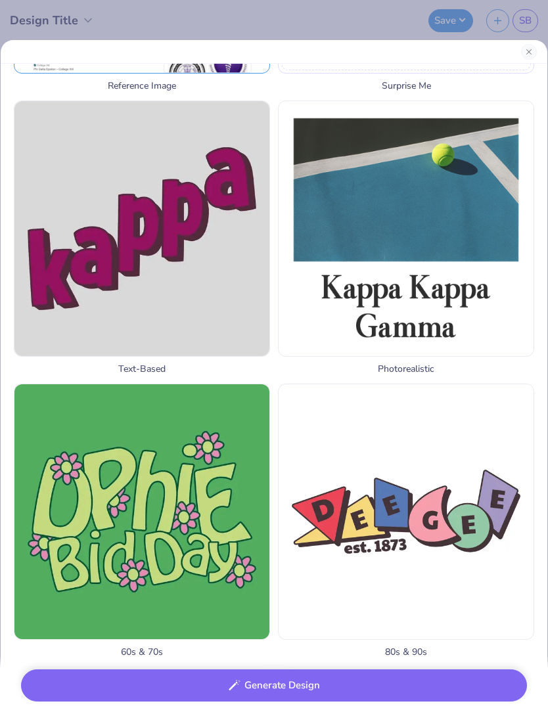
scroll to position [450, 0]
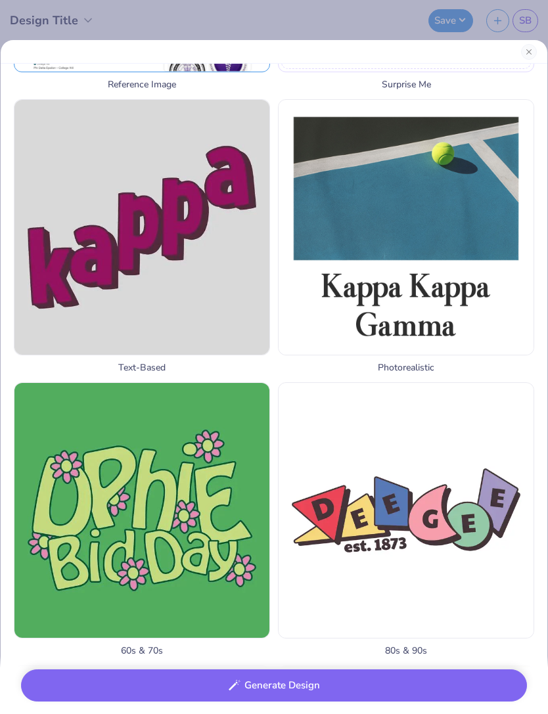
click at [472, 686] on button "Generate Design" at bounding box center [274, 685] width 506 height 32
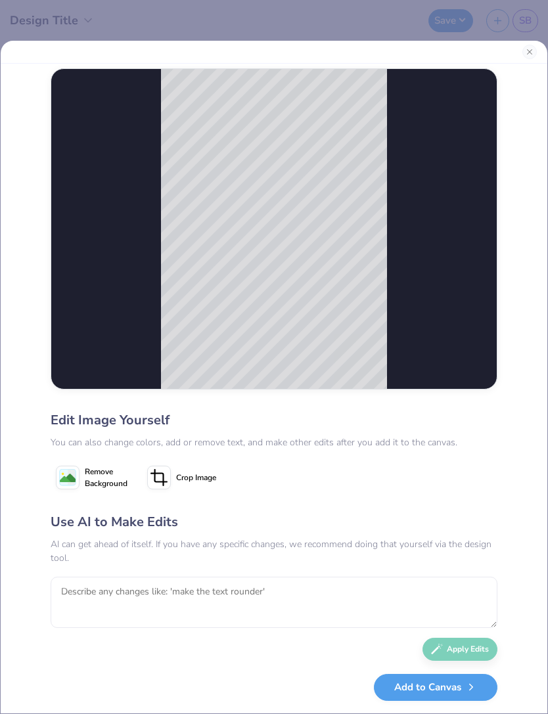
scroll to position [27, 0]
click at [431, 687] on button "Add to Canvas" at bounding box center [435, 687] width 123 height 27
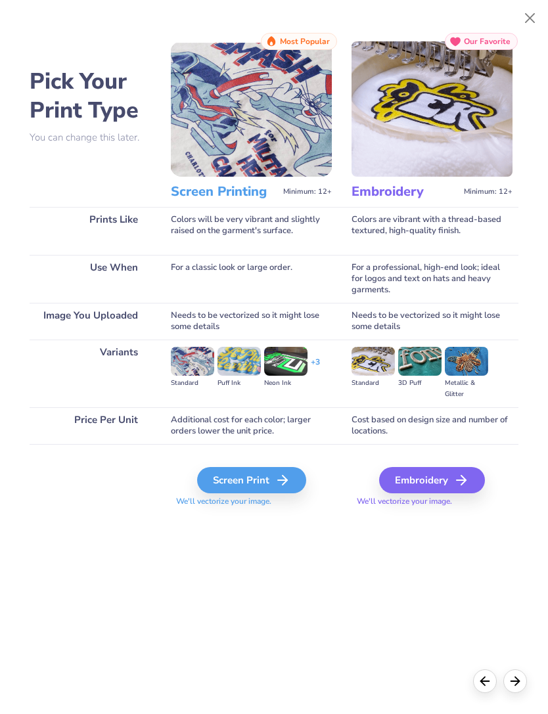
click at [265, 486] on div "Screen Print" at bounding box center [251, 480] width 109 height 26
click at [275, 475] on div "Screen Print" at bounding box center [251, 480] width 109 height 26
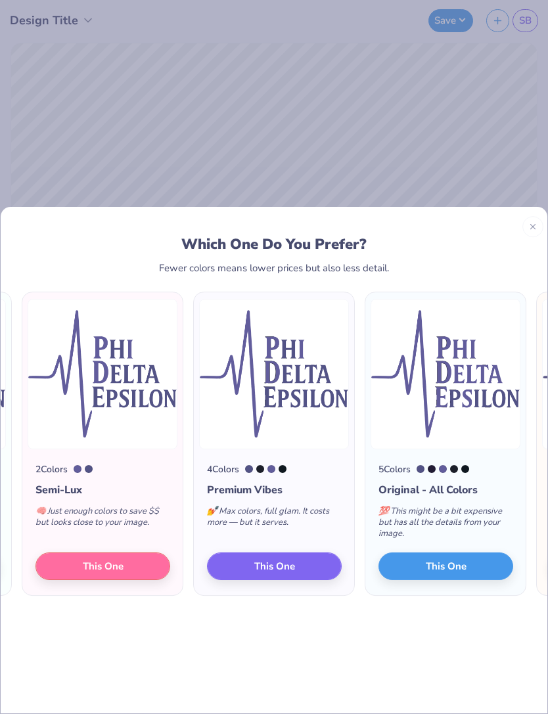
scroll to position [0, -64]
click at [123, 558] on span "This One" at bounding box center [103, 565] width 41 height 15
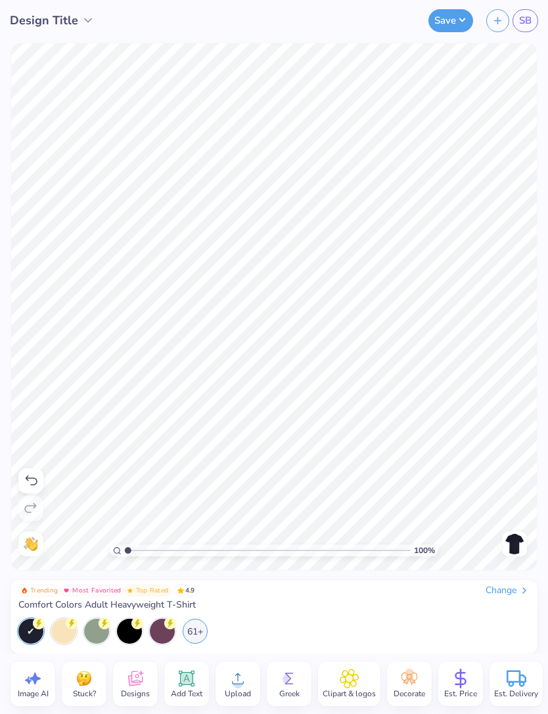
scroll to position [0, 1]
click at [198, 640] on div "61+" at bounding box center [195, 631] width 25 height 25
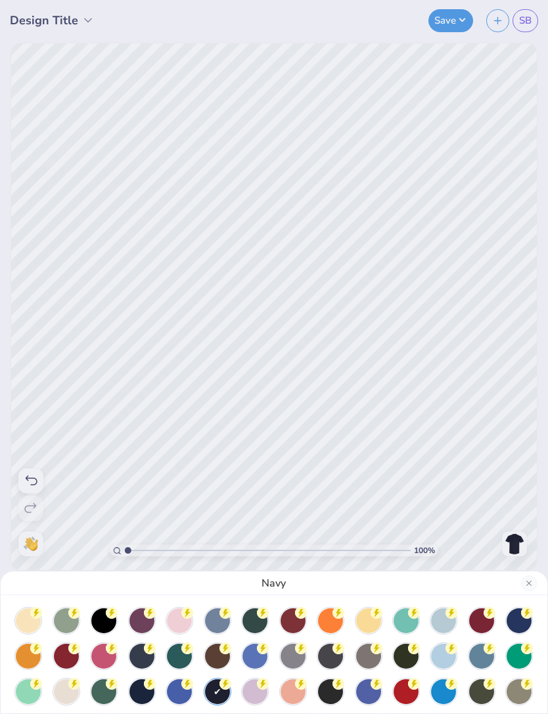
click at [296, 663] on div at bounding box center [292, 656] width 25 height 25
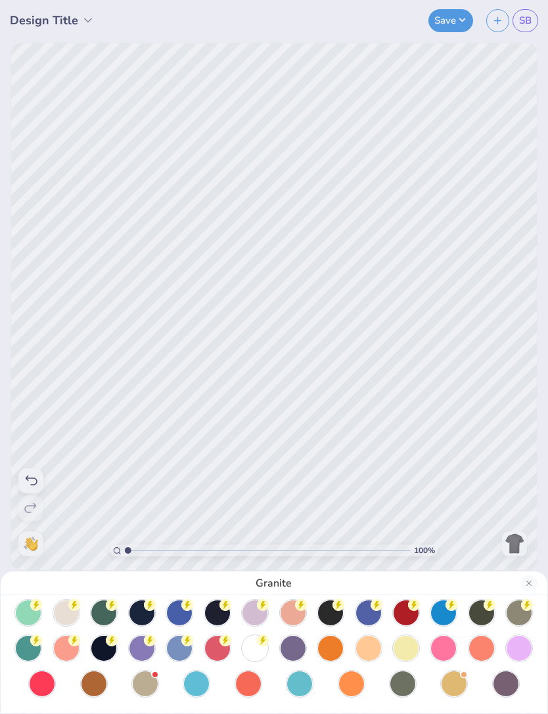
scroll to position [79, 0]
click at [144, 650] on div at bounding box center [141, 648] width 25 height 25
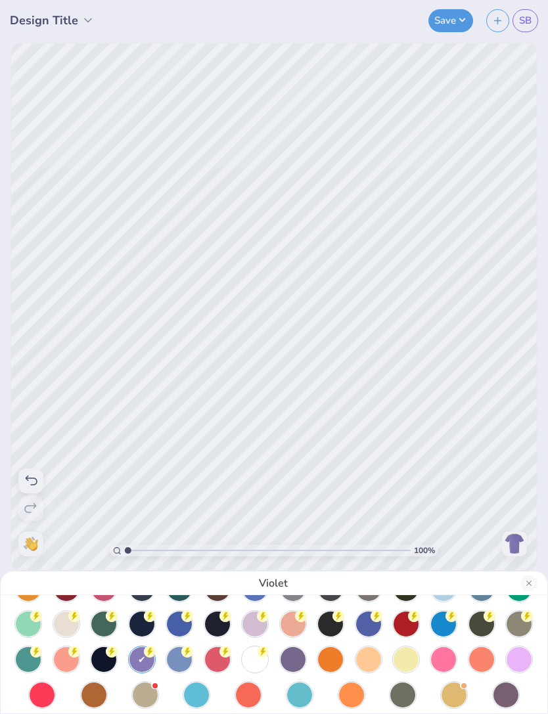
scroll to position [67, 0]
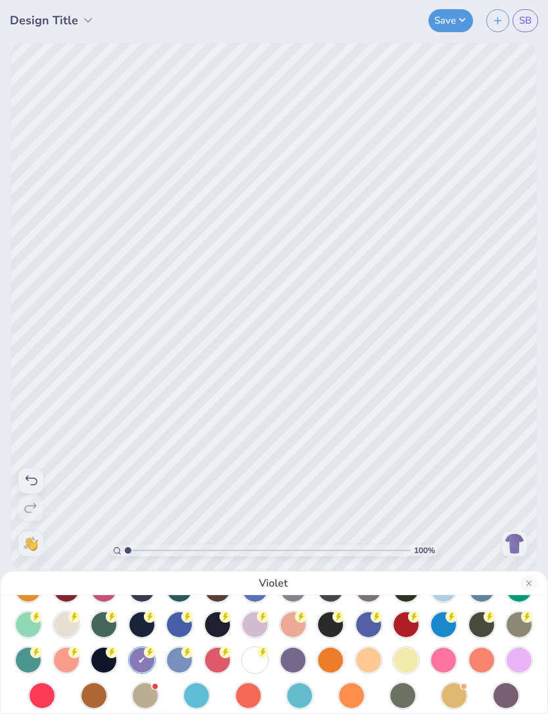
click at [253, 626] on div at bounding box center [254, 624] width 25 height 25
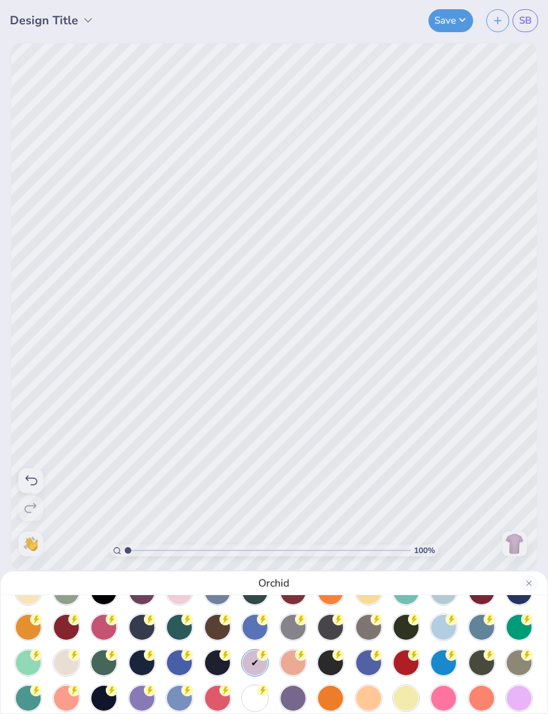
scroll to position [31, 0]
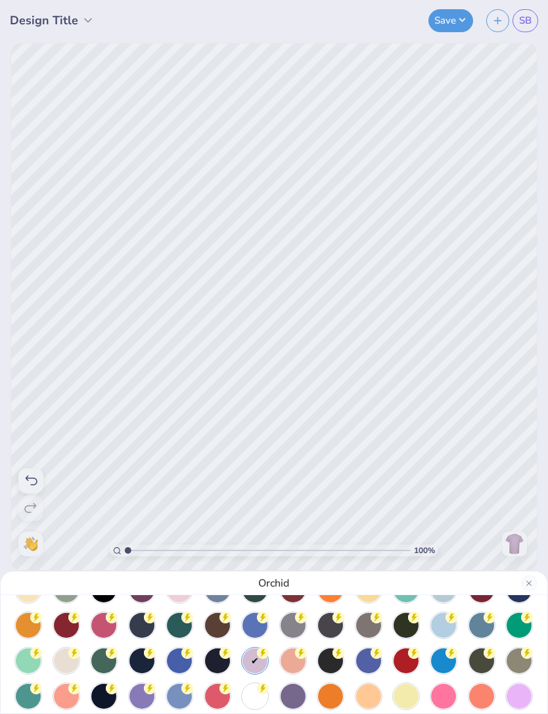
click at [223, 661] on div at bounding box center [217, 660] width 25 height 25
